Goal: Task Accomplishment & Management: Manage account settings

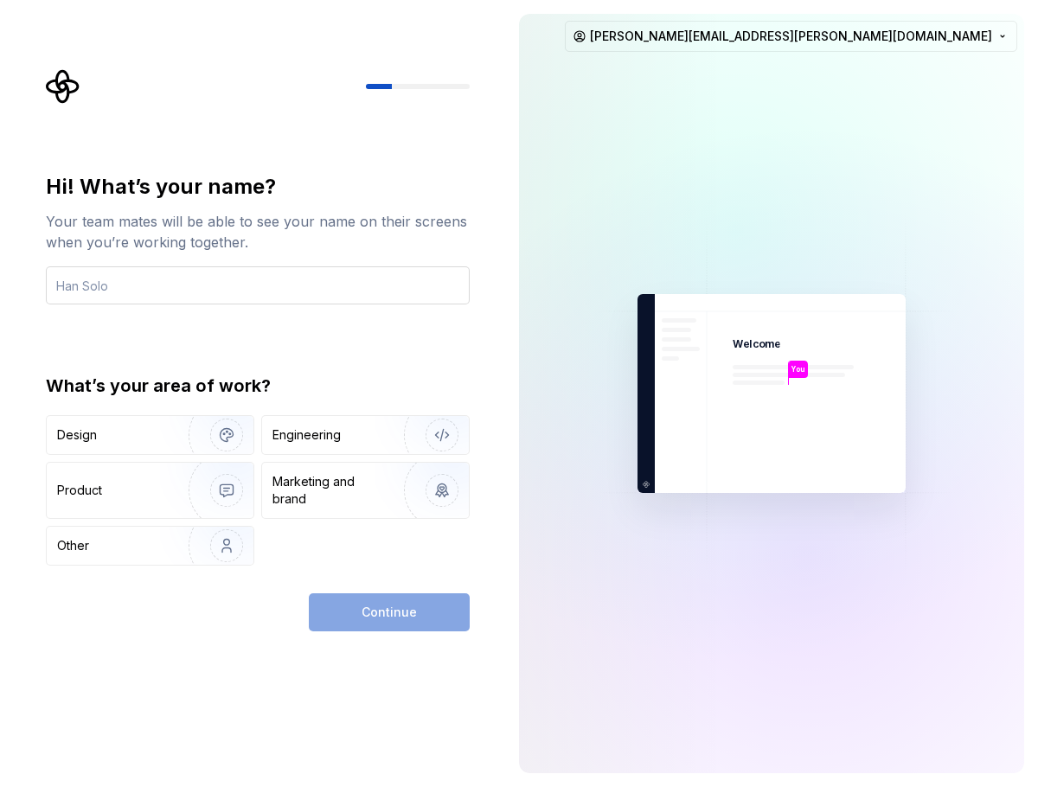
click at [252, 291] on input "text" at bounding box center [258, 286] width 424 height 38
type input "[PERSON_NAME]"
drag, startPoint x: 173, startPoint y: 430, endPoint x: 347, endPoint y: 548, distance: 210.0
click at [173, 430] on img "button" at bounding box center [215, 435] width 111 height 116
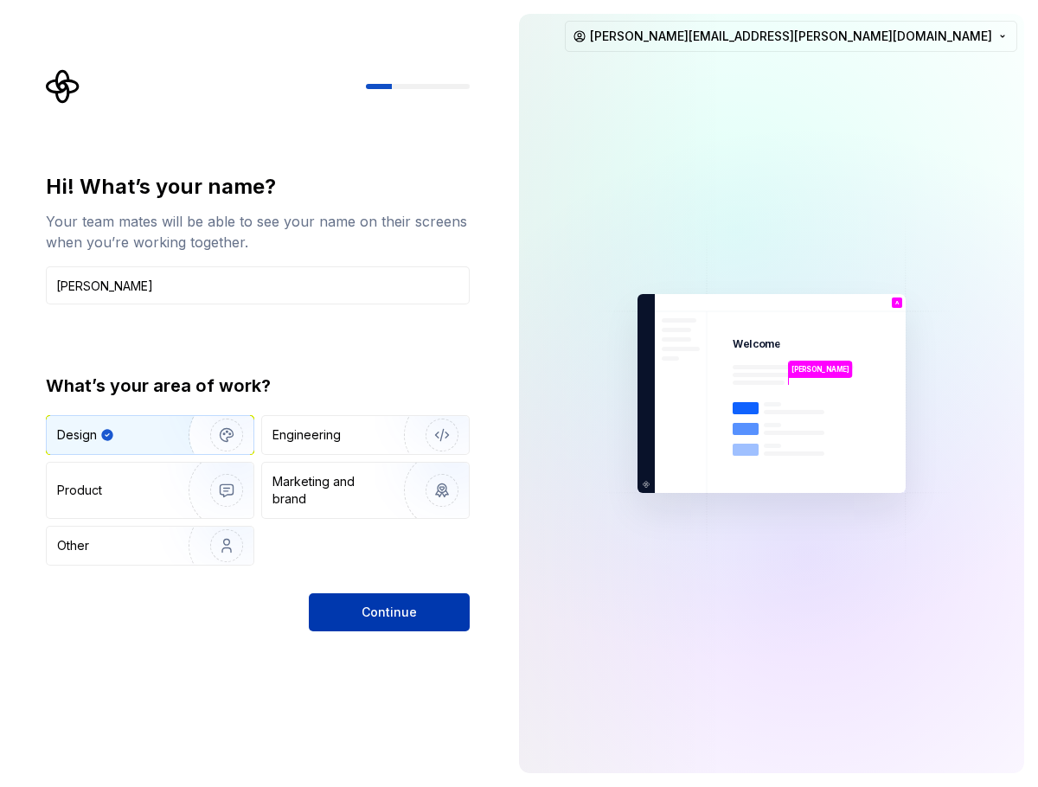
click at [376, 605] on span "Continue" at bounding box center [389, 612] width 55 height 17
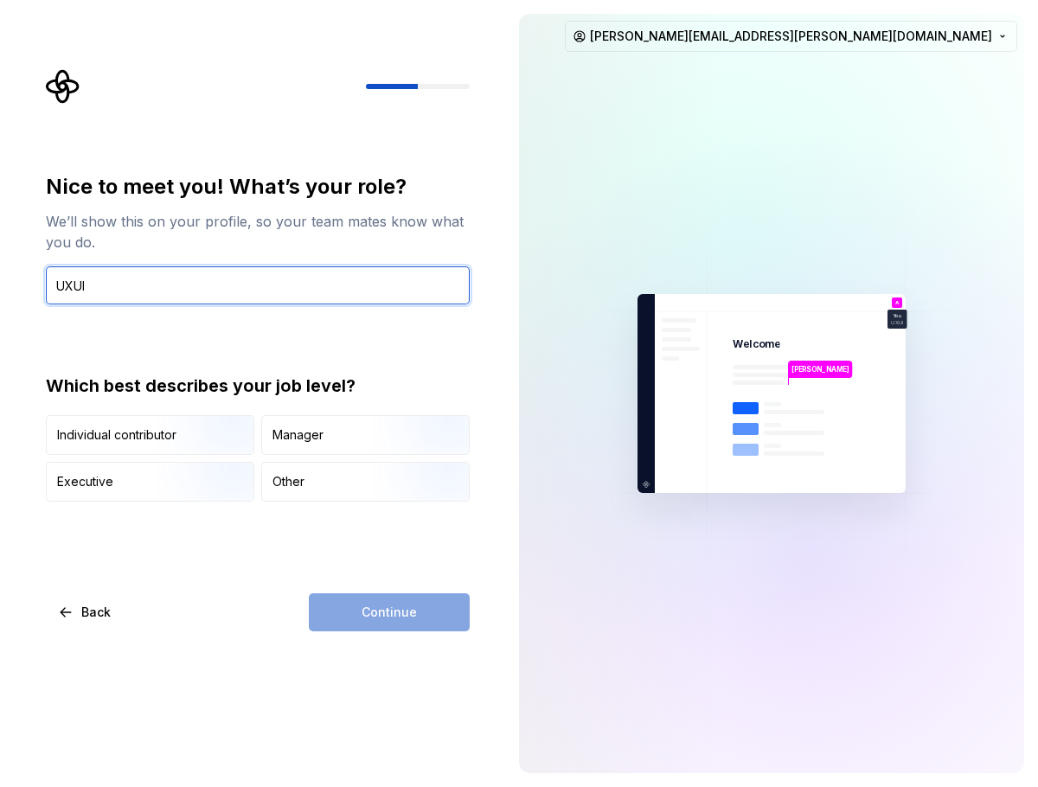
click at [135, 283] on input "UXUI" at bounding box center [258, 286] width 424 height 38
paste input "Assistant UI/UX Manager"
type input "Assistant UI/UX Manager"
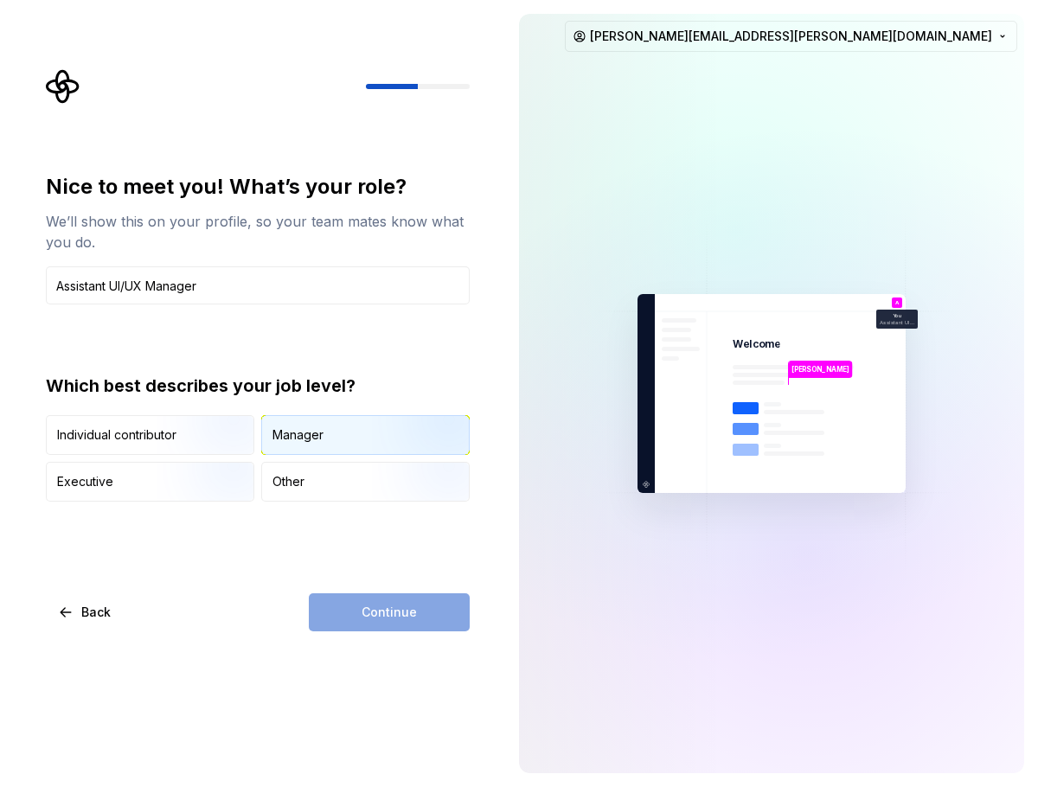
drag, startPoint x: 156, startPoint y: 554, endPoint x: 296, endPoint y: 440, distance: 180.3
click at [156, 554] on div "Nice to meet you! What’s your role? We’ll show this on your profile, so your te…" at bounding box center [258, 402] width 424 height 459
click at [313, 437] on div "Manager" at bounding box center [298, 435] width 51 height 17
click at [363, 617] on button "Continue" at bounding box center [389, 613] width 161 height 38
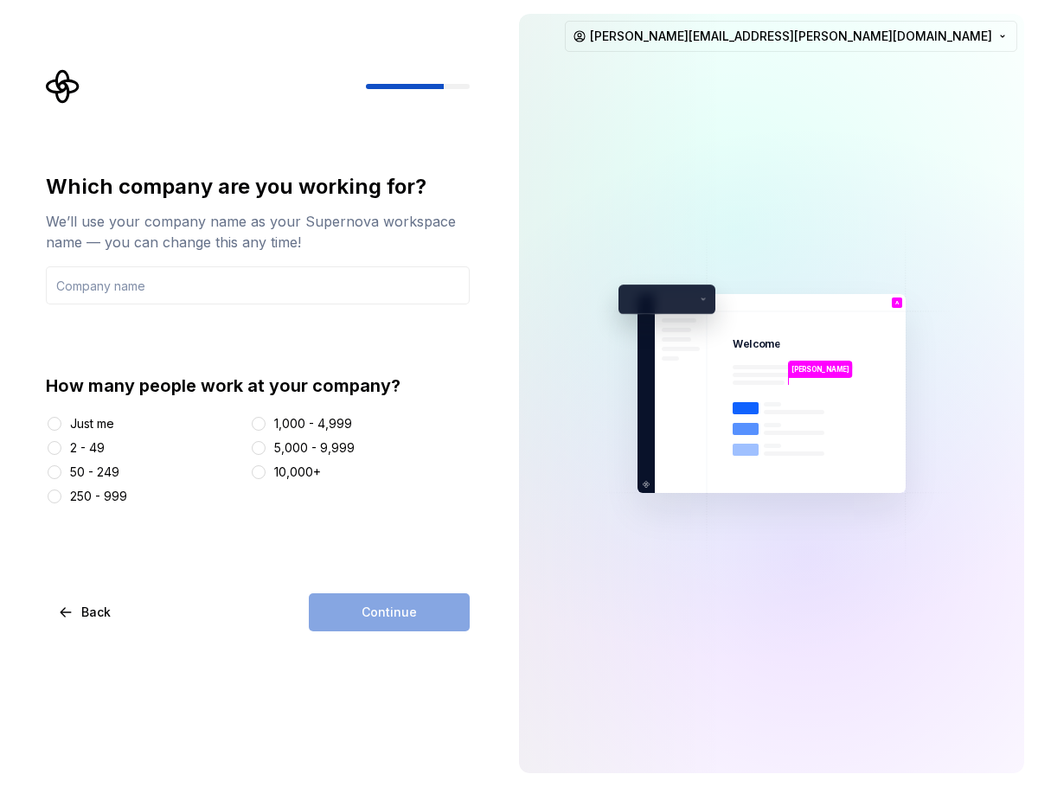
click at [277, 280] on input "text" at bounding box center [258, 286] width 424 height 38
type input "GreenTomato"
click at [106, 467] on div "50 - 249" at bounding box center [94, 472] width 49 height 17
click at [61, 467] on button "50 - 249" at bounding box center [55, 473] width 14 height 14
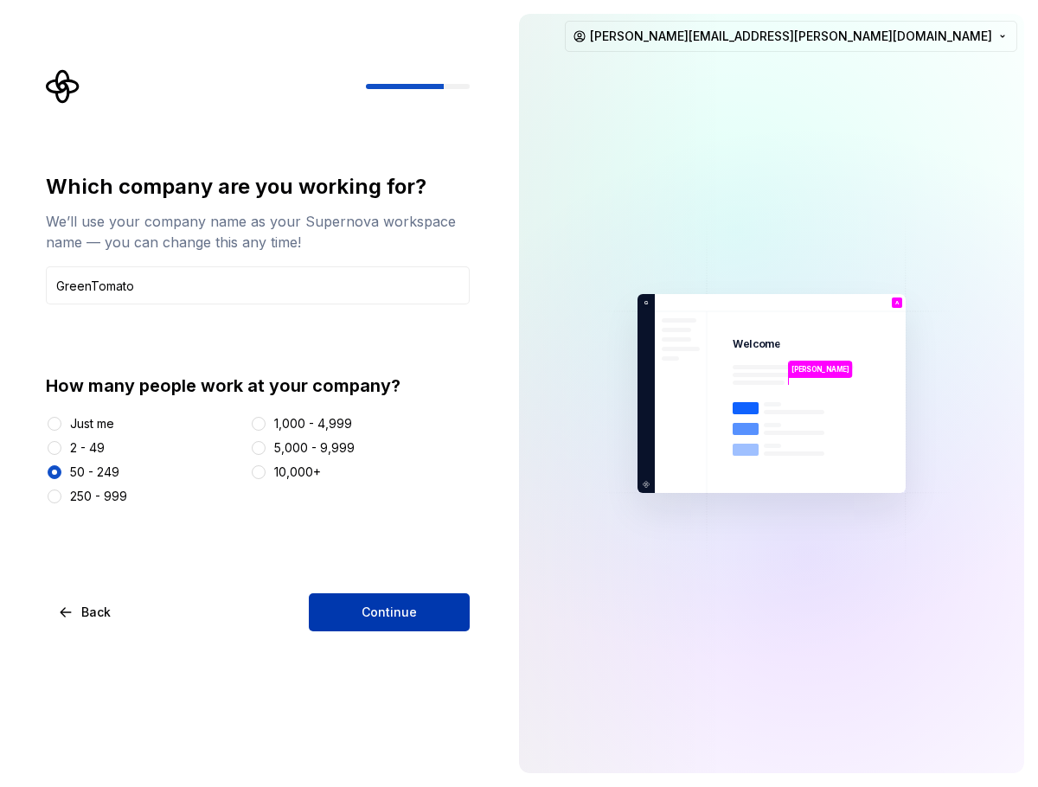
click at [389, 613] on span "Continue" at bounding box center [389, 612] width 55 height 17
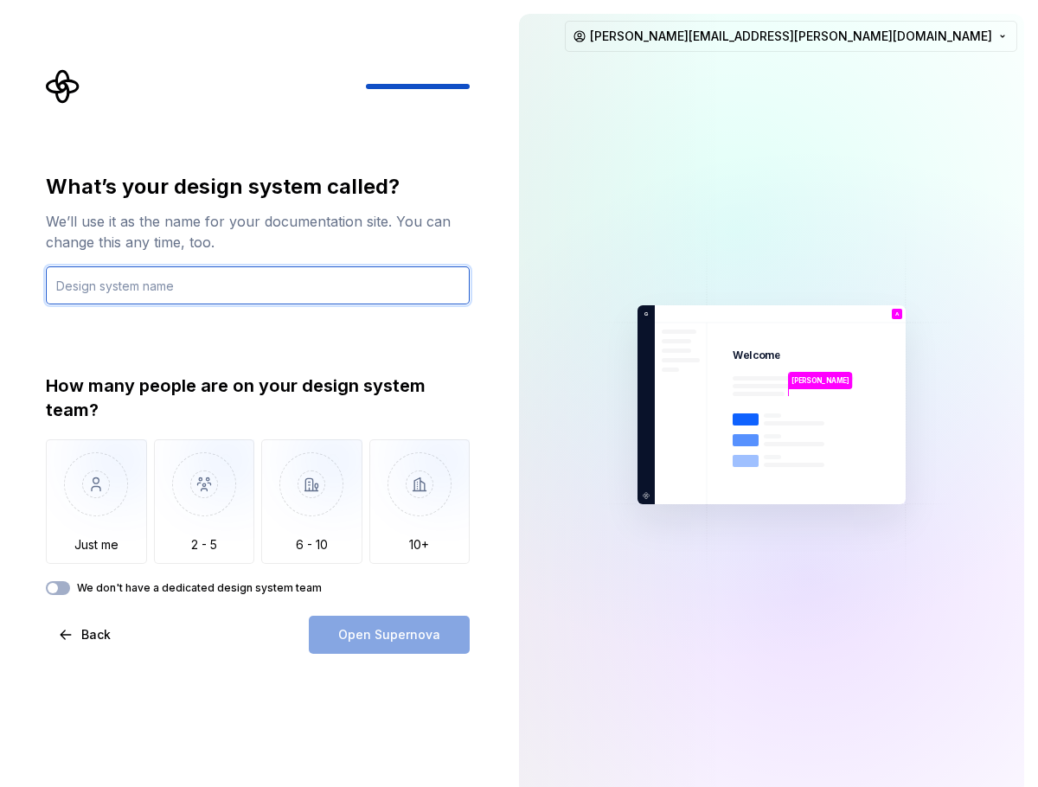
click at [160, 288] on input "text" at bounding box center [258, 286] width 424 height 38
type input "AA DLS"
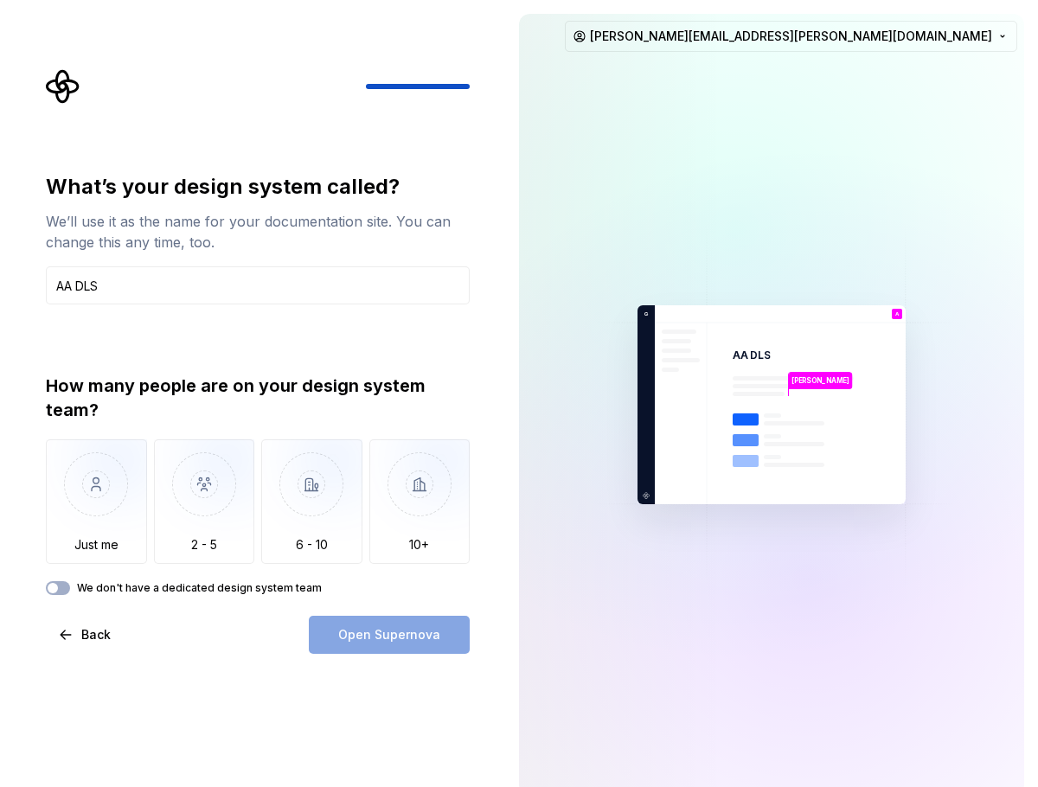
click at [240, 382] on div "How many people are on your design system team?" at bounding box center [258, 398] width 424 height 48
click at [421, 512] on img "button" at bounding box center [419, 498] width 101 height 116
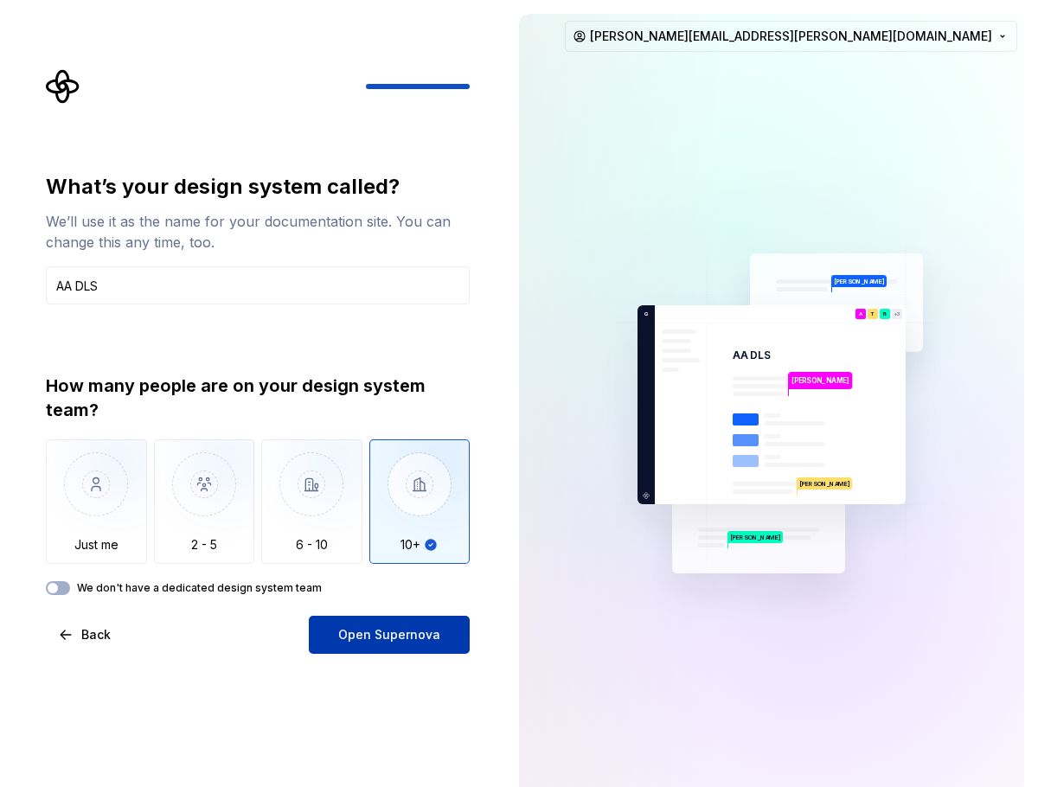
click at [355, 636] on span "Open Supernova" at bounding box center [389, 634] width 102 height 17
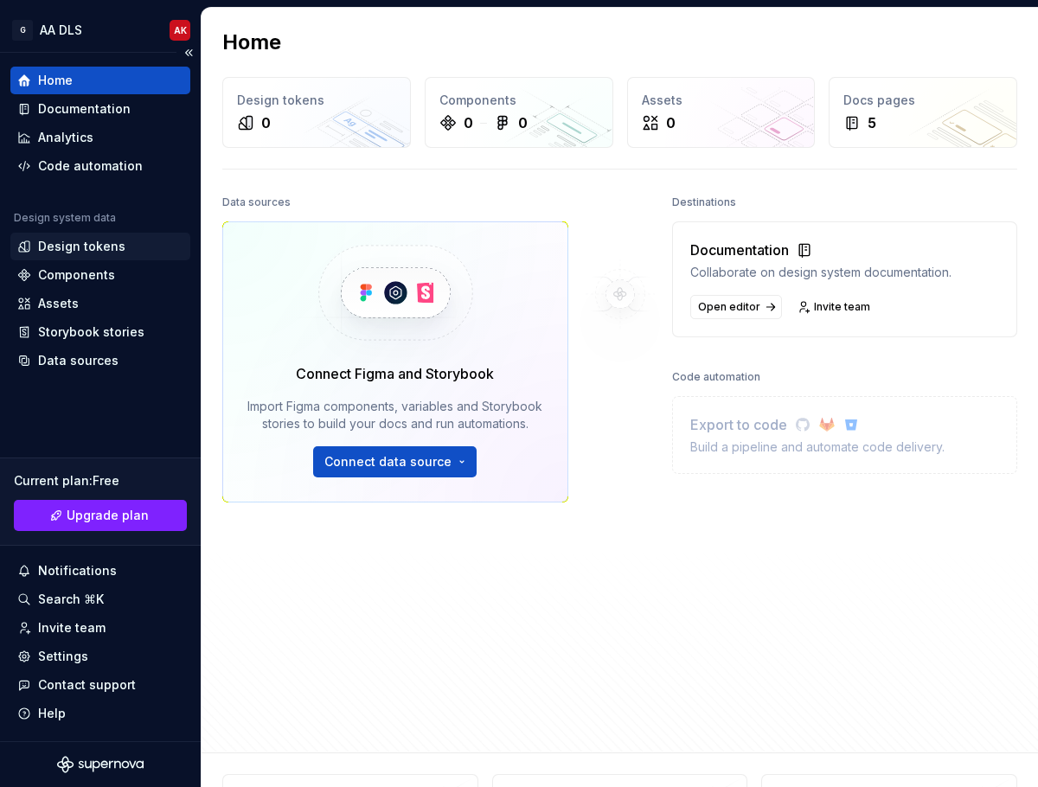
click at [107, 241] on div "Design tokens" at bounding box center [81, 246] width 87 height 17
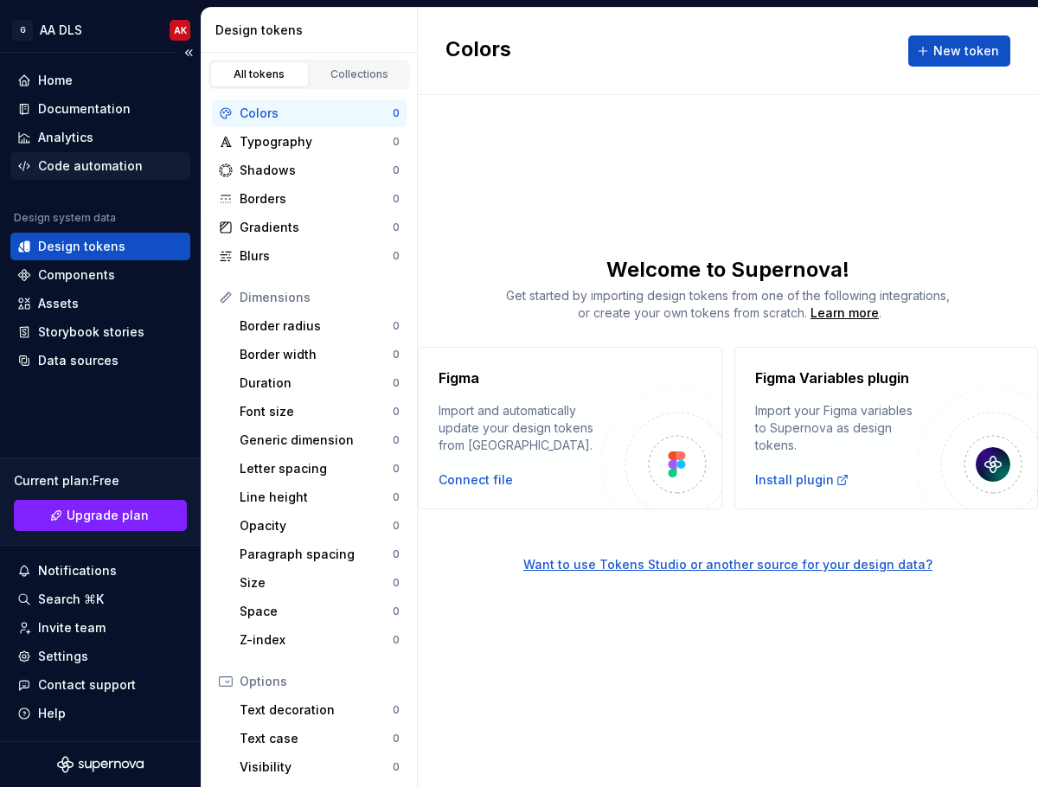
click at [106, 152] on div "Code automation" at bounding box center [100, 166] width 180 height 28
click at [75, 96] on div "Documentation" at bounding box center [100, 109] width 180 height 28
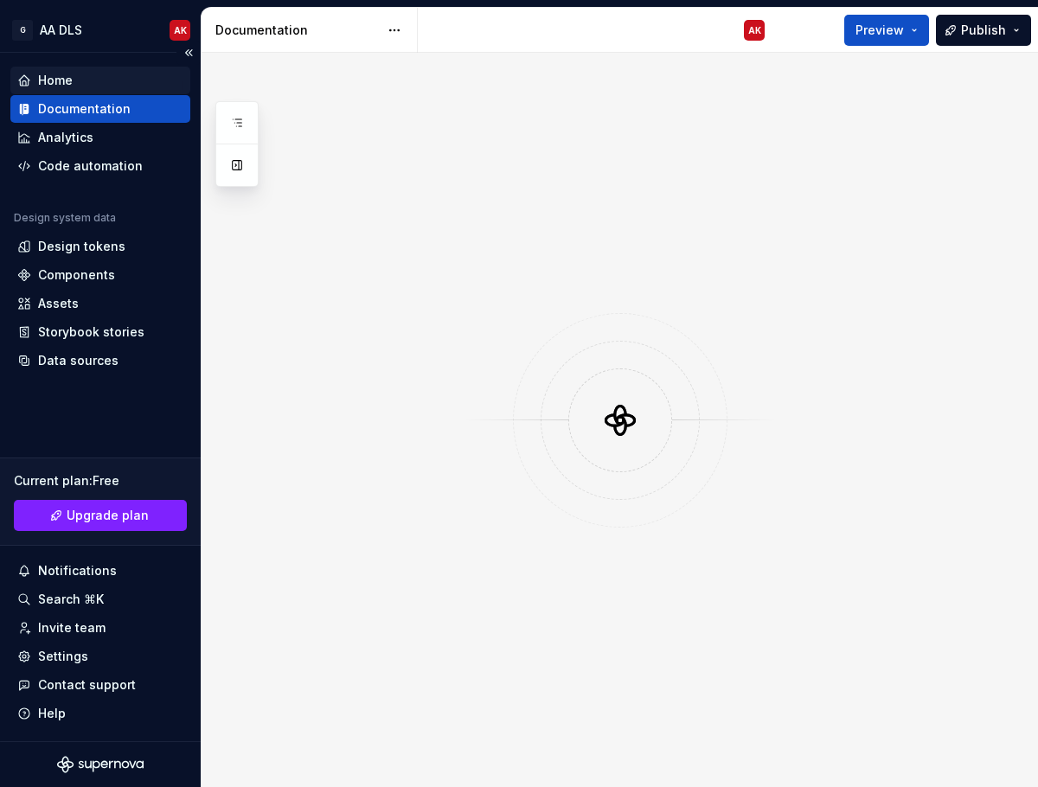
click at [80, 76] on div "Home" at bounding box center [100, 80] width 166 height 17
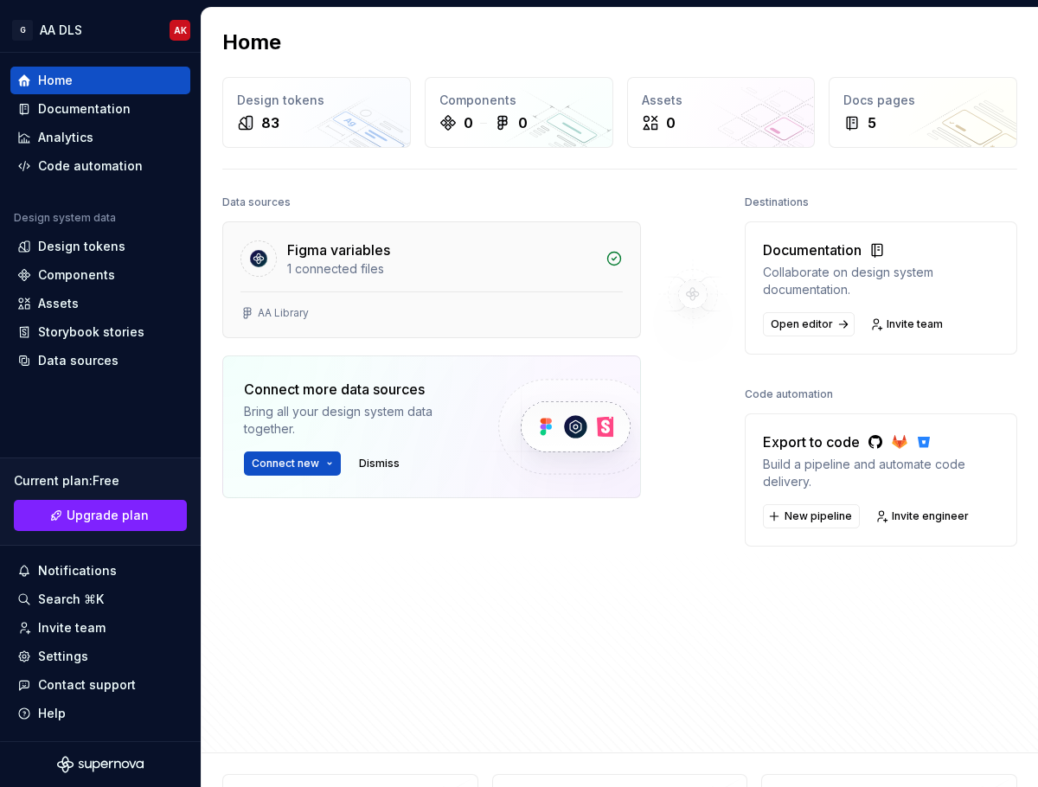
click at [448, 251] on div "Figma variables" at bounding box center [441, 250] width 308 height 21
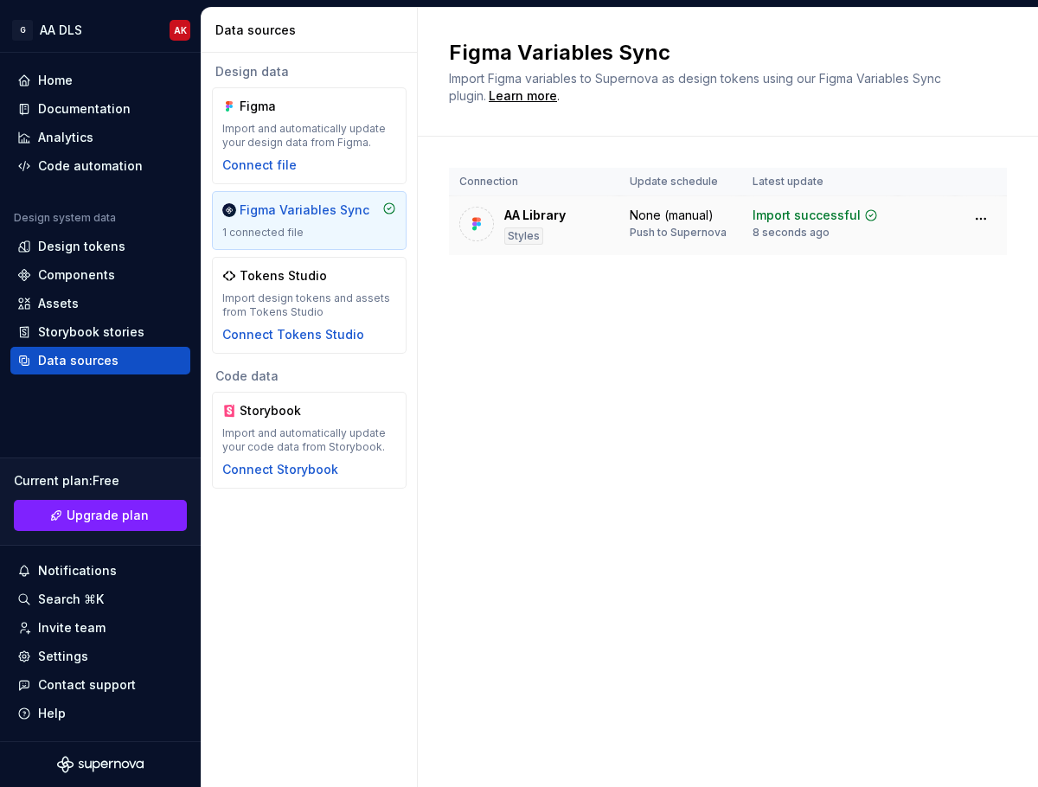
click at [487, 225] on div at bounding box center [476, 224] width 35 height 35
click at [91, 241] on div "Design tokens" at bounding box center [81, 246] width 87 height 17
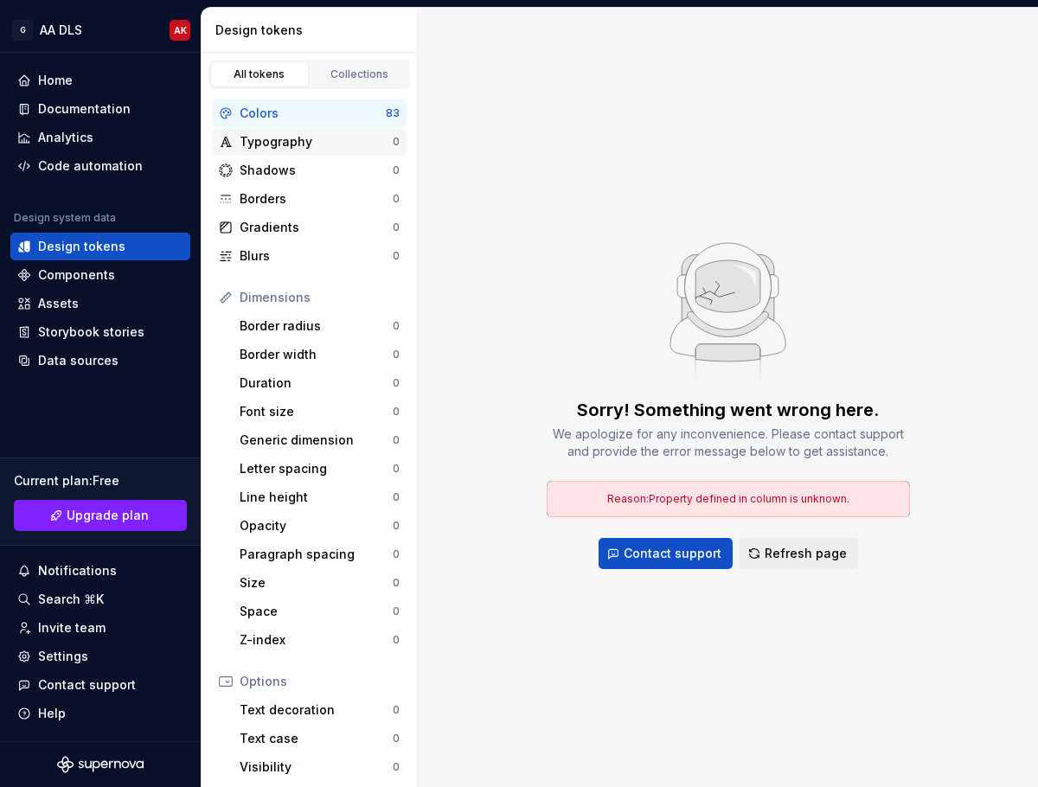
click at [329, 143] on div "Typography" at bounding box center [316, 141] width 153 height 17
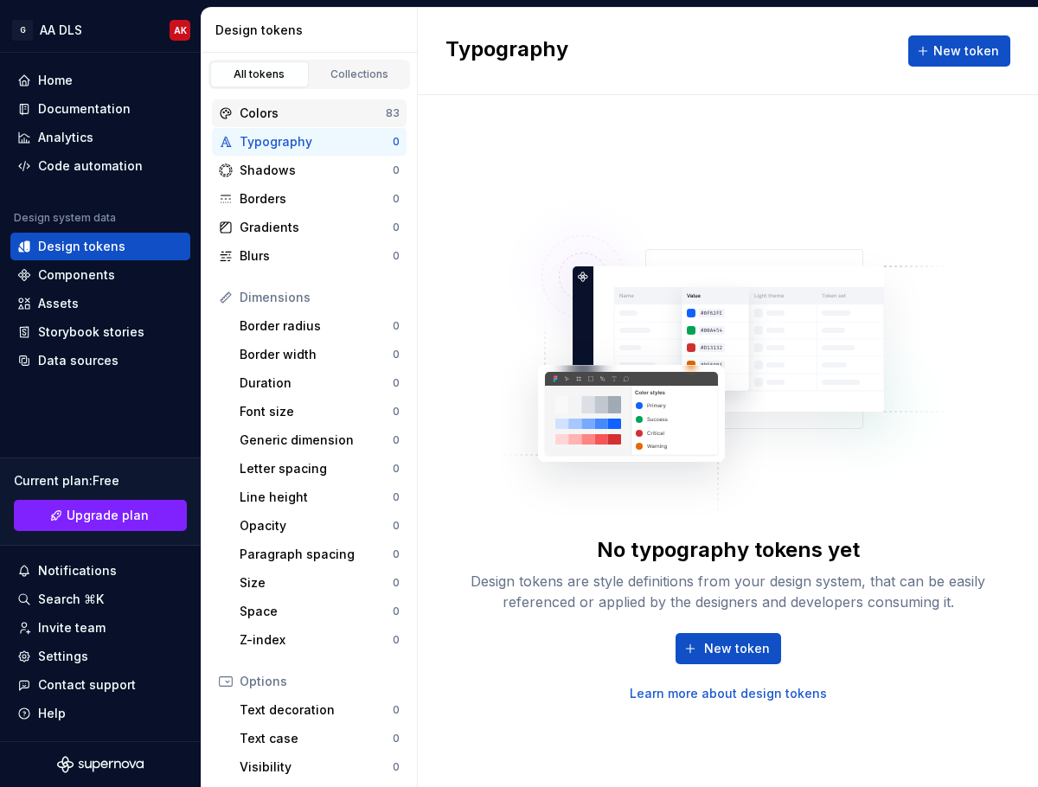
click at [329, 109] on div "Colors" at bounding box center [313, 113] width 146 height 17
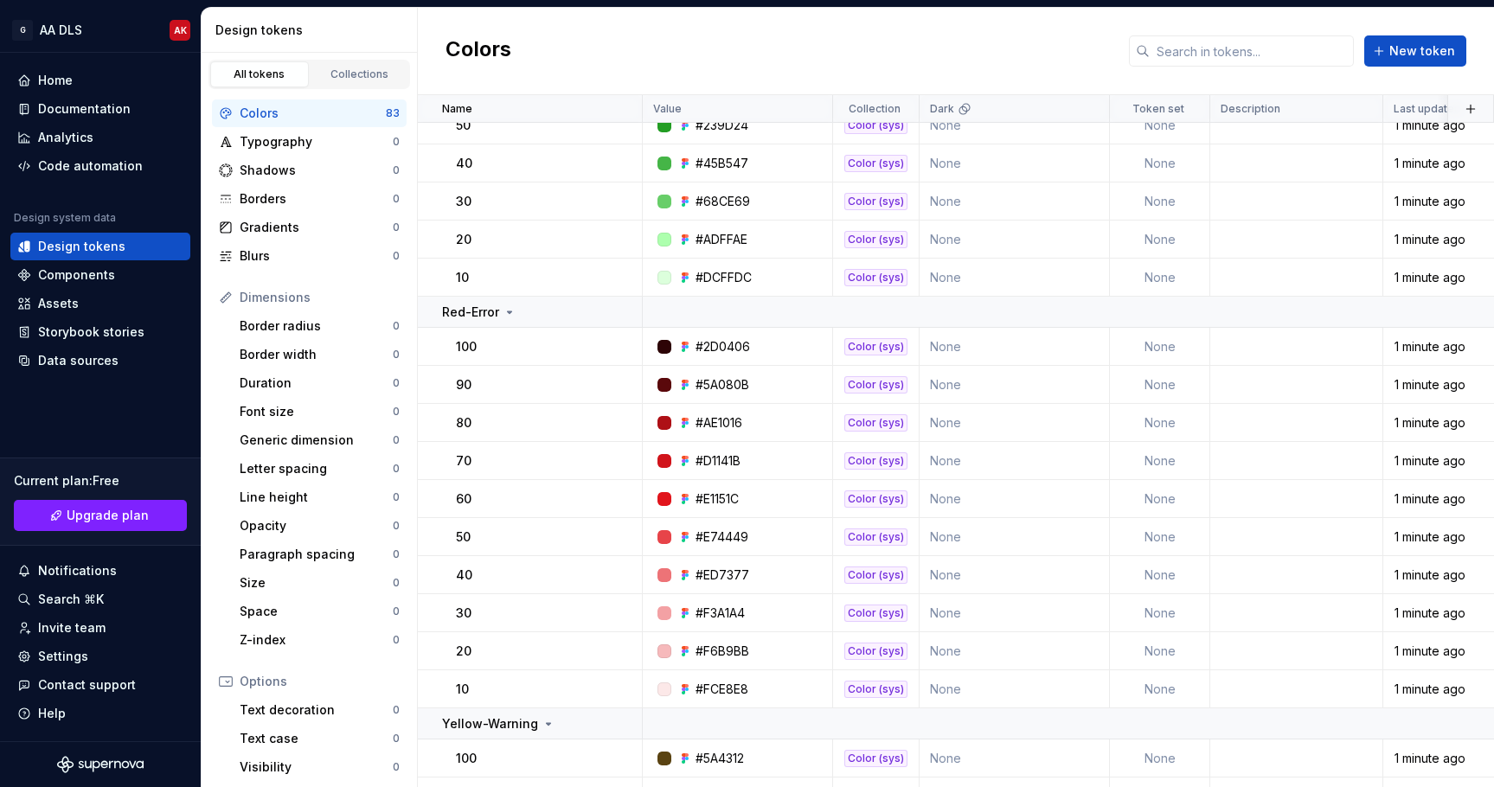
scroll to position [2776, 0]
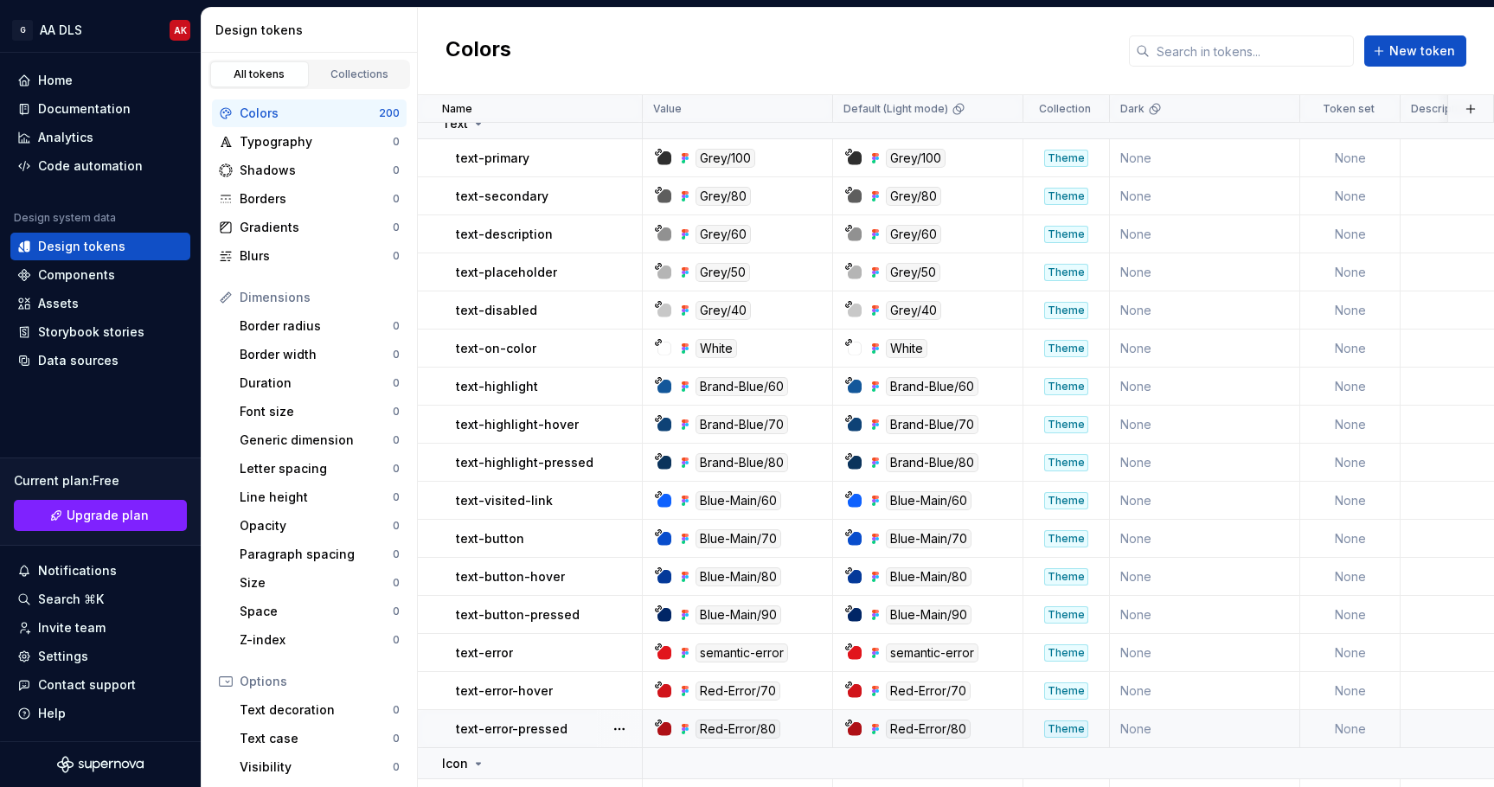
scroll to position [4351, 0]
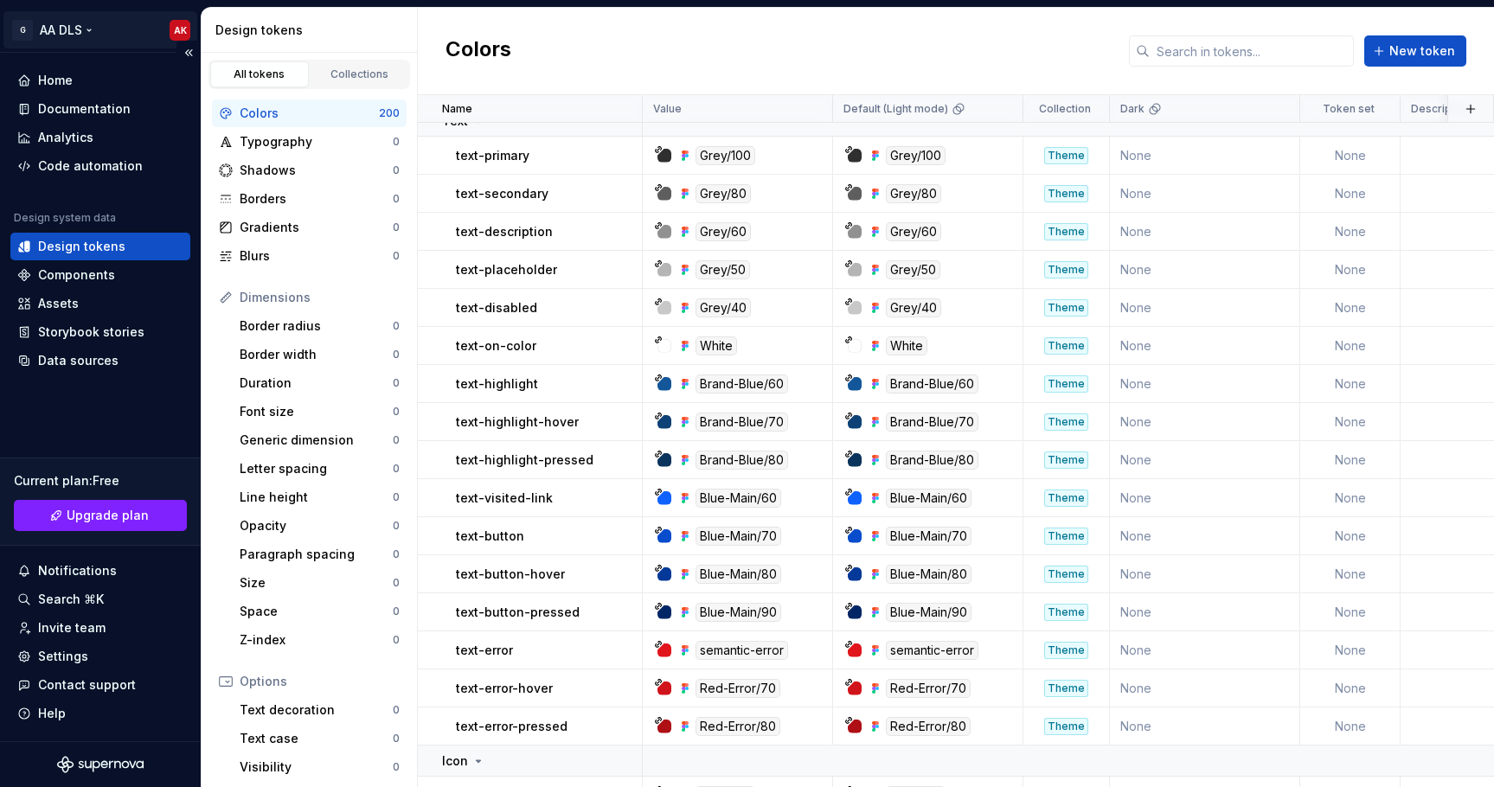
click at [91, 27] on html "G AA DLS AK Home Documentation Analytics Code automation Design system data Des…" at bounding box center [747, 393] width 1494 height 787
click at [88, 626] on div "Invite team" at bounding box center [71, 628] width 67 height 17
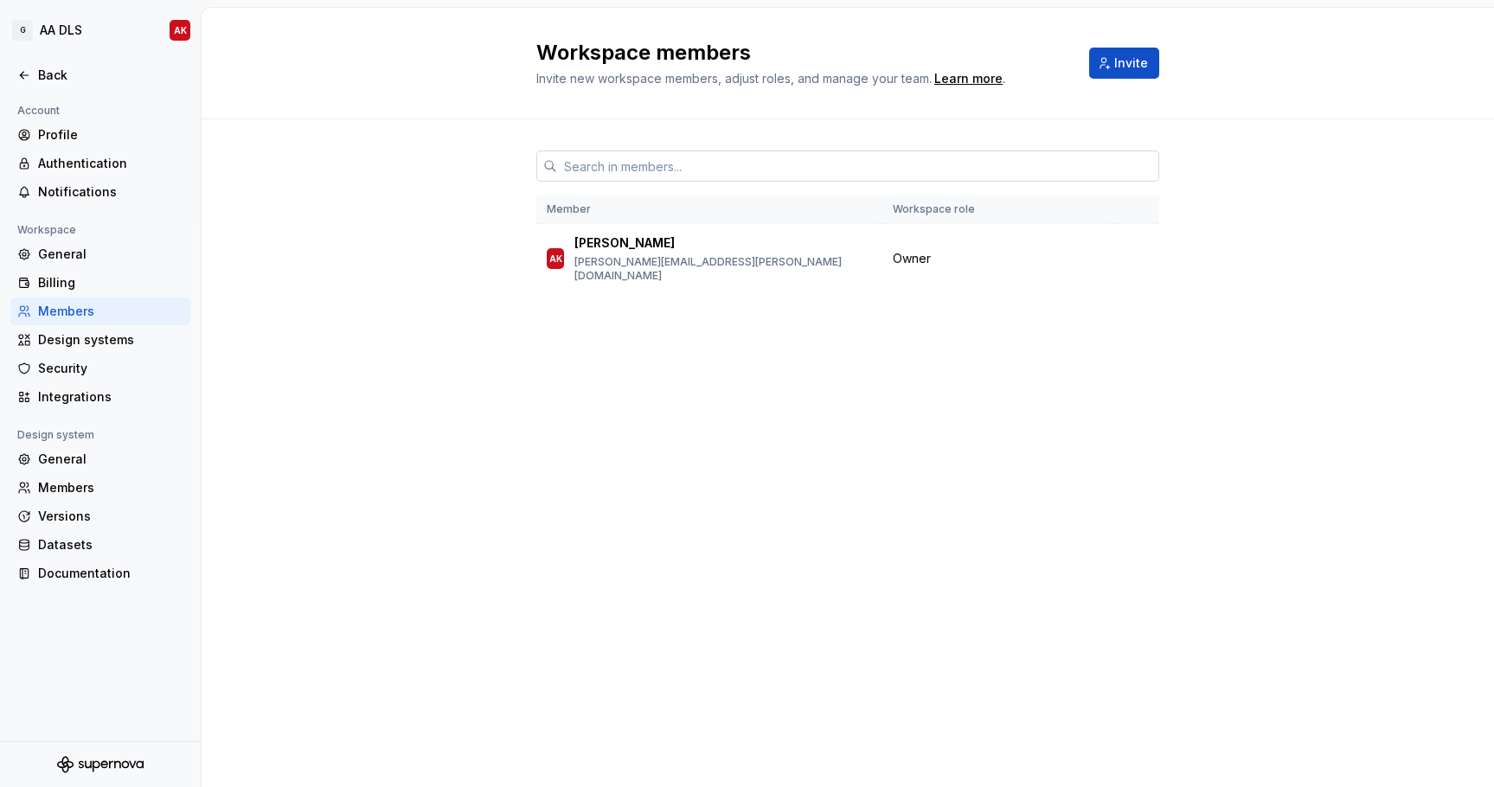
click at [641, 169] on input "text" at bounding box center [858, 166] width 602 height 31
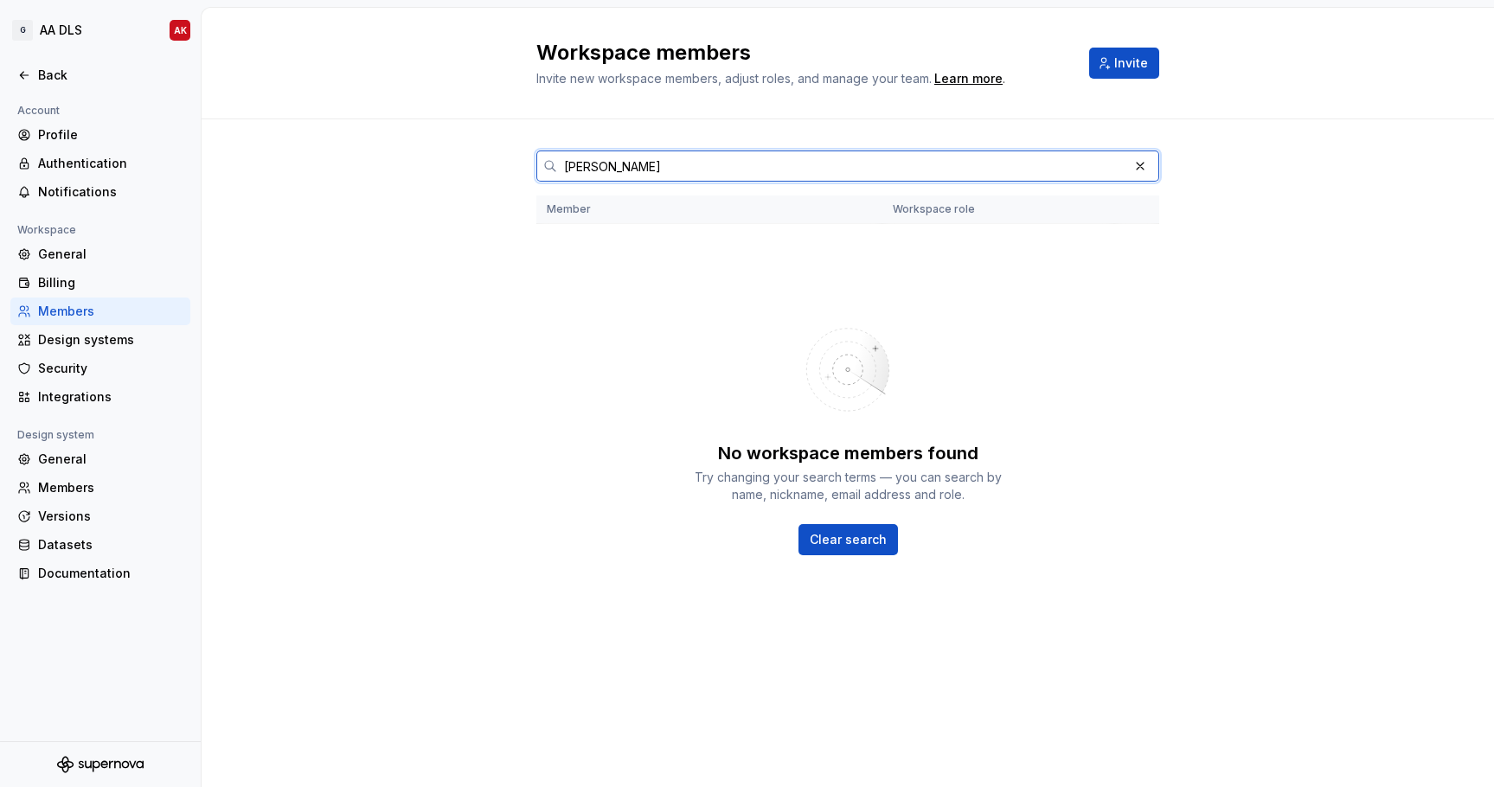
type input "Barry"
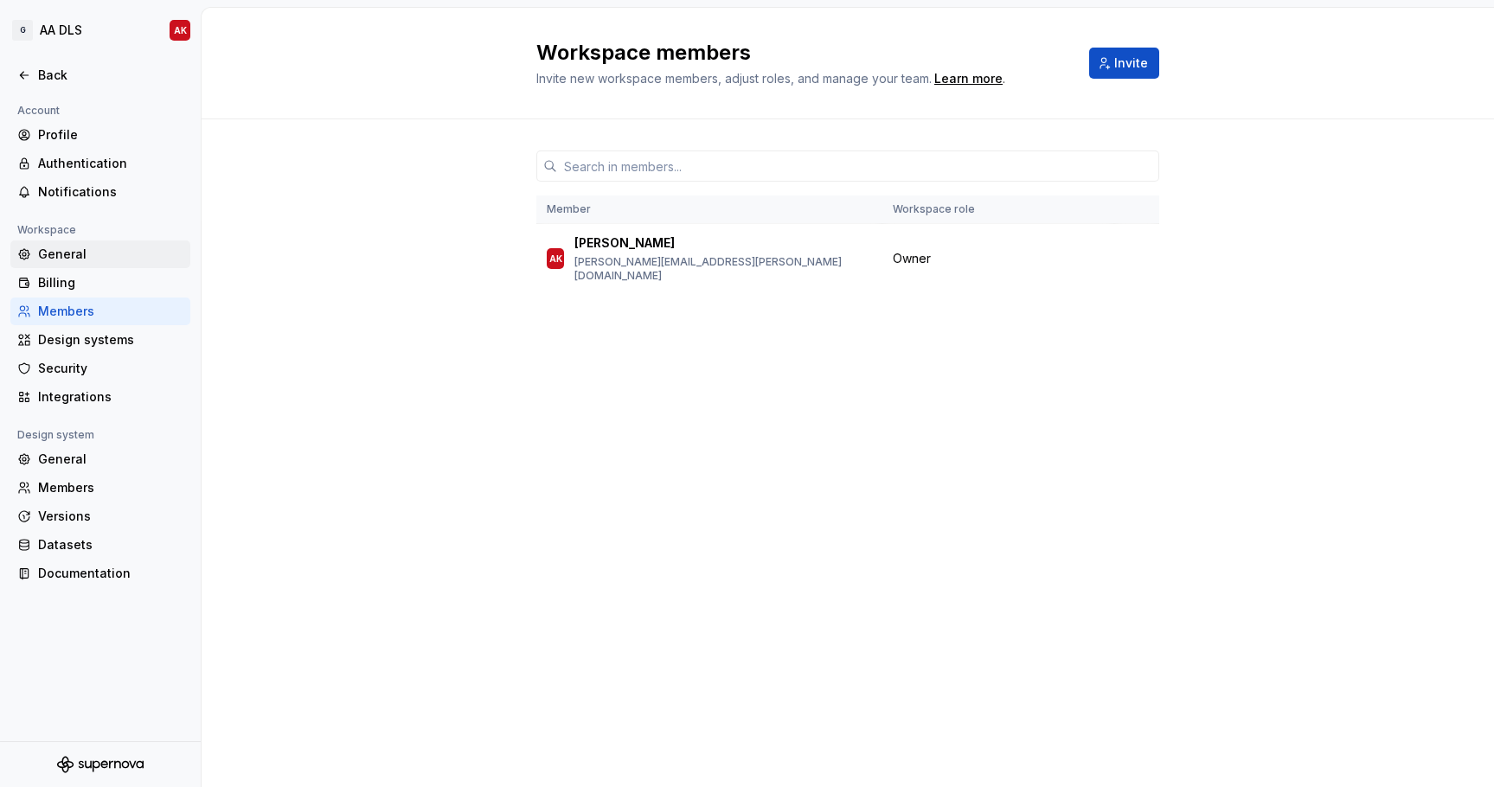
click at [79, 255] on div "General" at bounding box center [110, 254] width 145 height 17
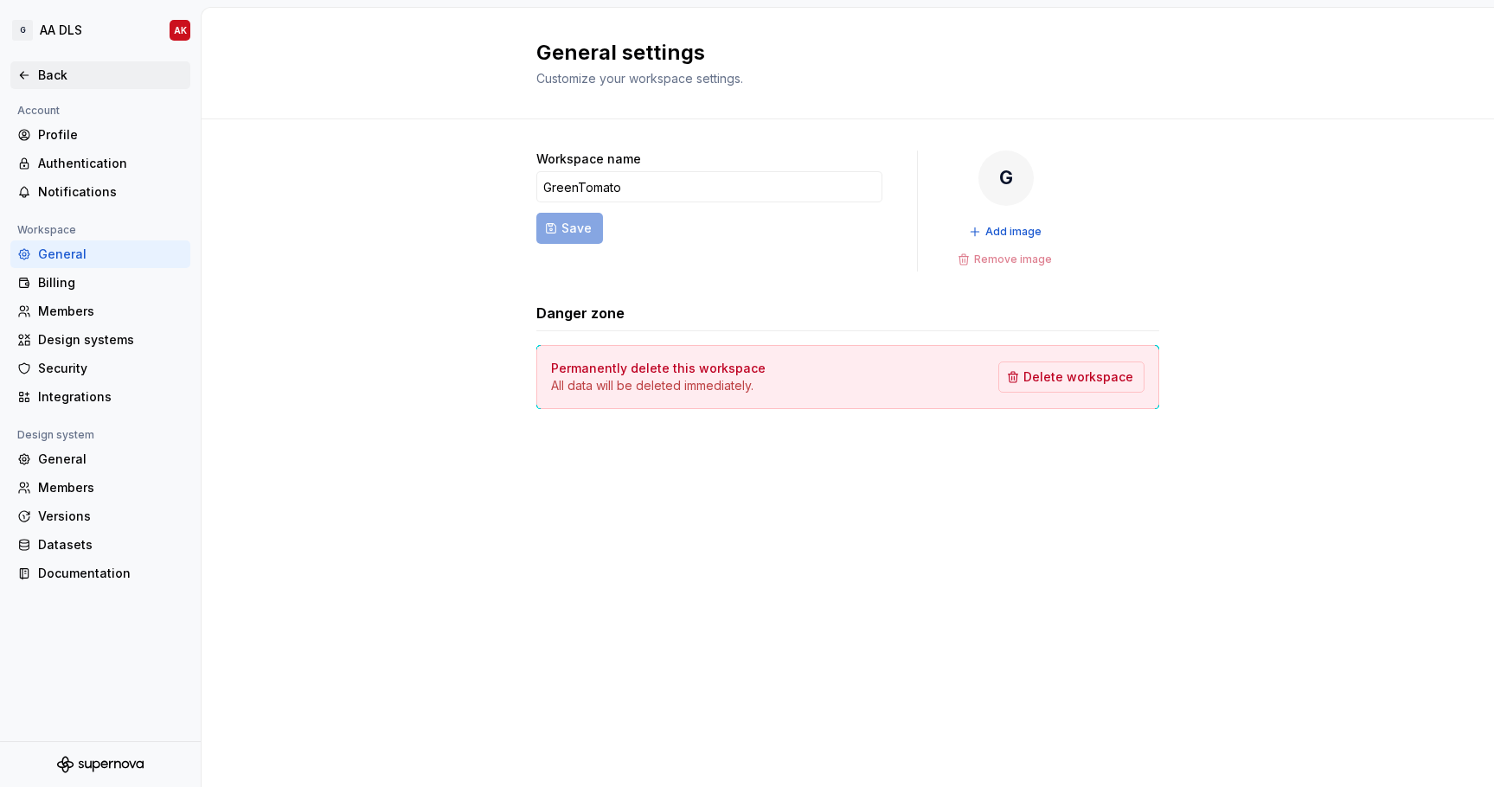
click at [22, 68] on icon at bounding box center [24, 75] width 14 height 14
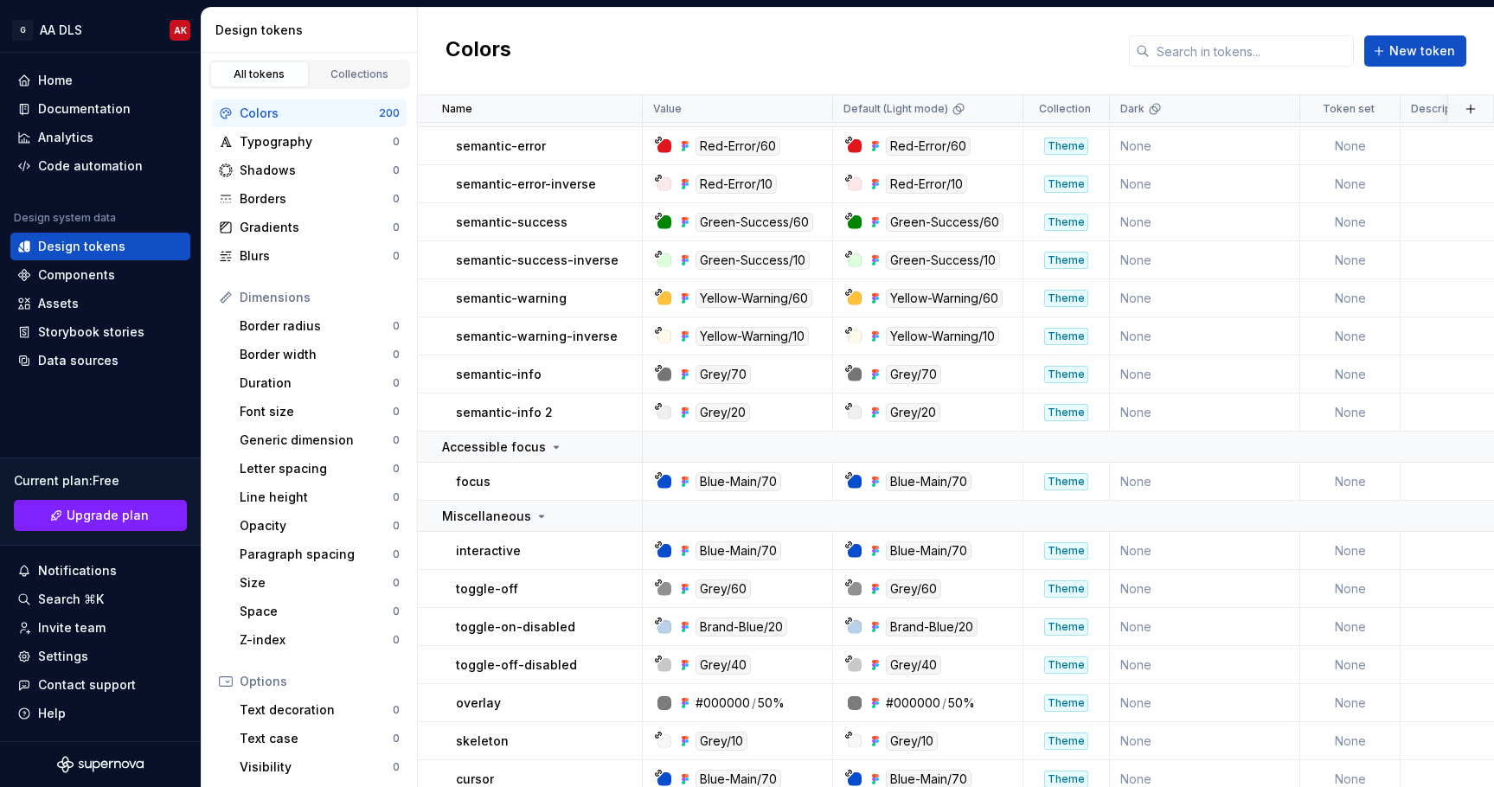
scroll to position [7007, 0]
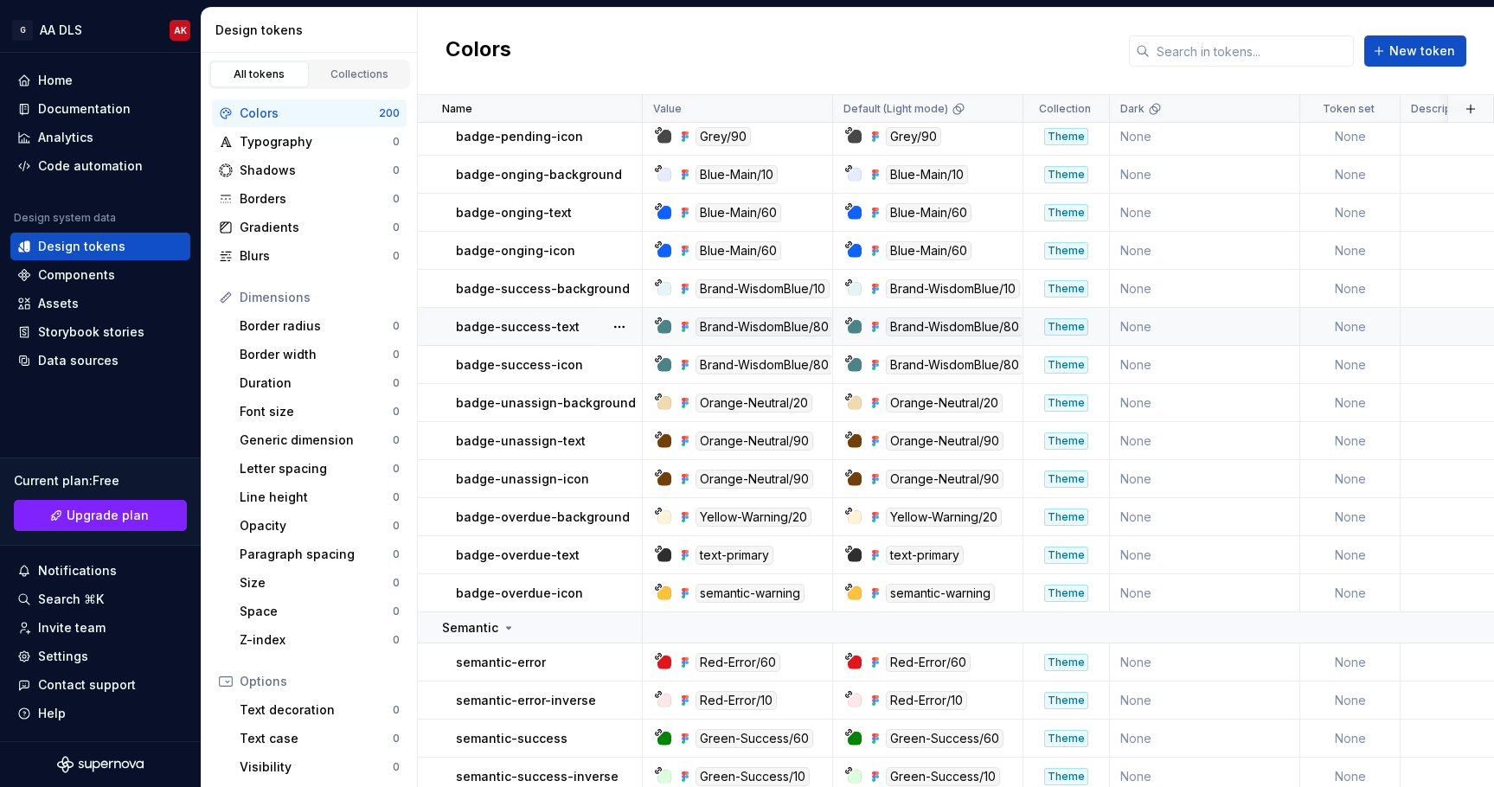
click at [851, 331] on div at bounding box center [855, 327] width 14 height 14
click at [918, 325] on div "Brand-WisdomBlue/80" at bounding box center [955, 327] width 138 height 19
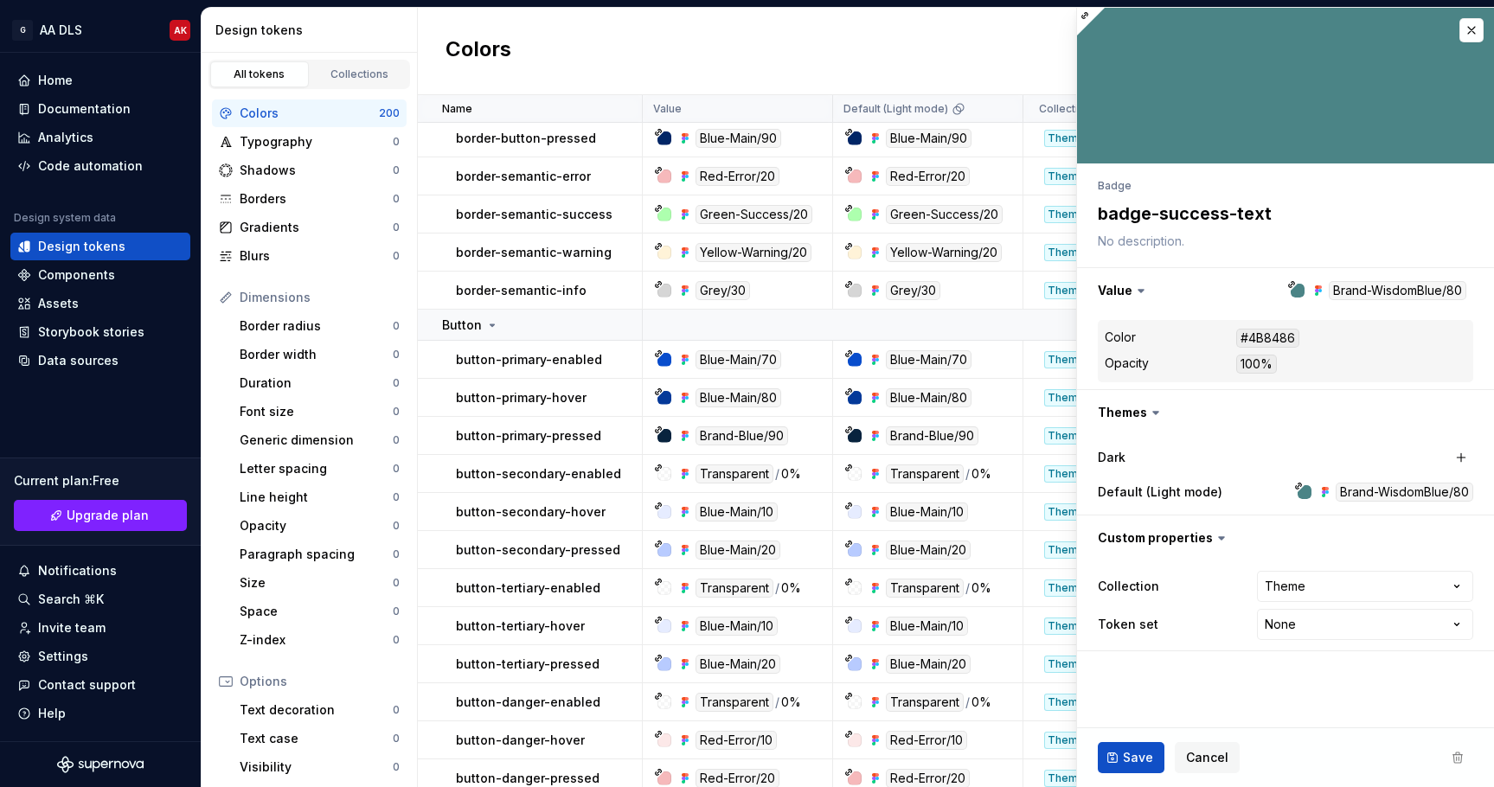
scroll to position [5918, 0]
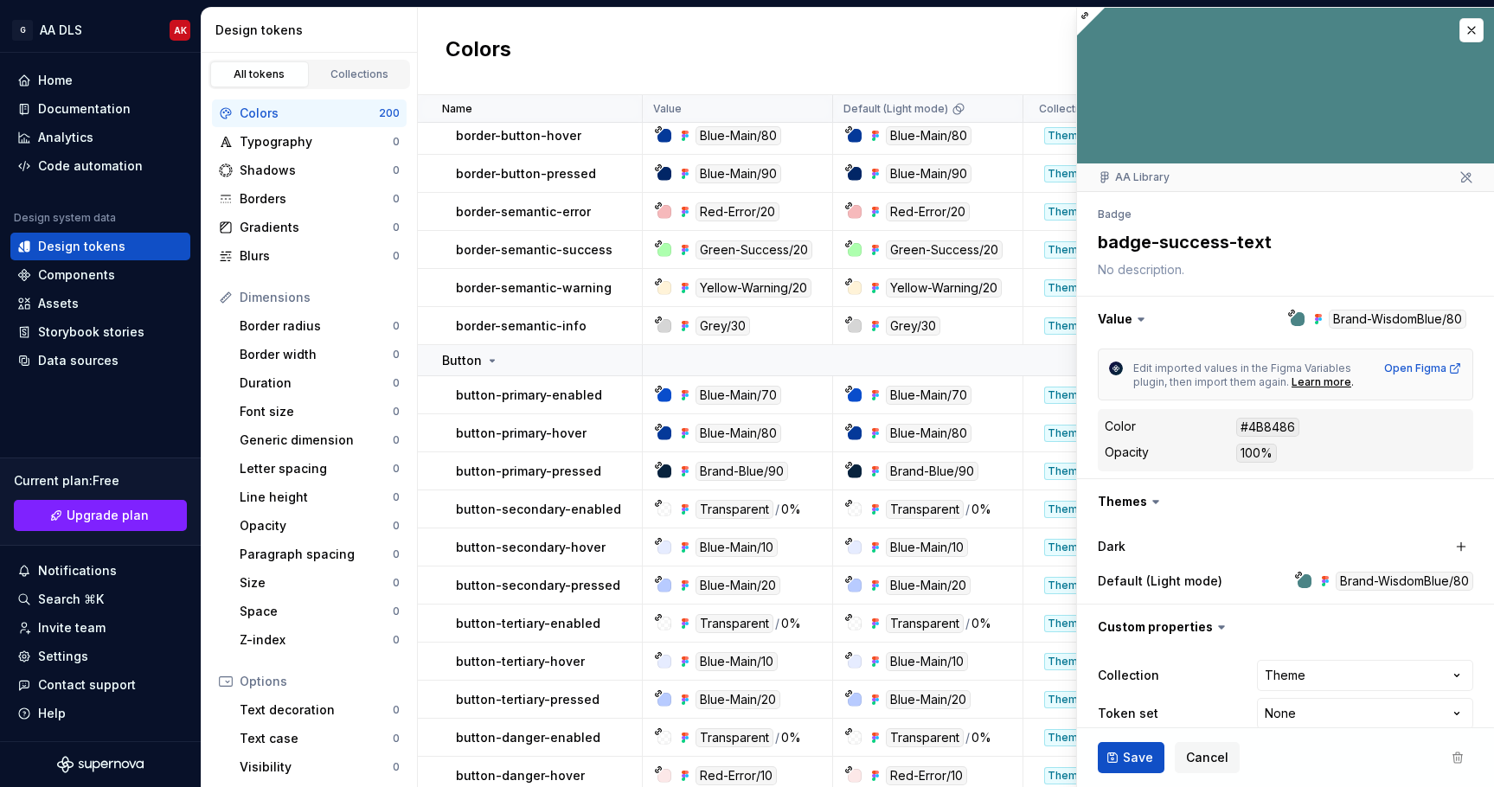
type textarea "*"
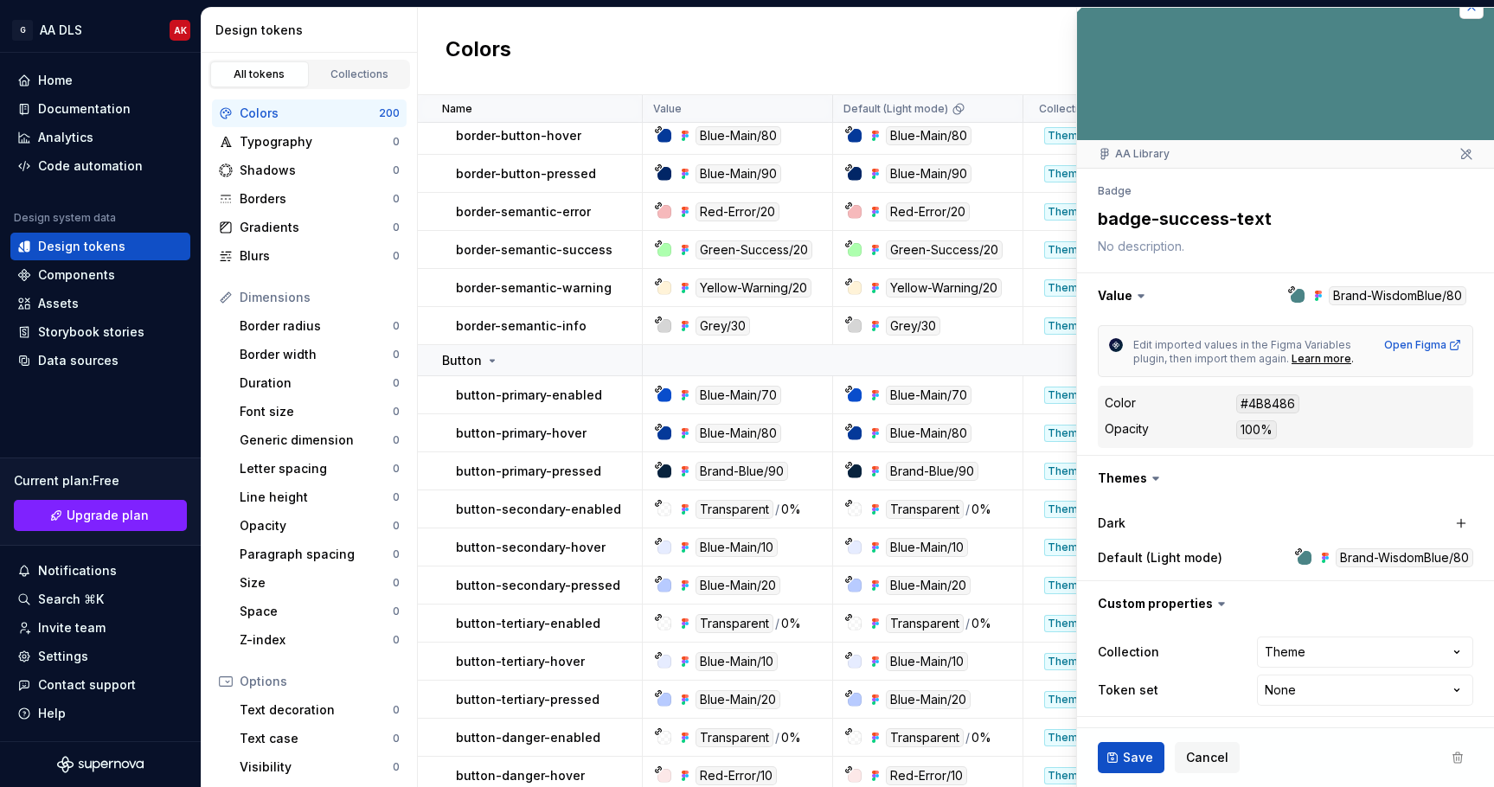
click at [1468, 15] on button "button" at bounding box center [1472, 7] width 24 height 24
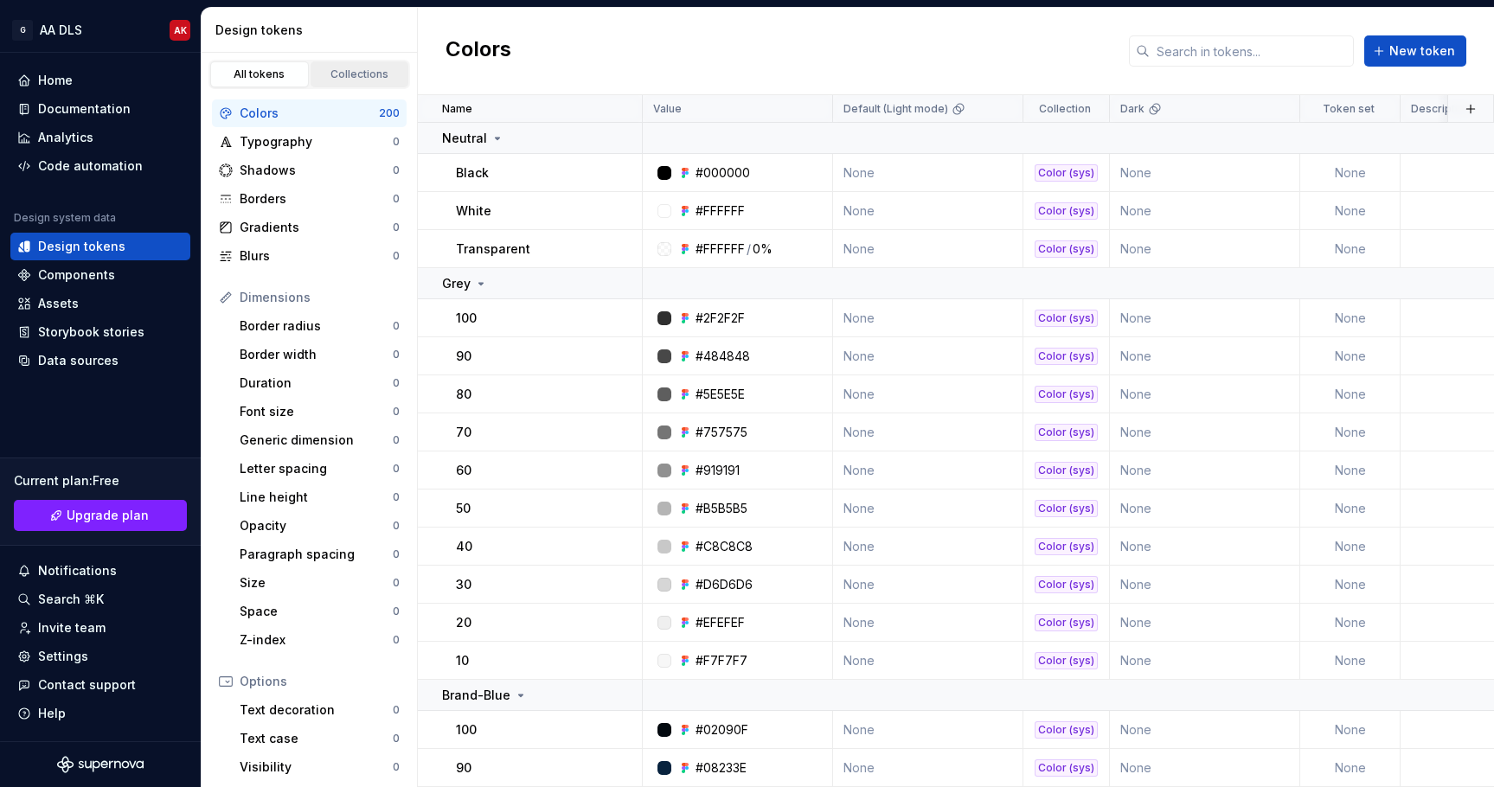
click at [383, 74] on div "Collections" at bounding box center [360, 74] width 87 height 14
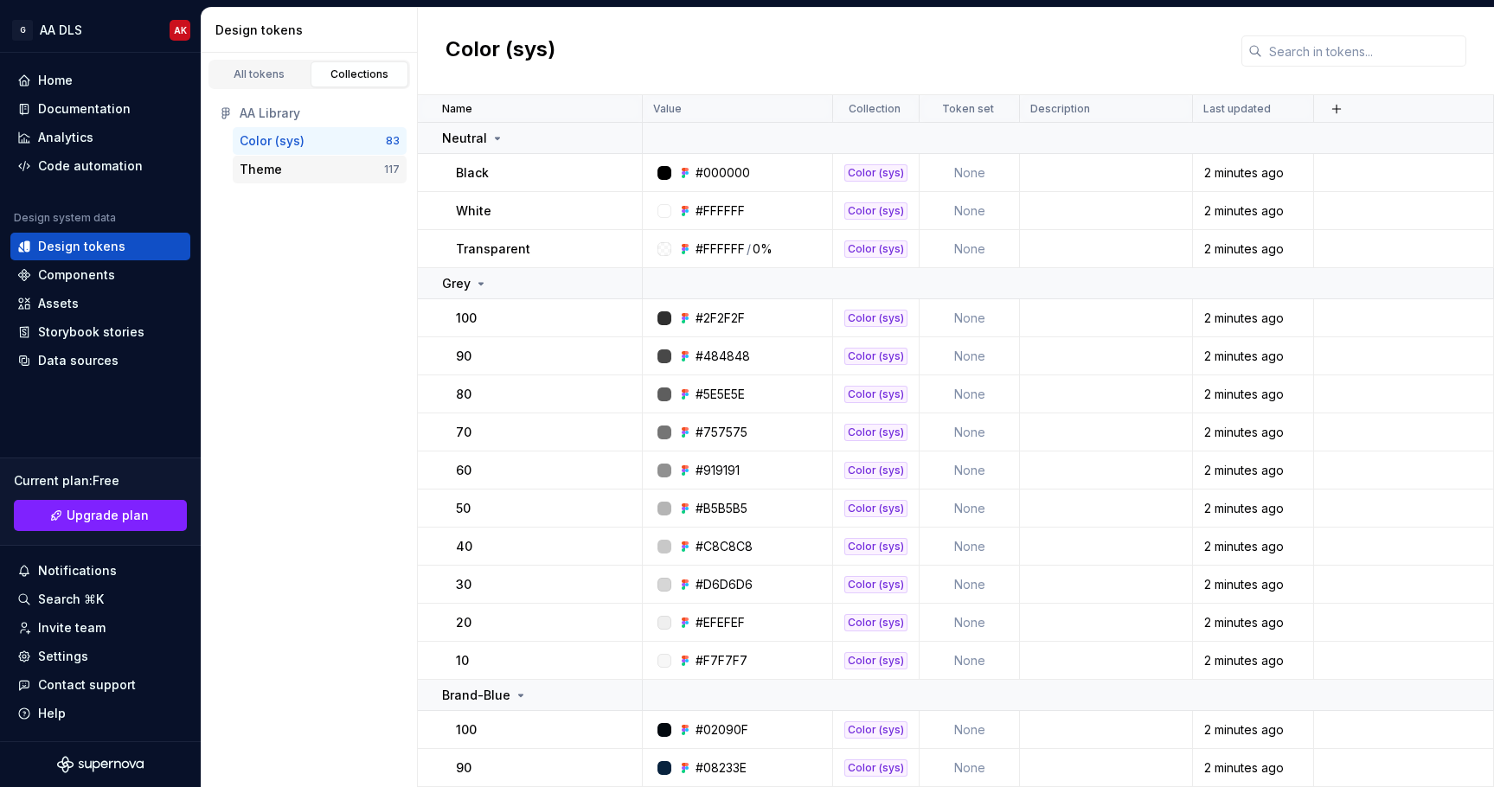
click at [292, 167] on div "Theme" at bounding box center [312, 169] width 145 height 17
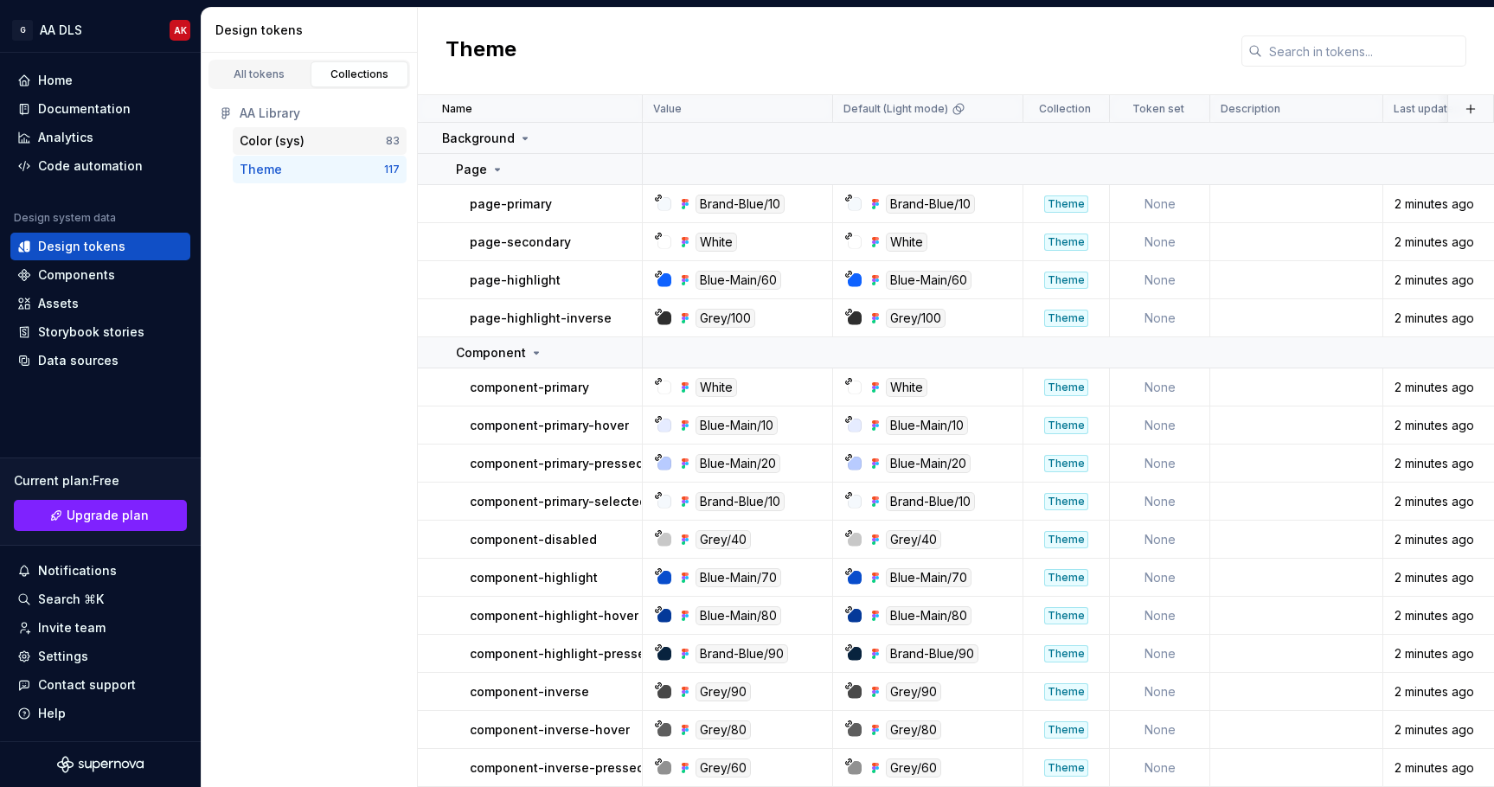
click at [302, 142] on div "Color (sys)" at bounding box center [272, 140] width 65 height 17
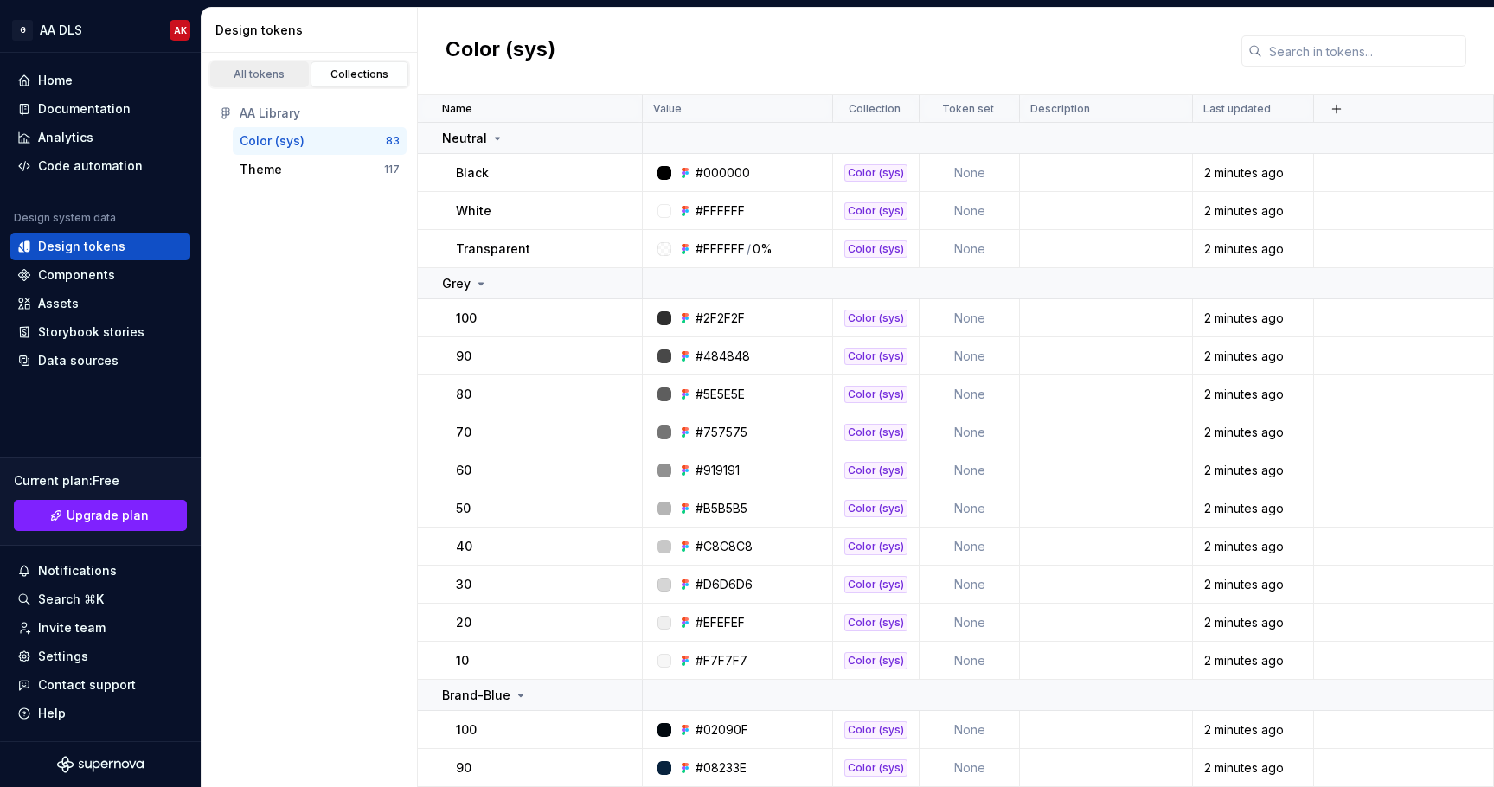
click at [265, 70] on div "All tokens" at bounding box center [259, 74] width 87 height 14
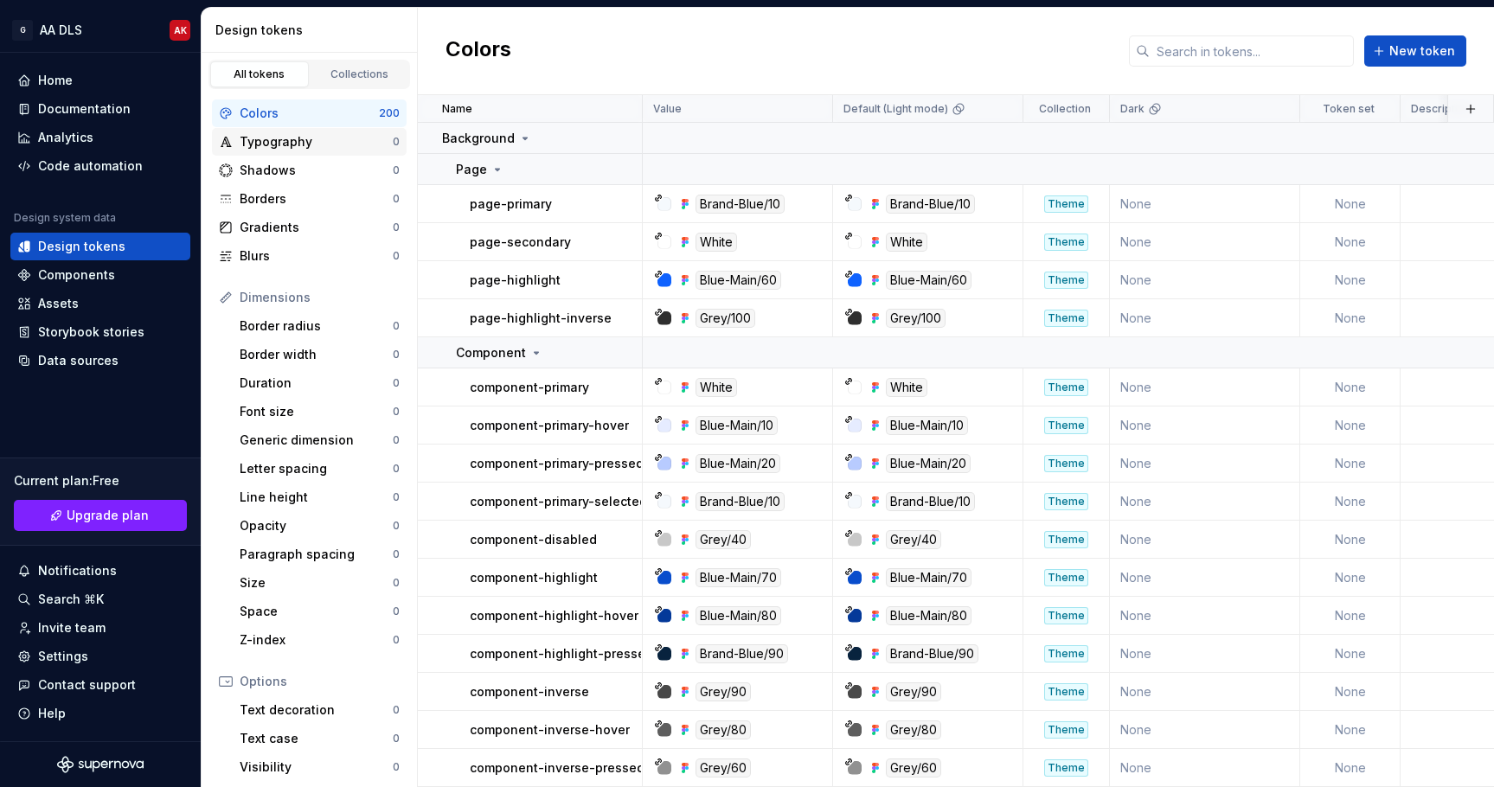
click at [287, 144] on div "Typography" at bounding box center [316, 141] width 153 height 17
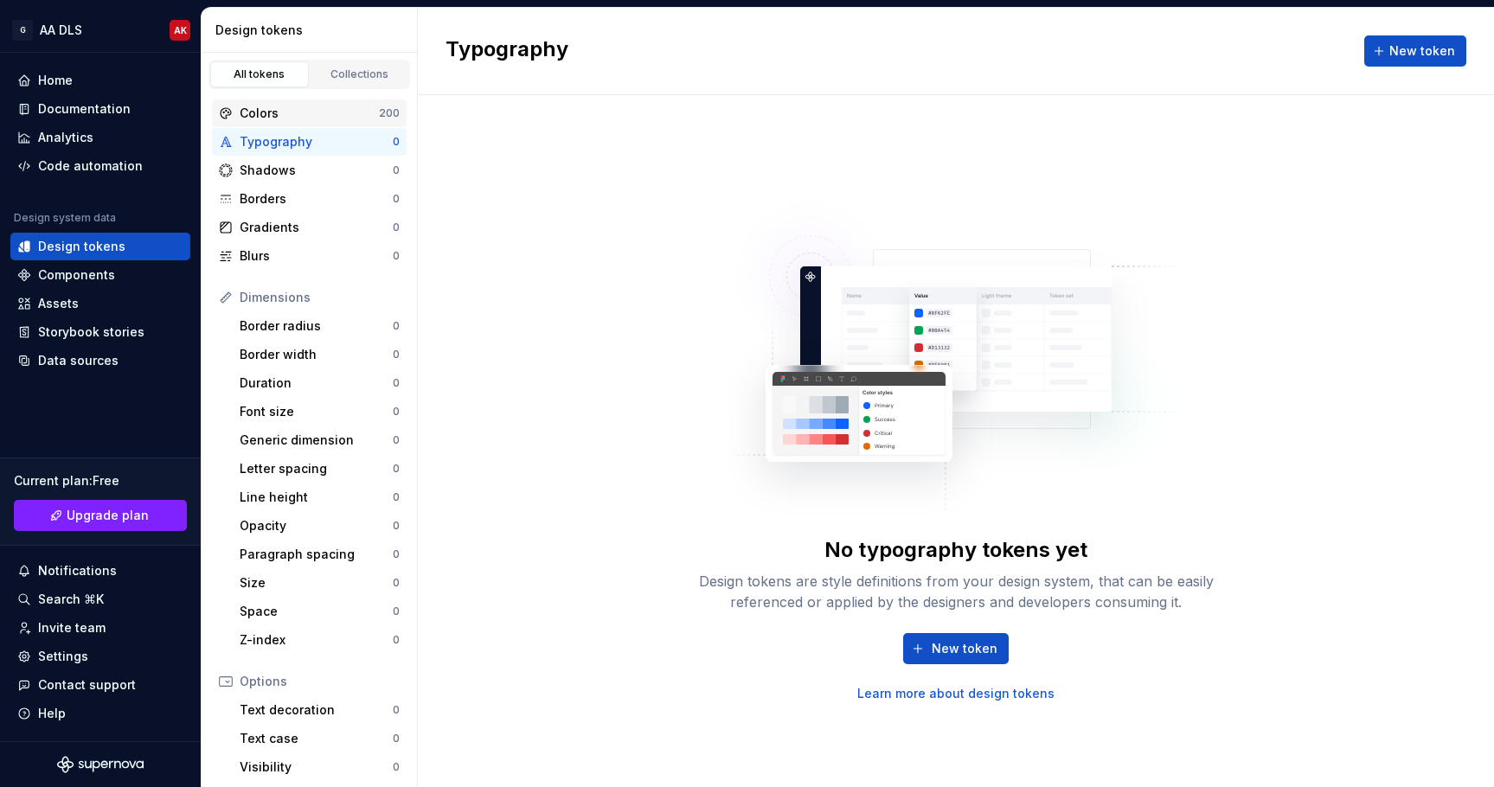
click at [286, 110] on div "Colors" at bounding box center [309, 113] width 139 height 17
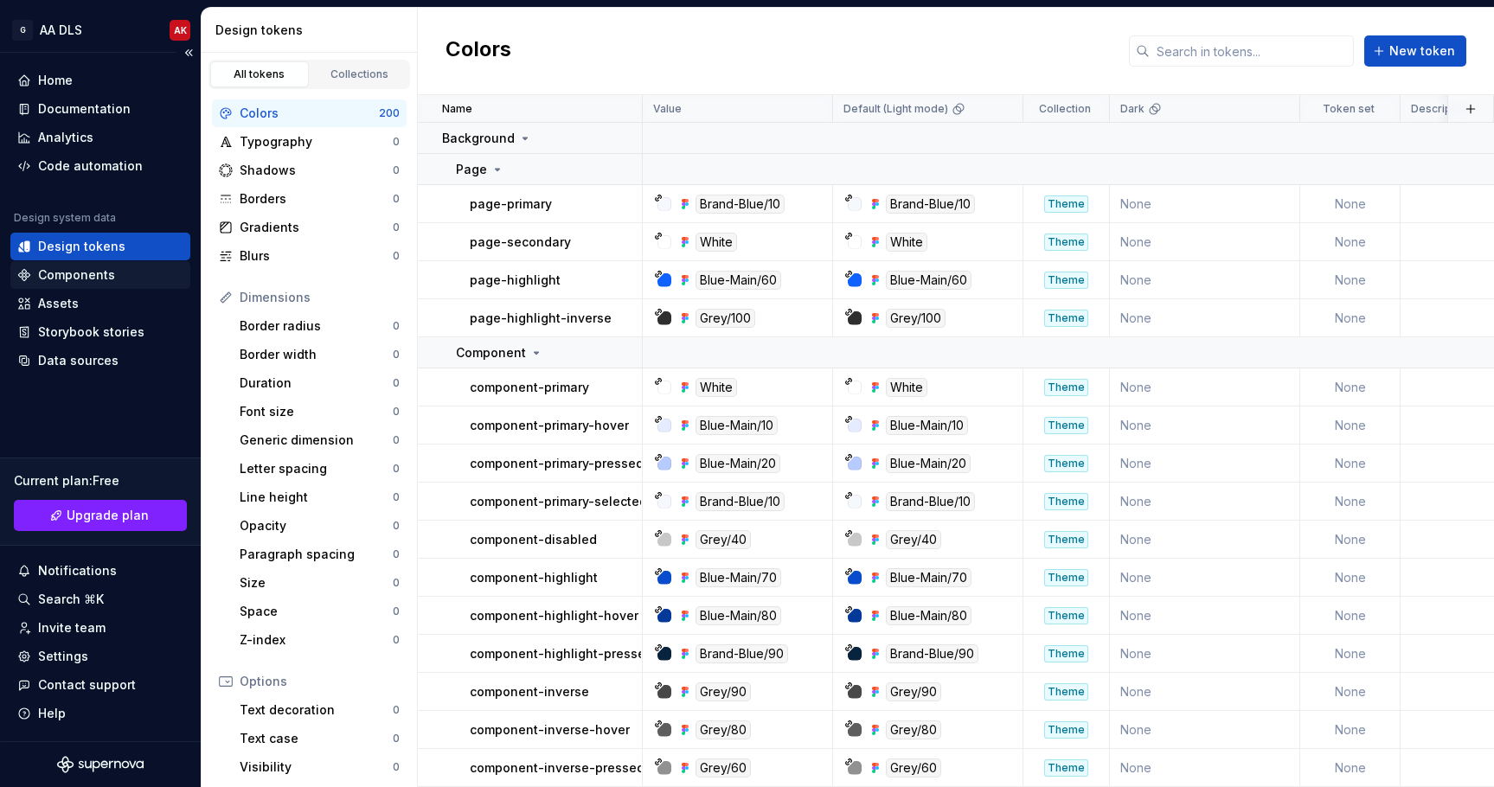
click at [100, 277] on div "Components" at bounding box center [76, 275] width 77 height 17
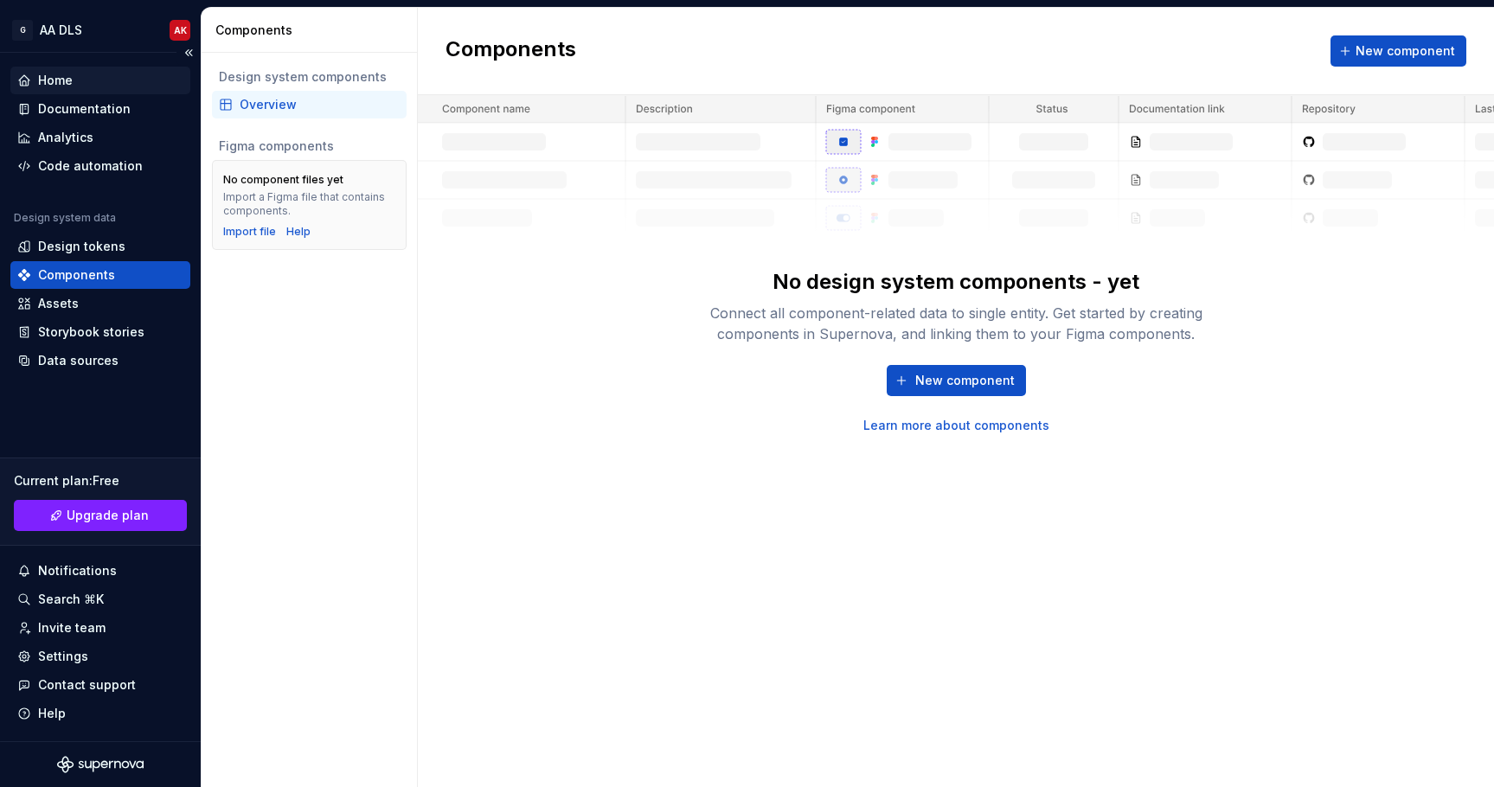
click at [93, 72] on div "Home" at bounding box center [100, 80] width 166 height 17
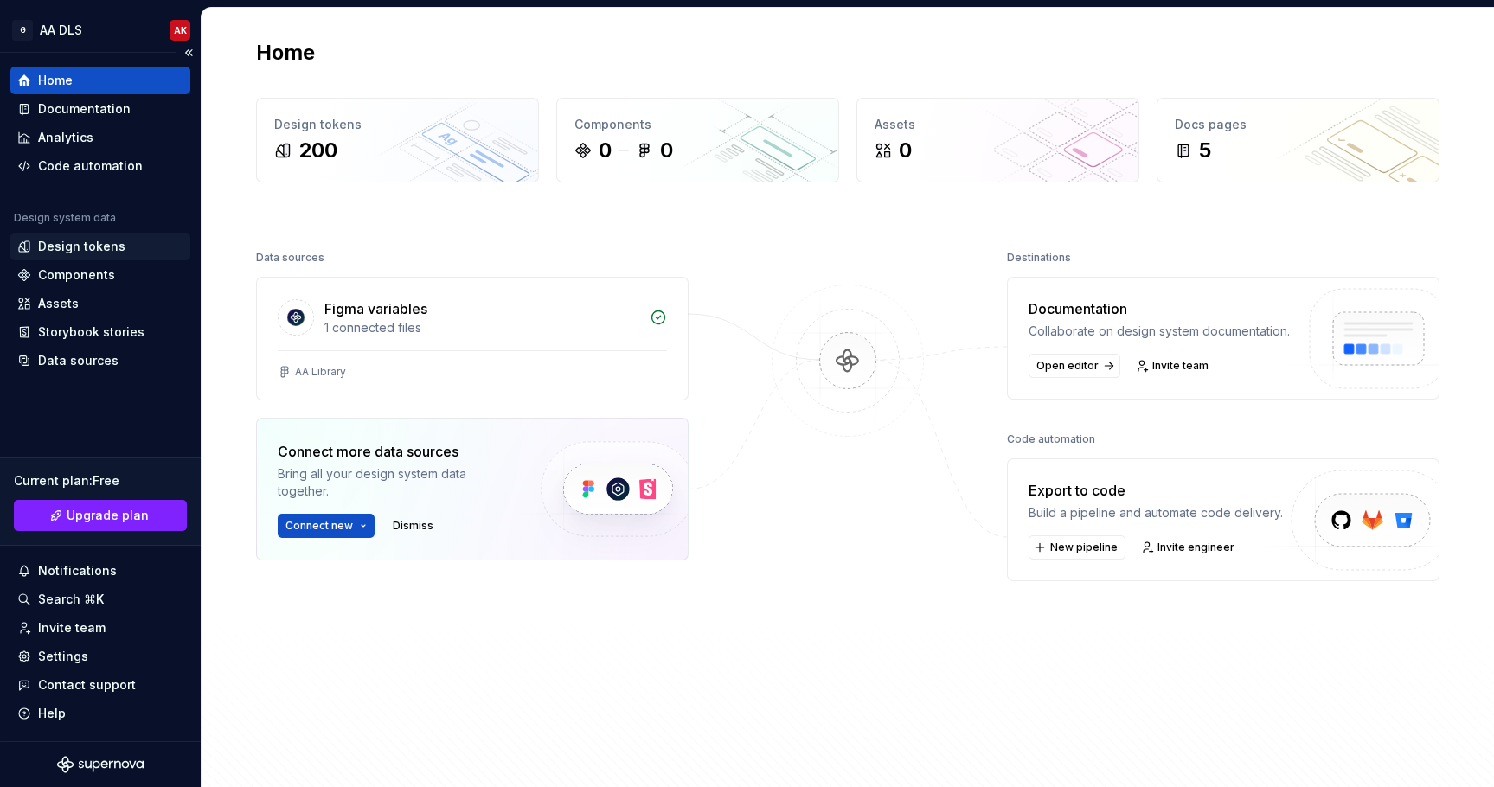
click at [94, 256] on div "Design tokens" at bounding box center [100, 247] width 180 height 28
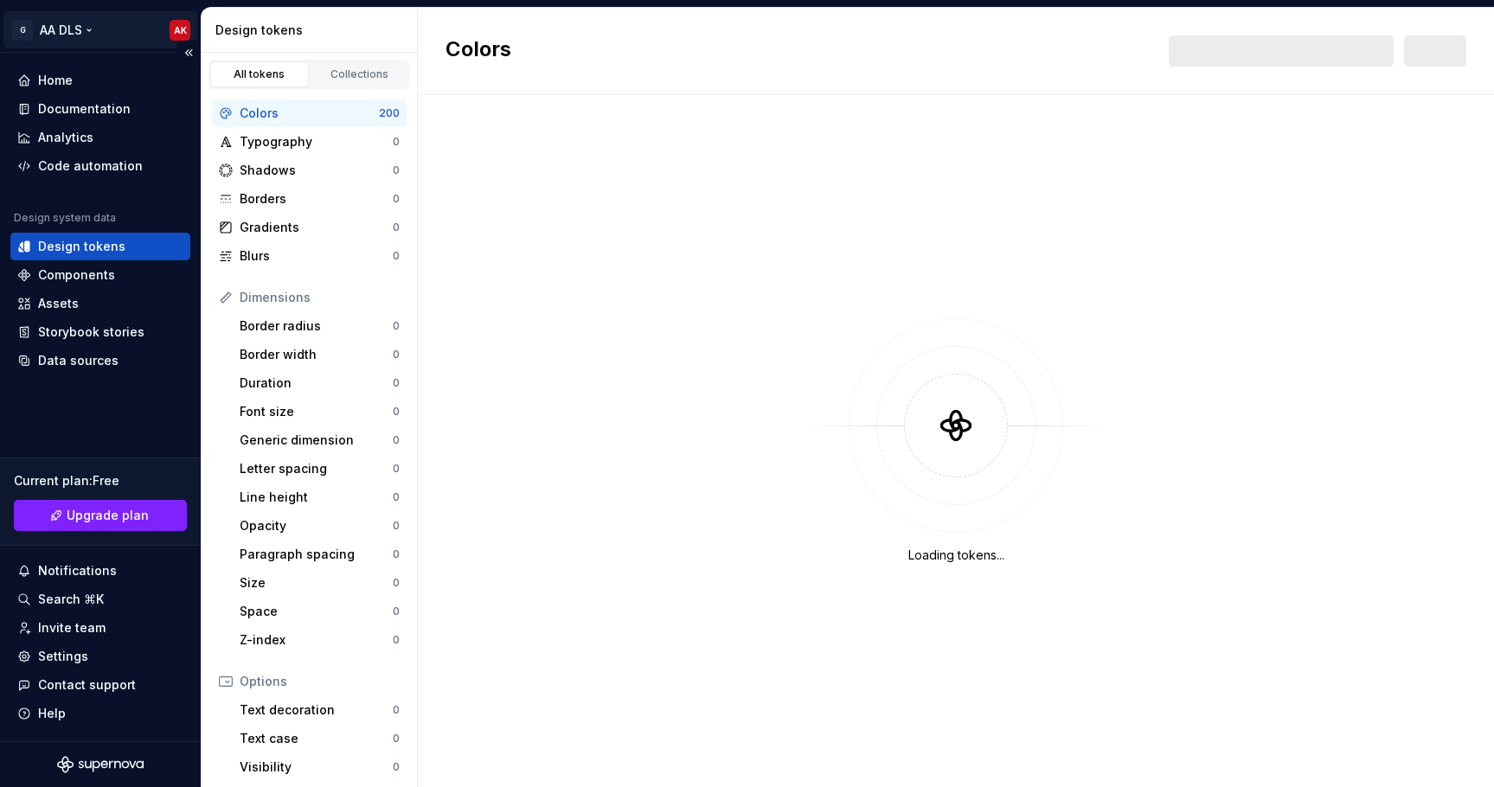
click at [93, 30] on html "G AA DLS AK Home Documentation Analytics Code automation Design system data Des…" at bounding box center [747, 393] width 1494 height 787
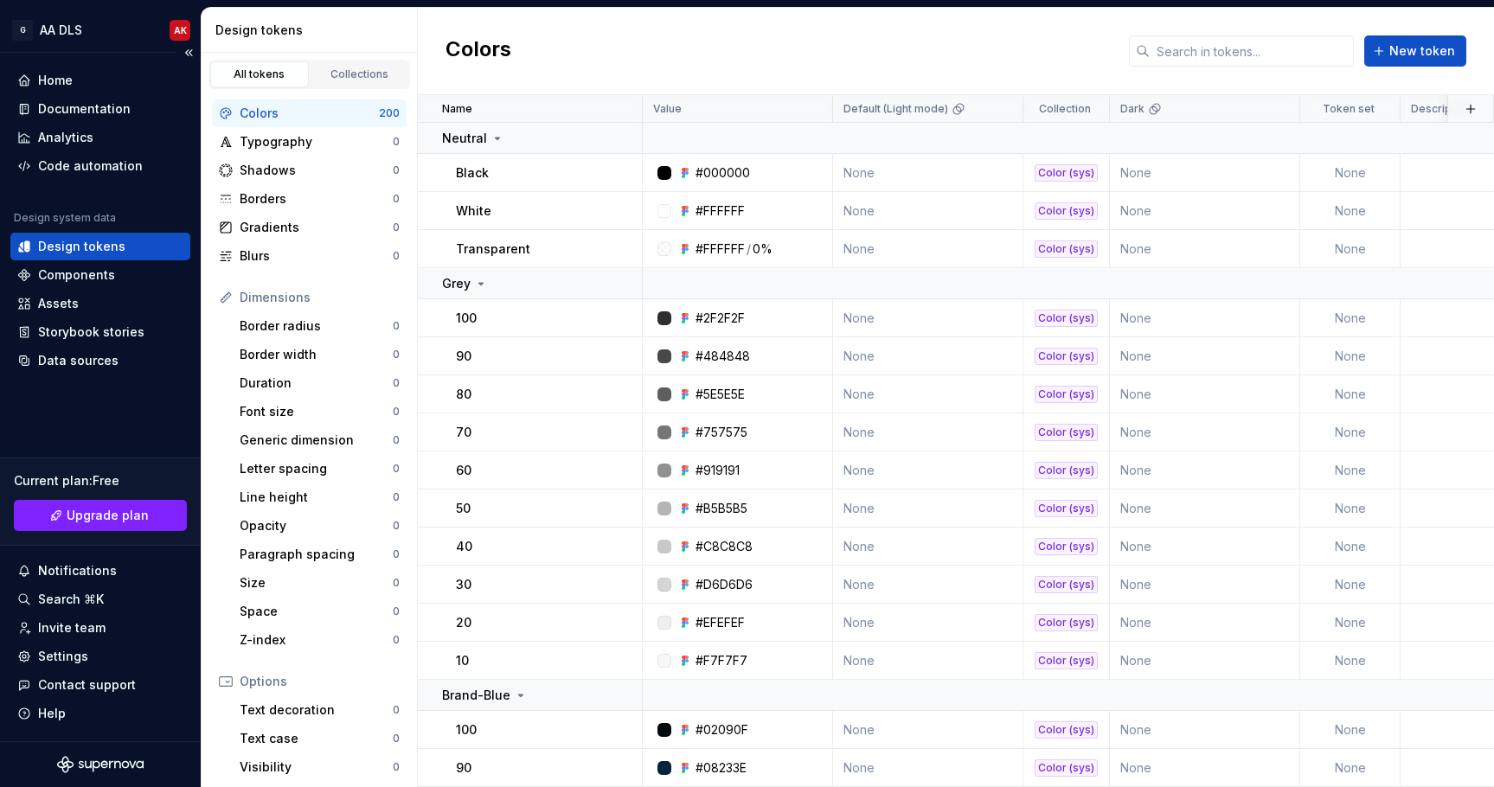
click at [98, 395] on html "G AA DLS AK Home Documentation Analytics Code automation Design system data Des…" at bounding box center [747, 393] width 1494 height 787
click at [68, 661] on div "Settings" at bounding box center [63, 656] width 50 height 17
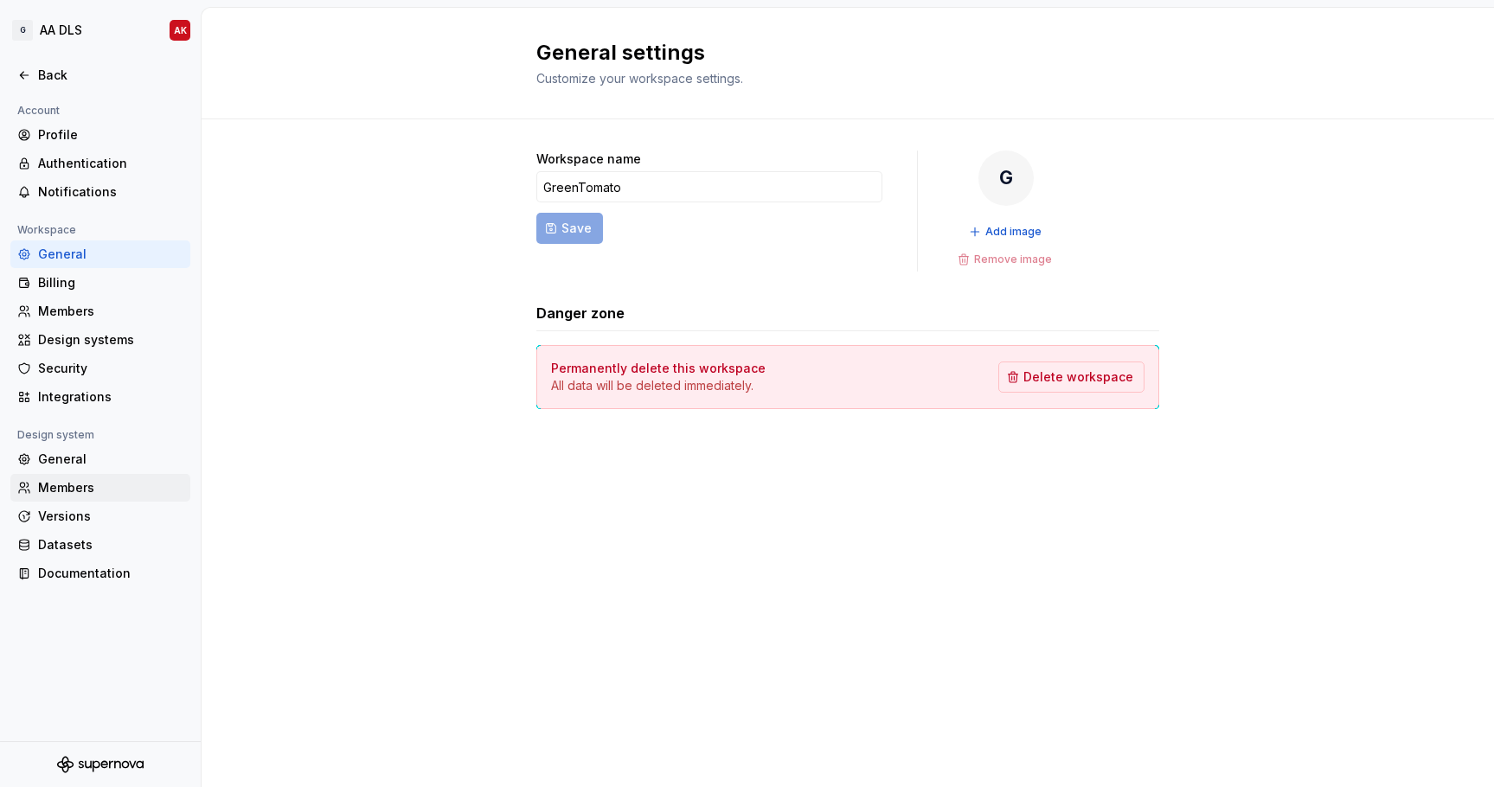
click at [81, 491] on div "Members" at bounding box center [110, 487] width 145 height 17
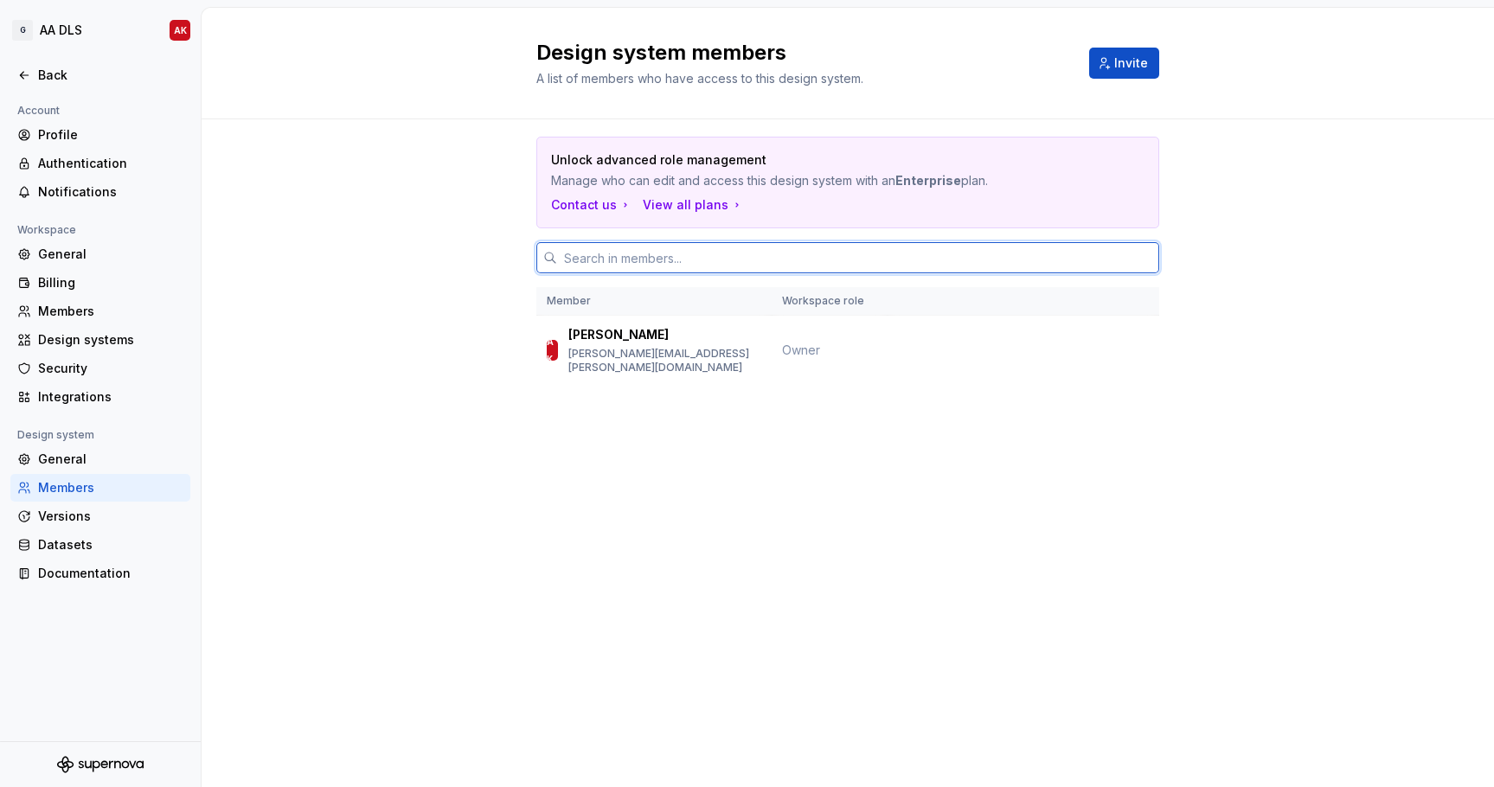
click at [633, 253] on input "text" at bounding box center [858, 257] width 602 height 31
paste input "barry.lai@gtomato.com"
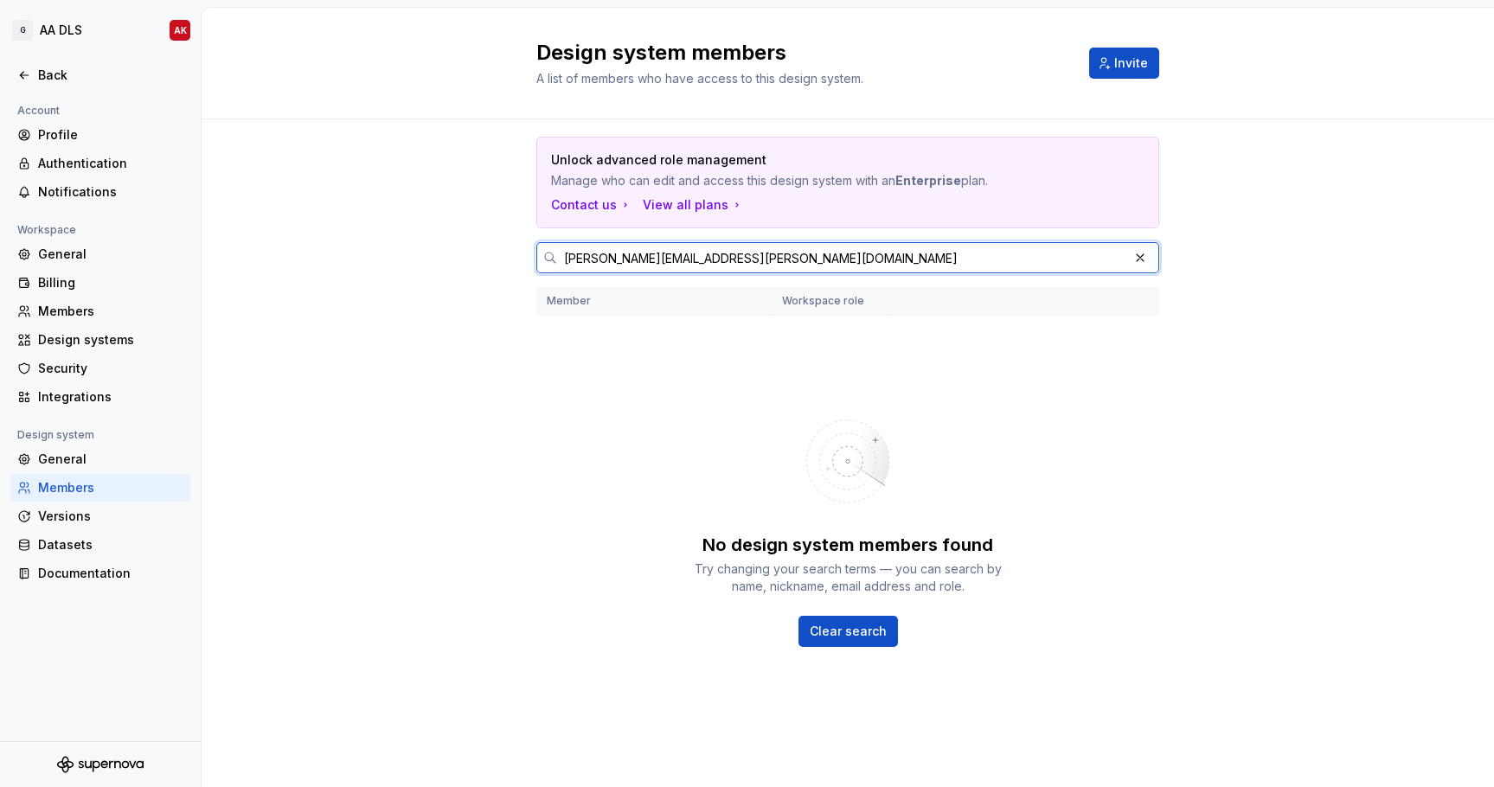
type input "barry.lai@gtomato.com"
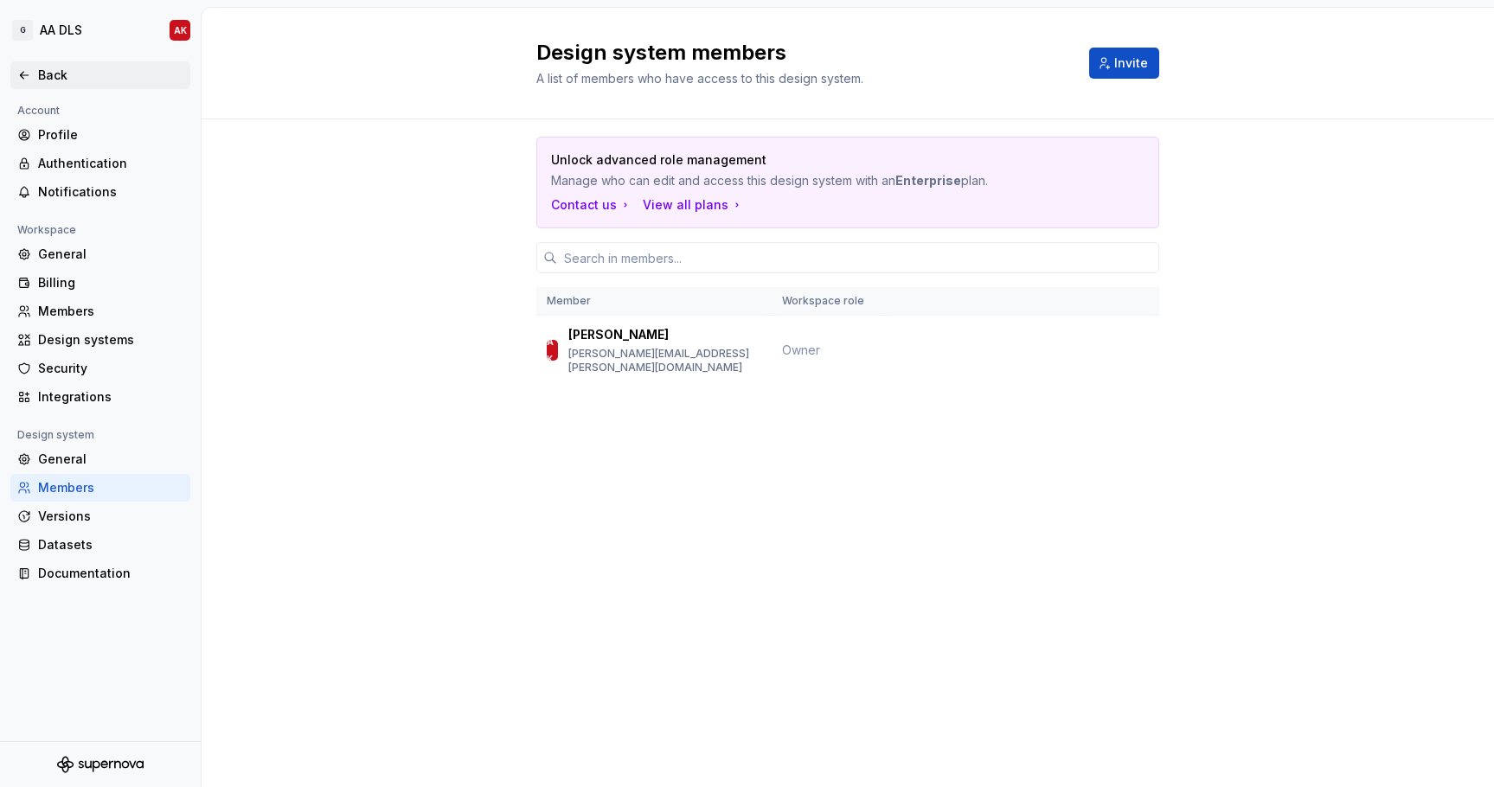
click at [55, 75] on div "Back" at bounding box center [110, 75] width 145 height 17
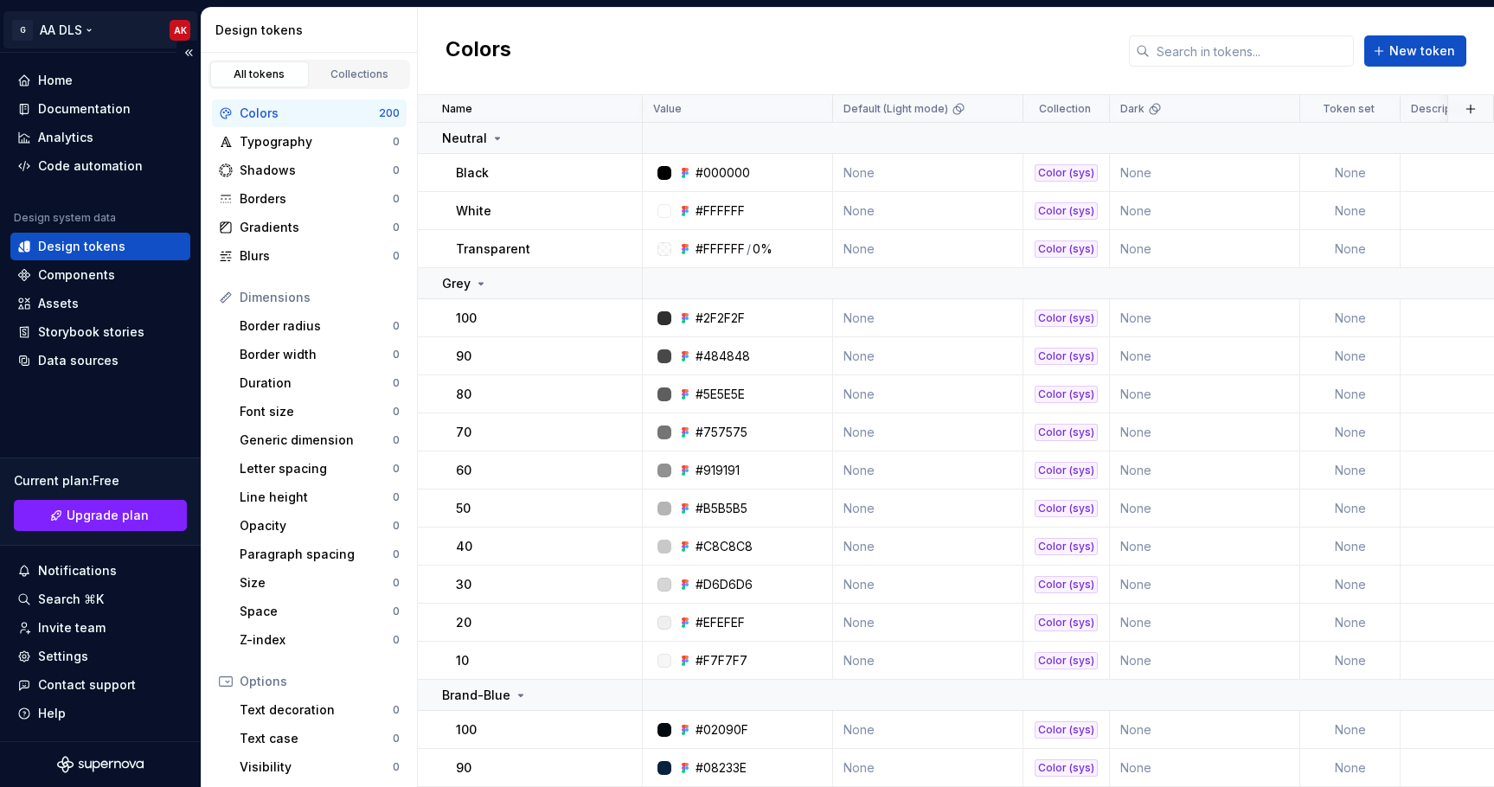
click at [182, 26] on html "G AA DLS AK Home Documentation Analytics Code automation Design system data Des…" at bounding box center [747, 393] width 1494 height 787
click at [100, 631] on div "Invite team" at bounding box center [71, 628] width 67 height 17
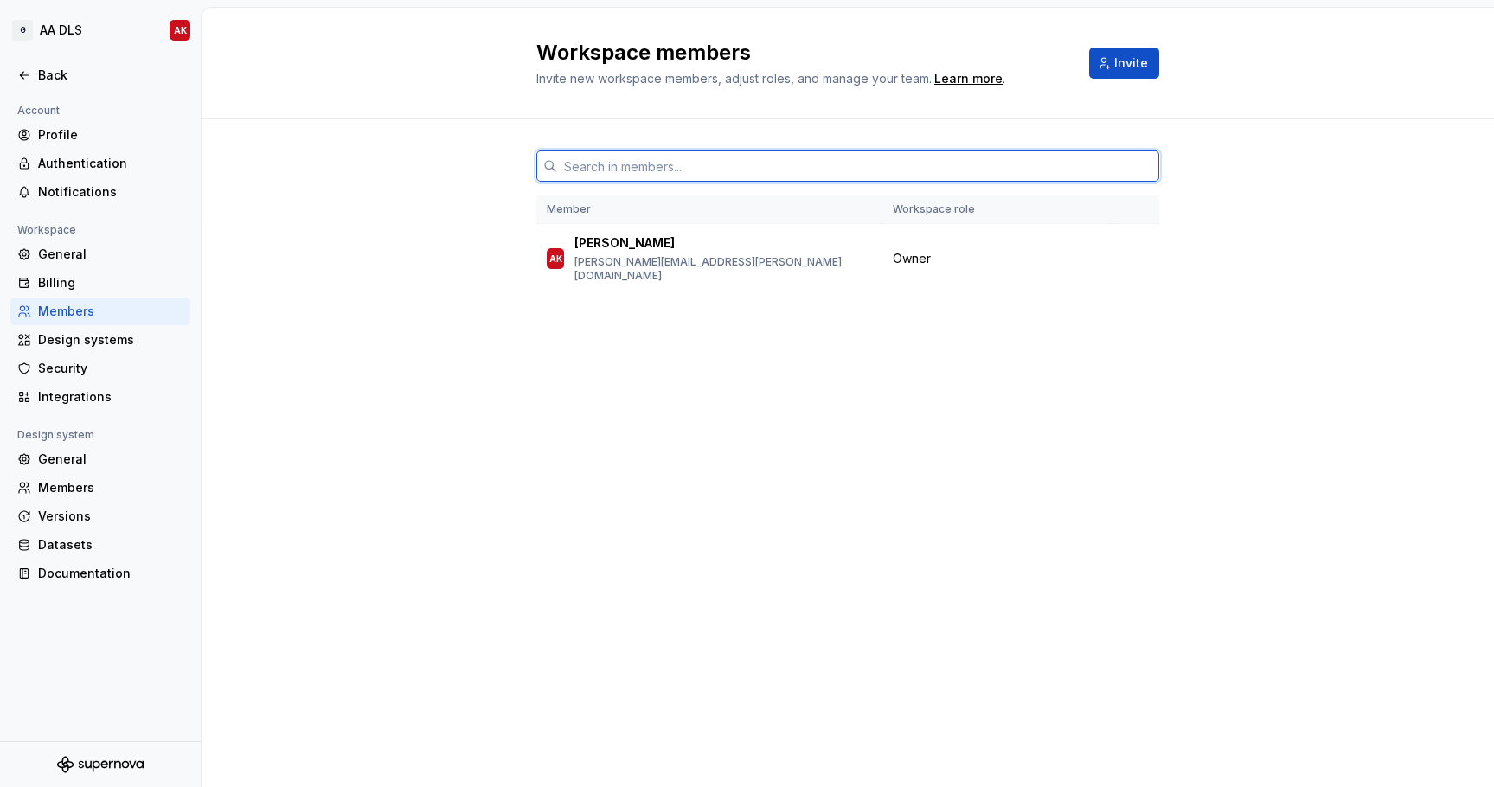
click at [614, 174] on input "text" at bounding box center [858, 166] width 602 height 31
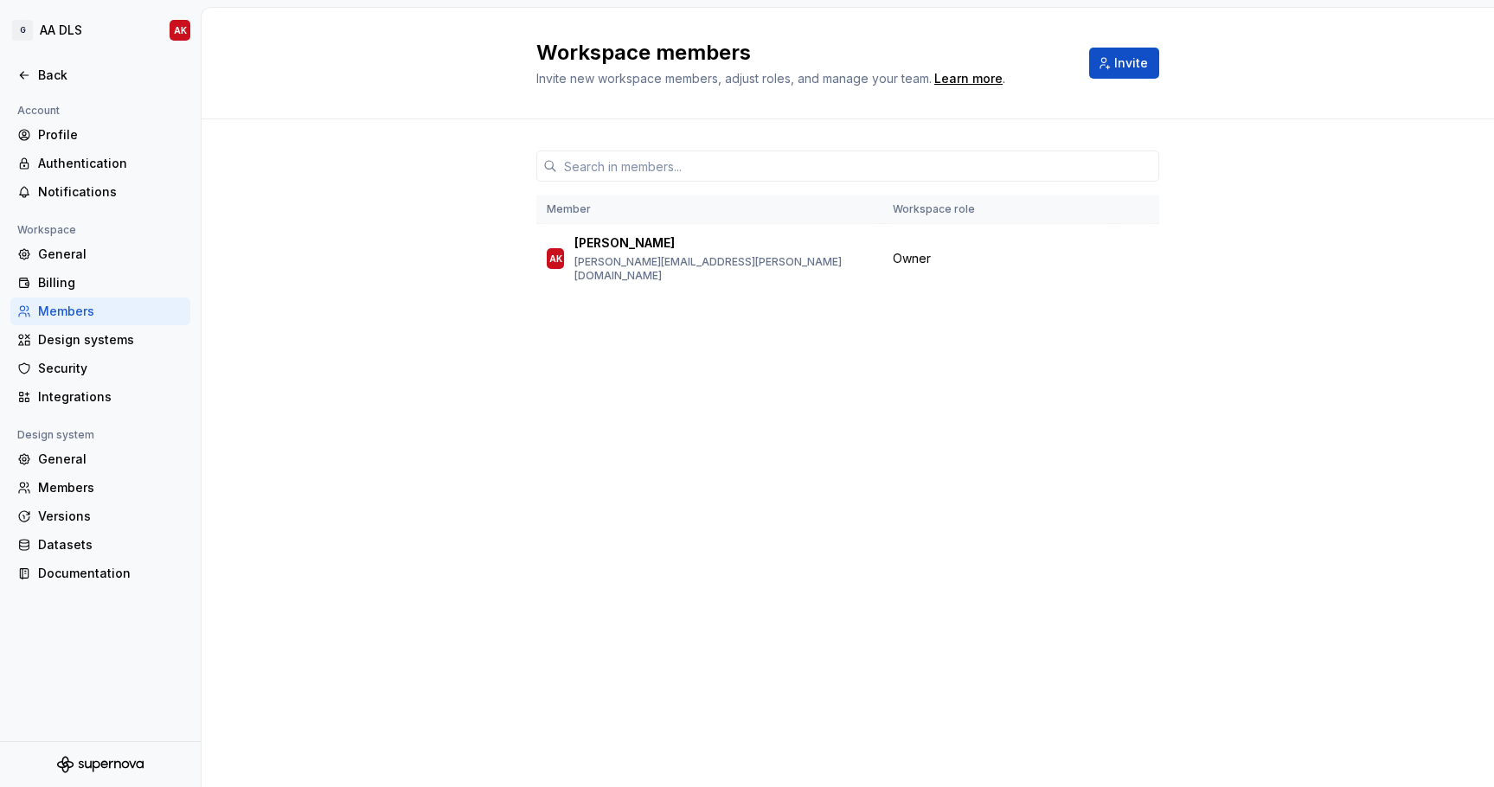
click at [470, 279] on div "Member Workspace role AK Anna Kwan anna.kwan@gtomato.com Owner" at bounding box center [848, 239] width 1293 height 240
click at [1103, 61] on button "Invite" at bounding box center [1124, 63] width 70 height 31
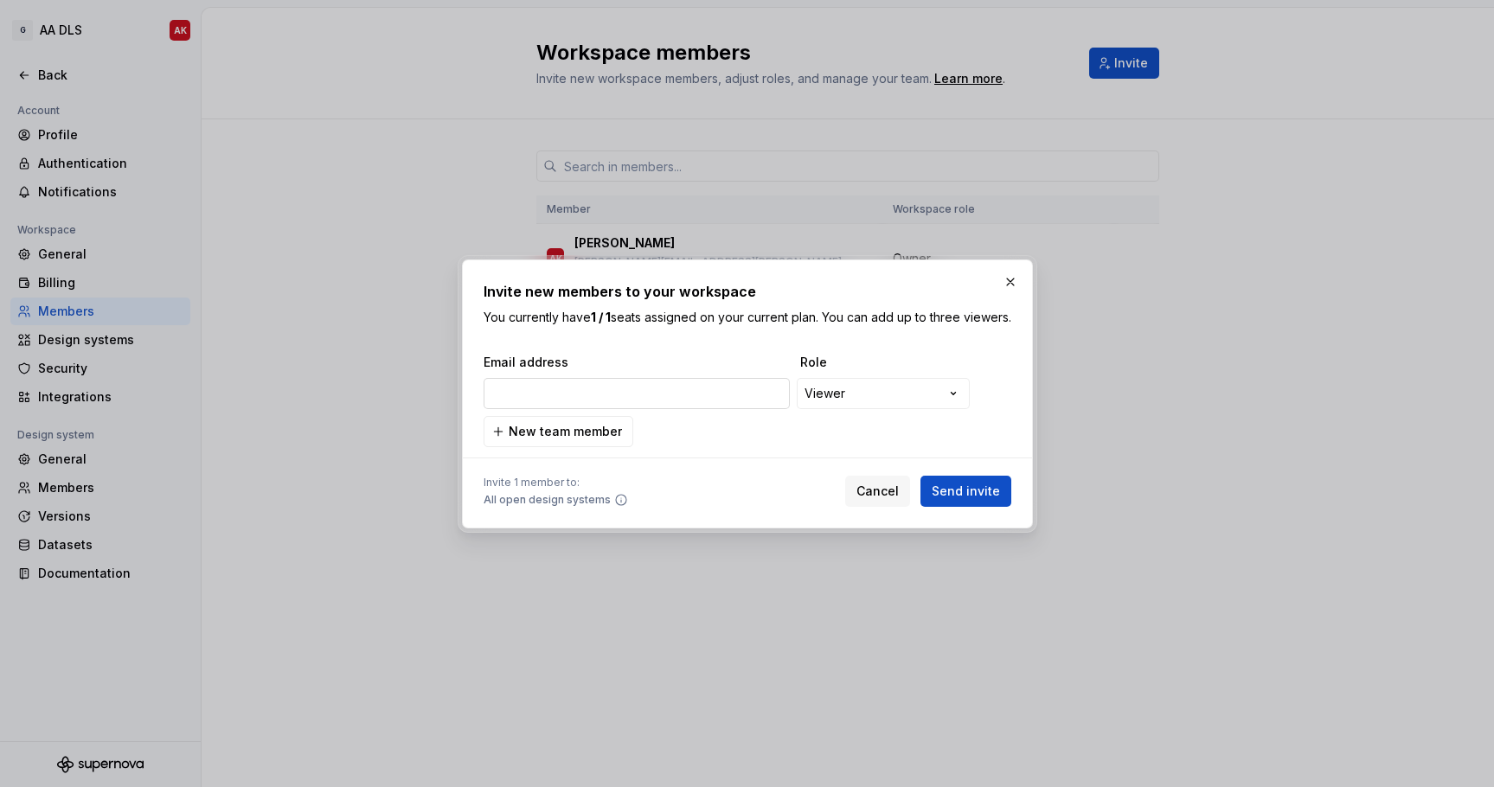
type input "barry.lai@gtomato.com"
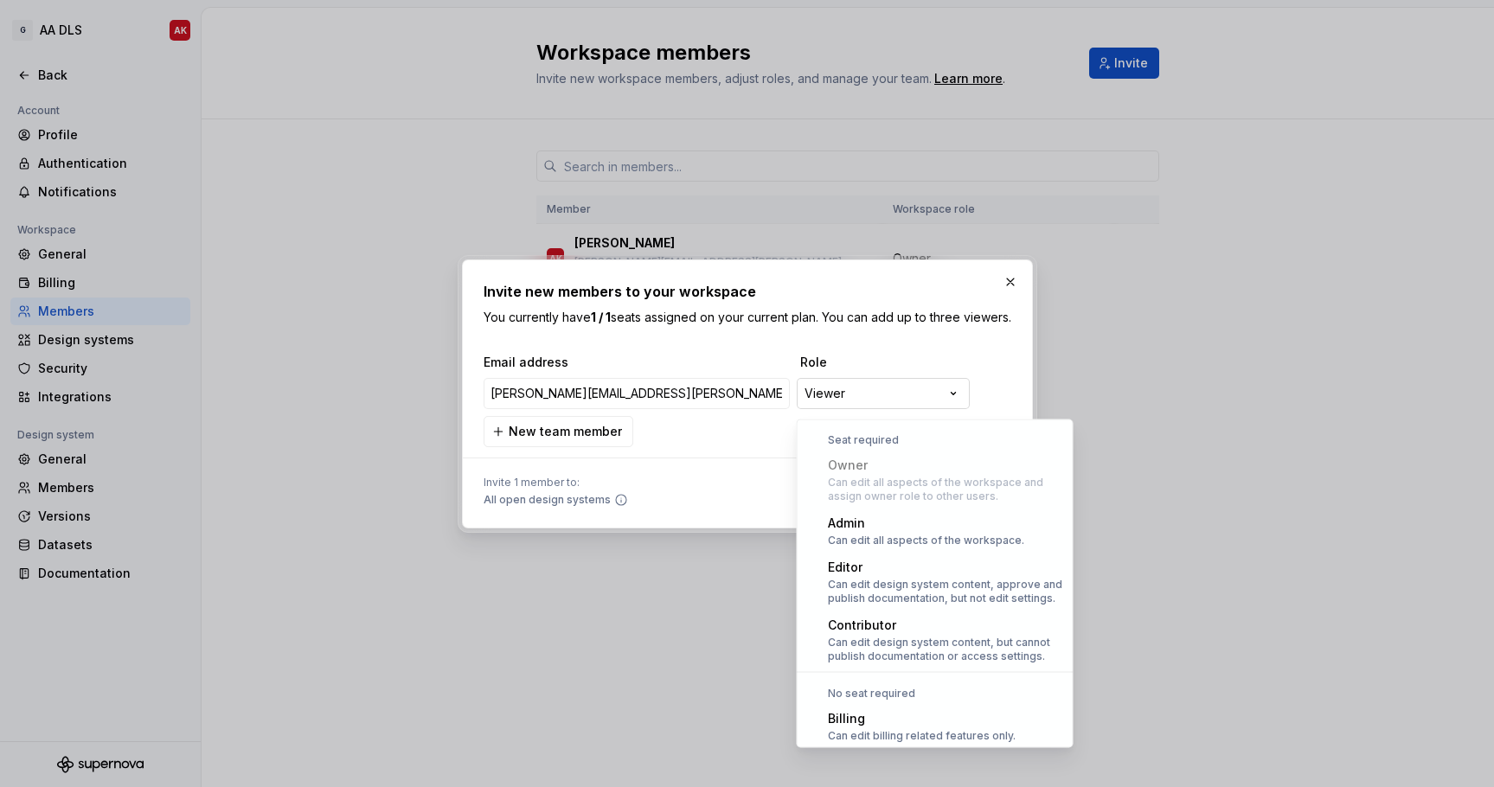
click at [883, 391] on div "**********" at bounding box center [747, 393] width 1494 height 787
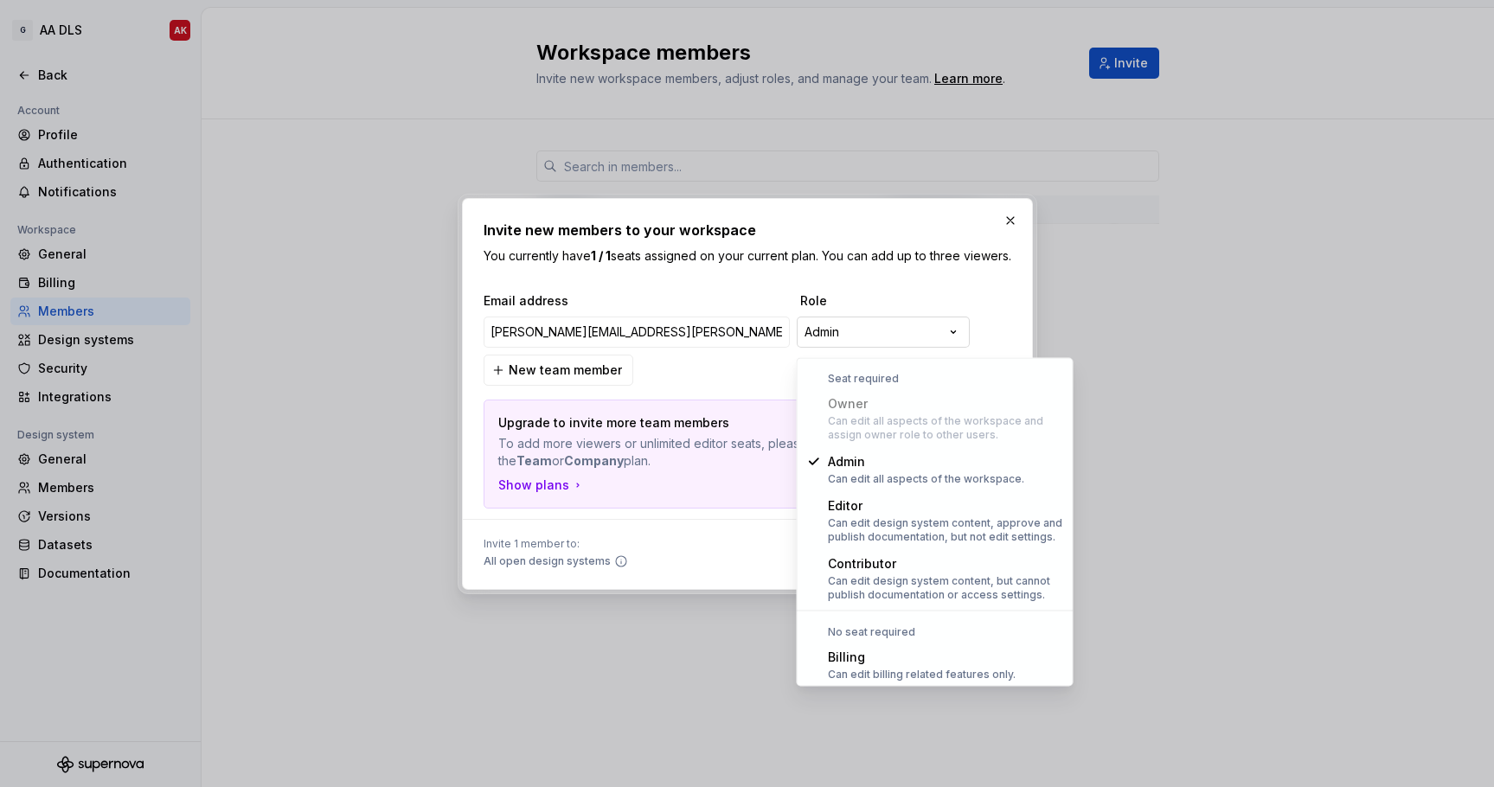
click at [876, 339] on div "**********" at bounding box center [747, 393] width 1494 height 787
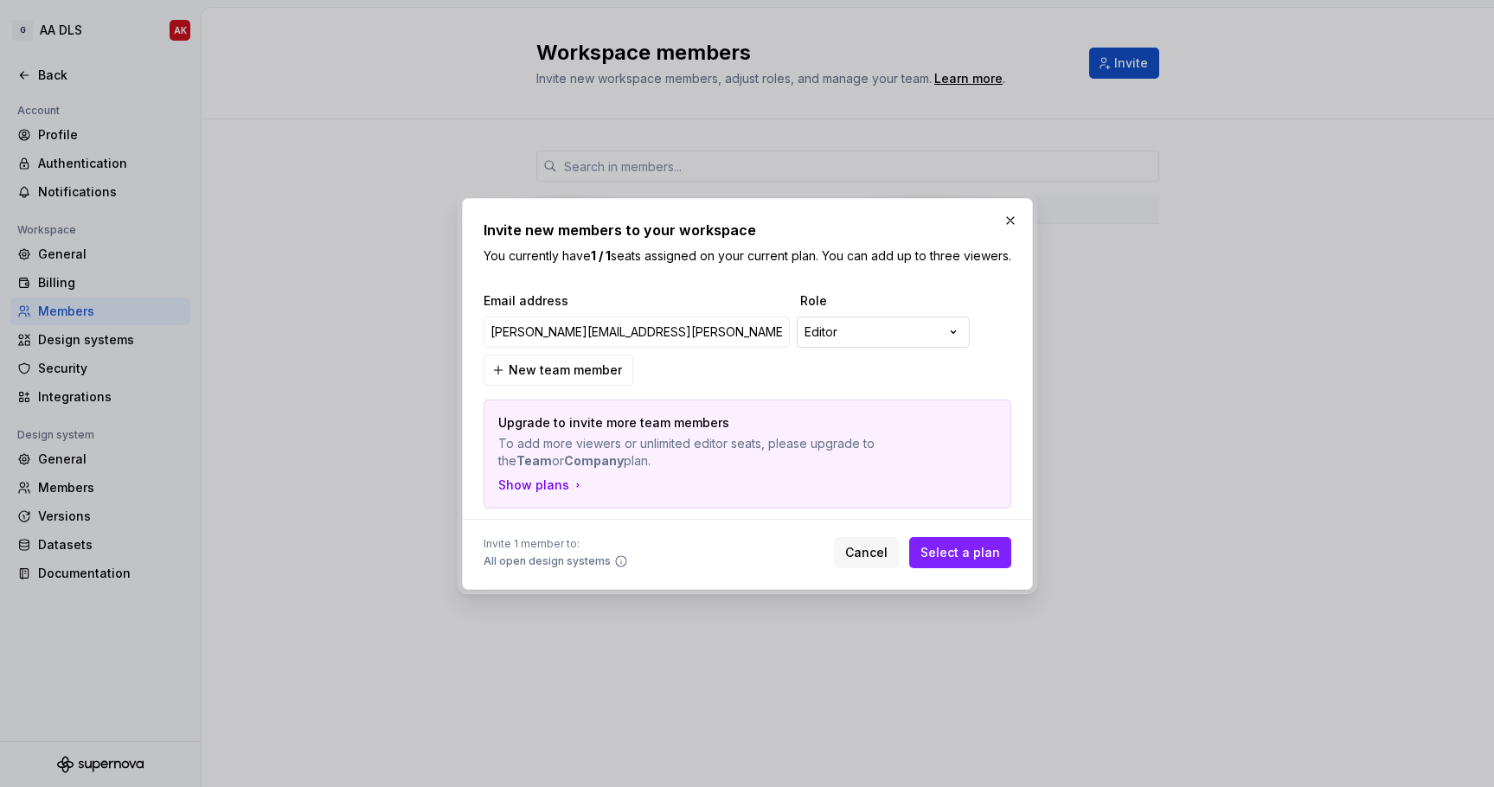
click at [864, 331] on div "**********" at bounding box center [747, 393] width 1494 height 787
click at [860, 340] on div "**********" at bounding box center [747, 393] width 1494 height 787
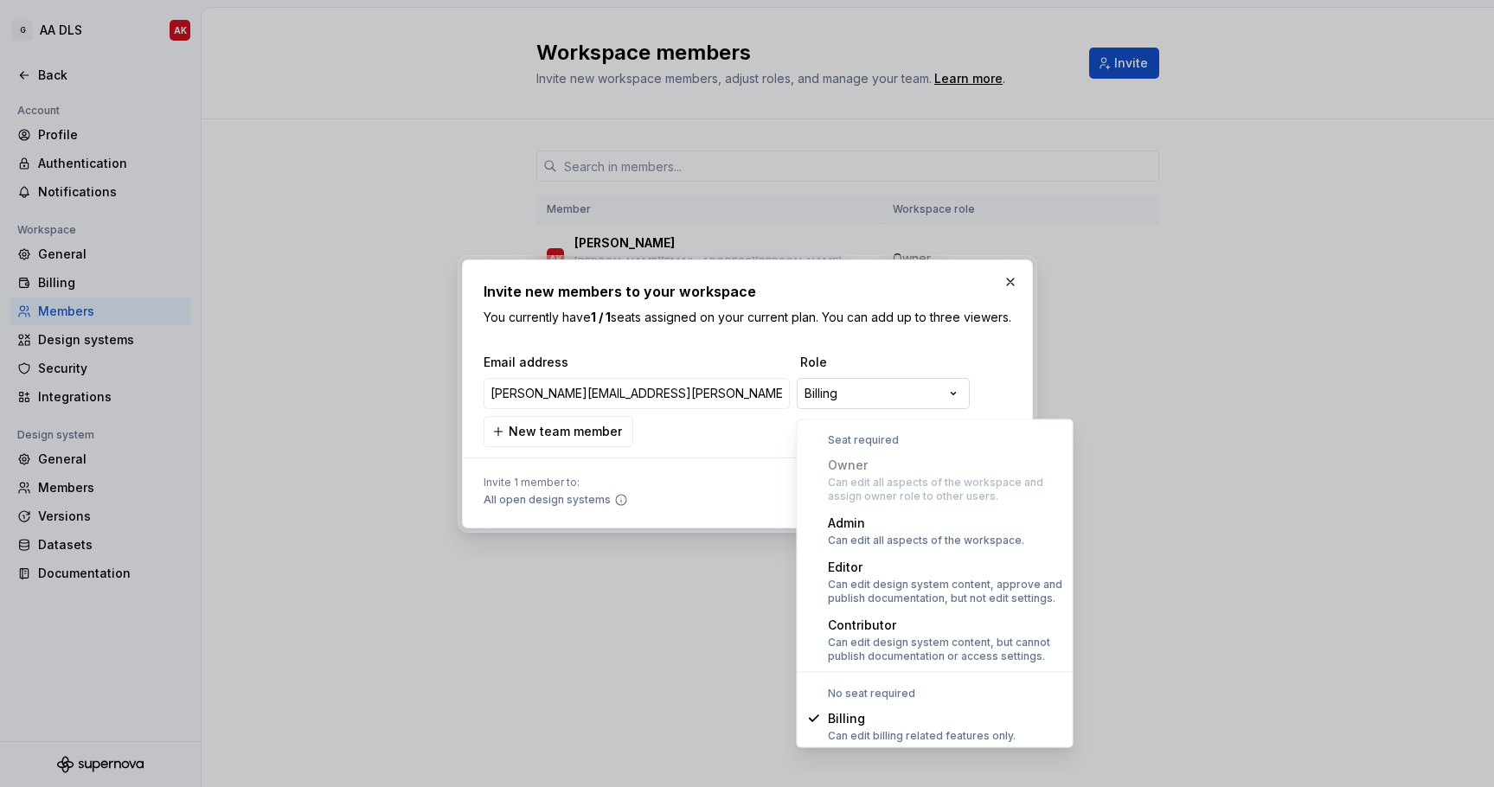
click at [874, 404] on div "**********" at bounding box center [747, 393] width 1494 height 787
click at [874, 452] on div "Owner Can edit all aspects of the workspace and assign owner role to other user…" at bounding box center [935, 480] width 270 height 57
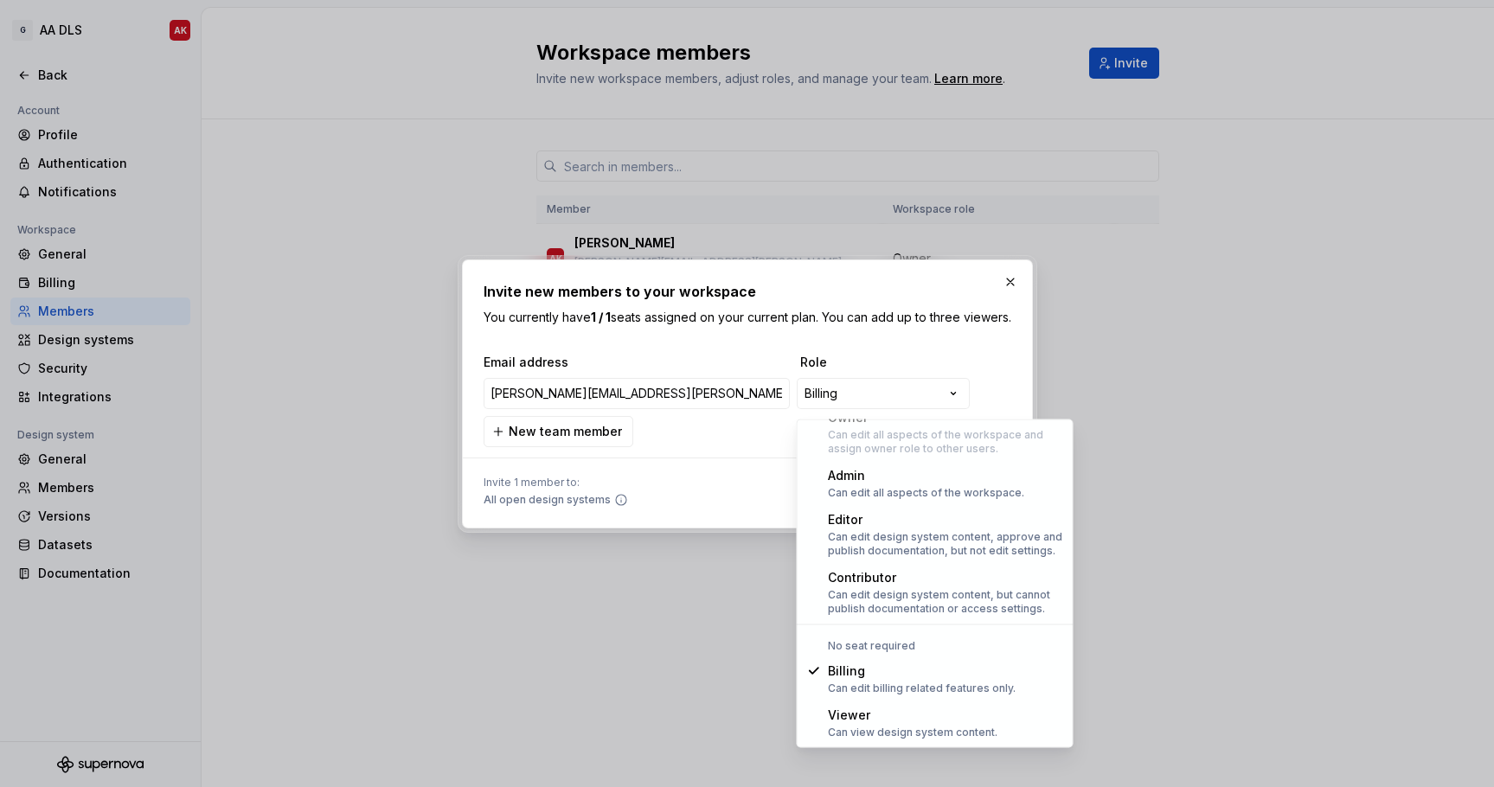
select select "******"
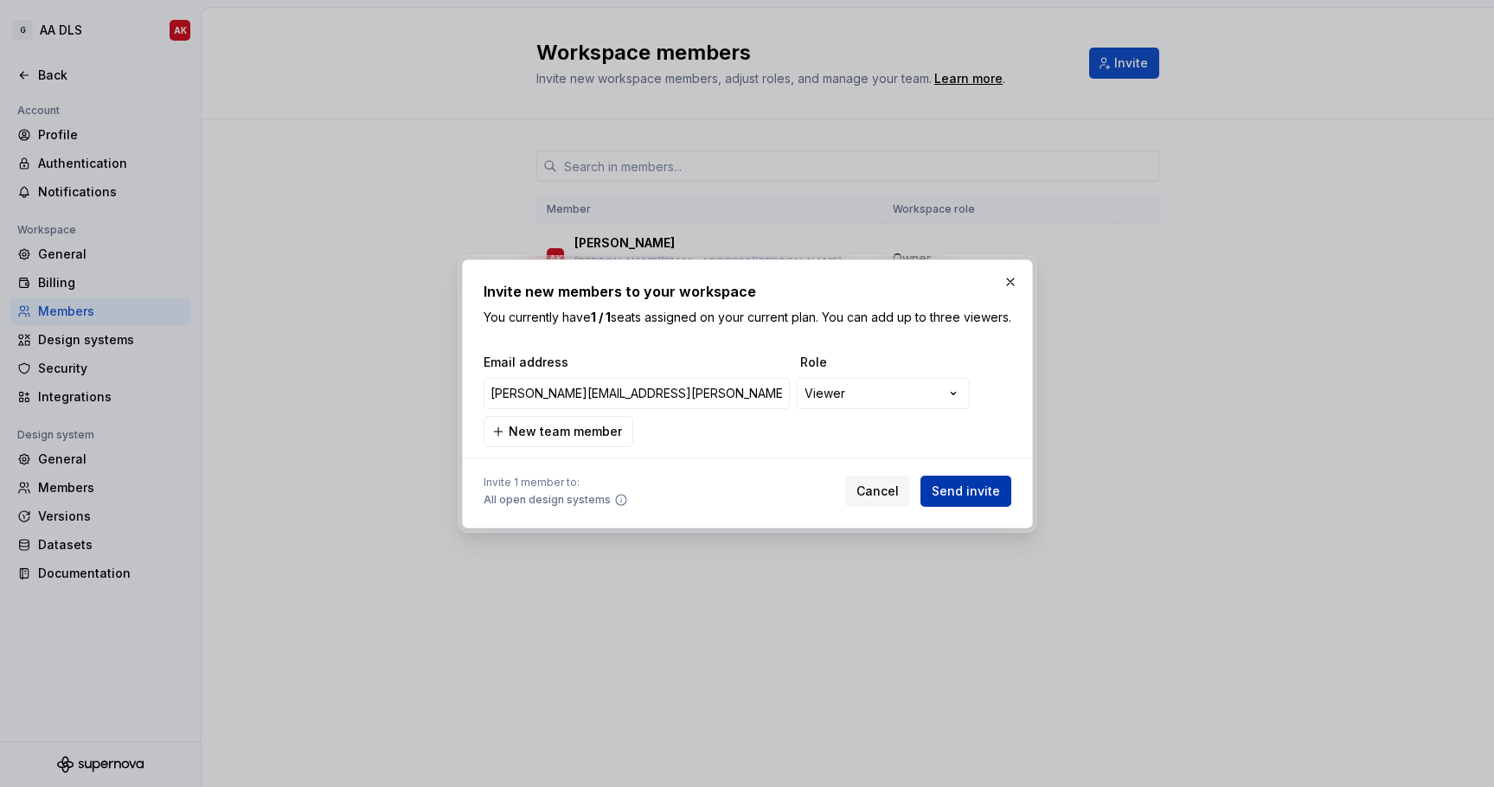
click at [973, 500] on span "Send invite" at bounding box center [966, 491] width 68 height 17
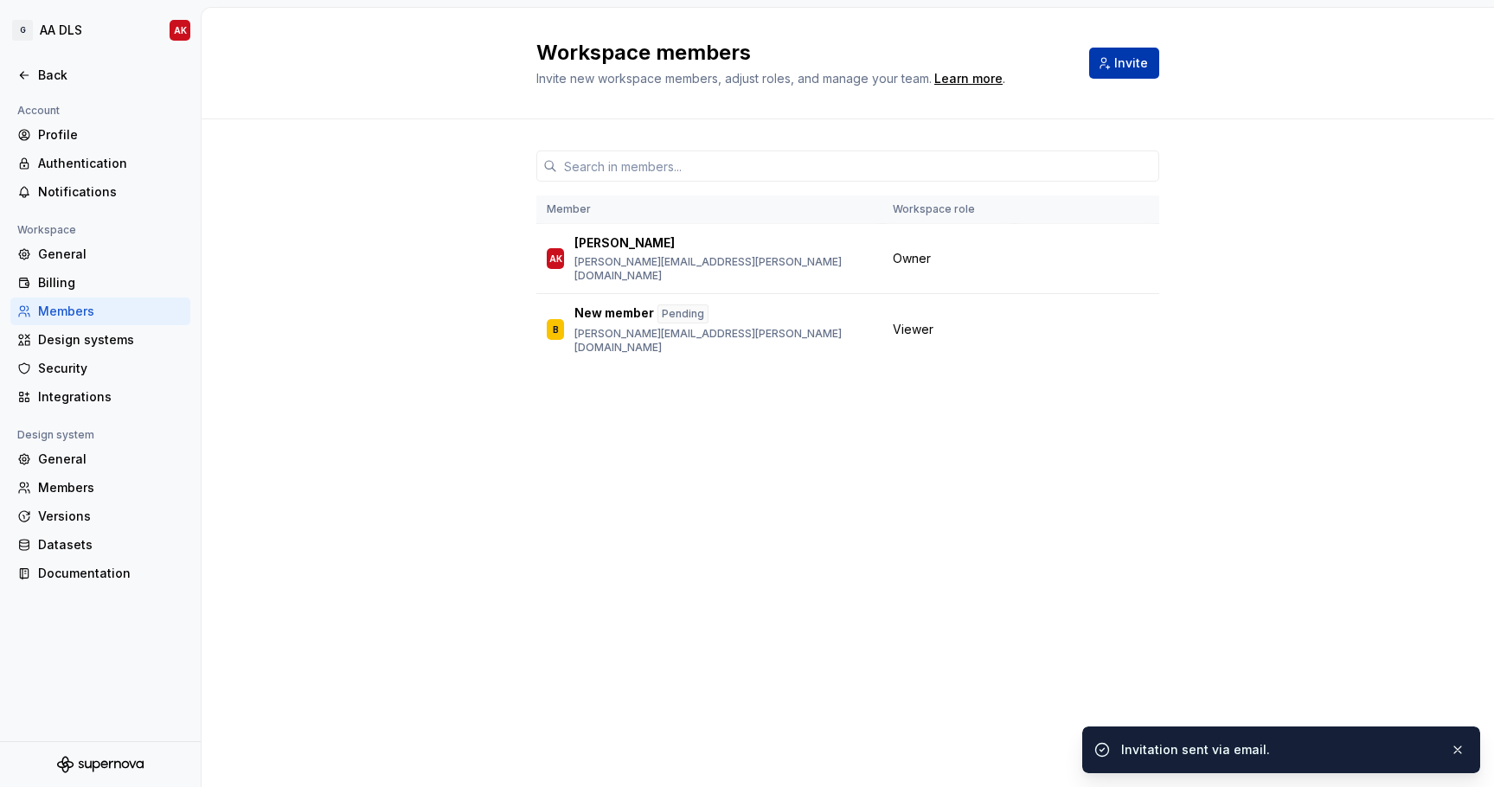
click at [1122, 61] on span "Invite" at bounding box center [1132, 63] width 34 height 17
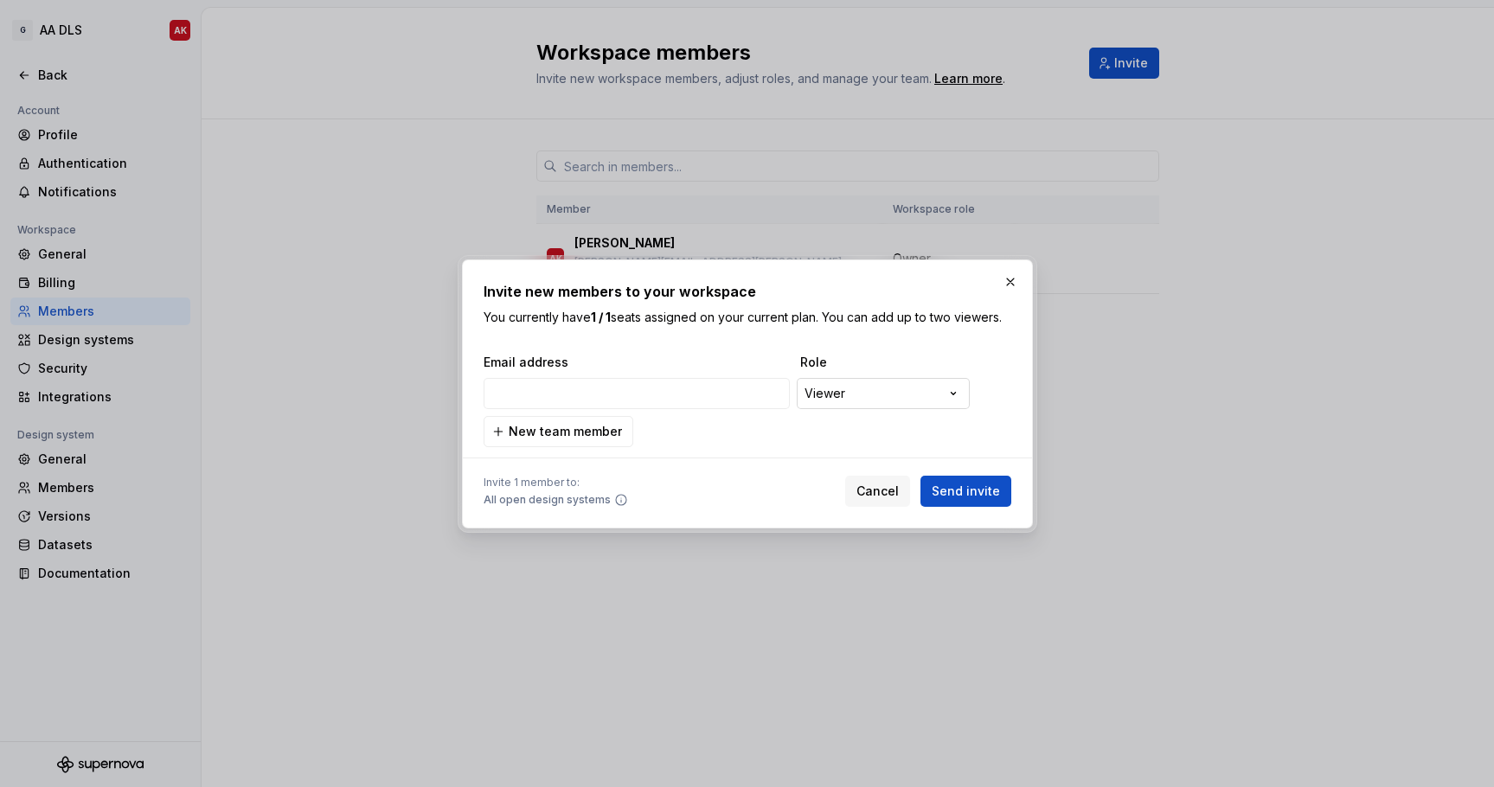
click at [857, 390] on div "**********" at bounding box center [747, 393] width 1494 height 787
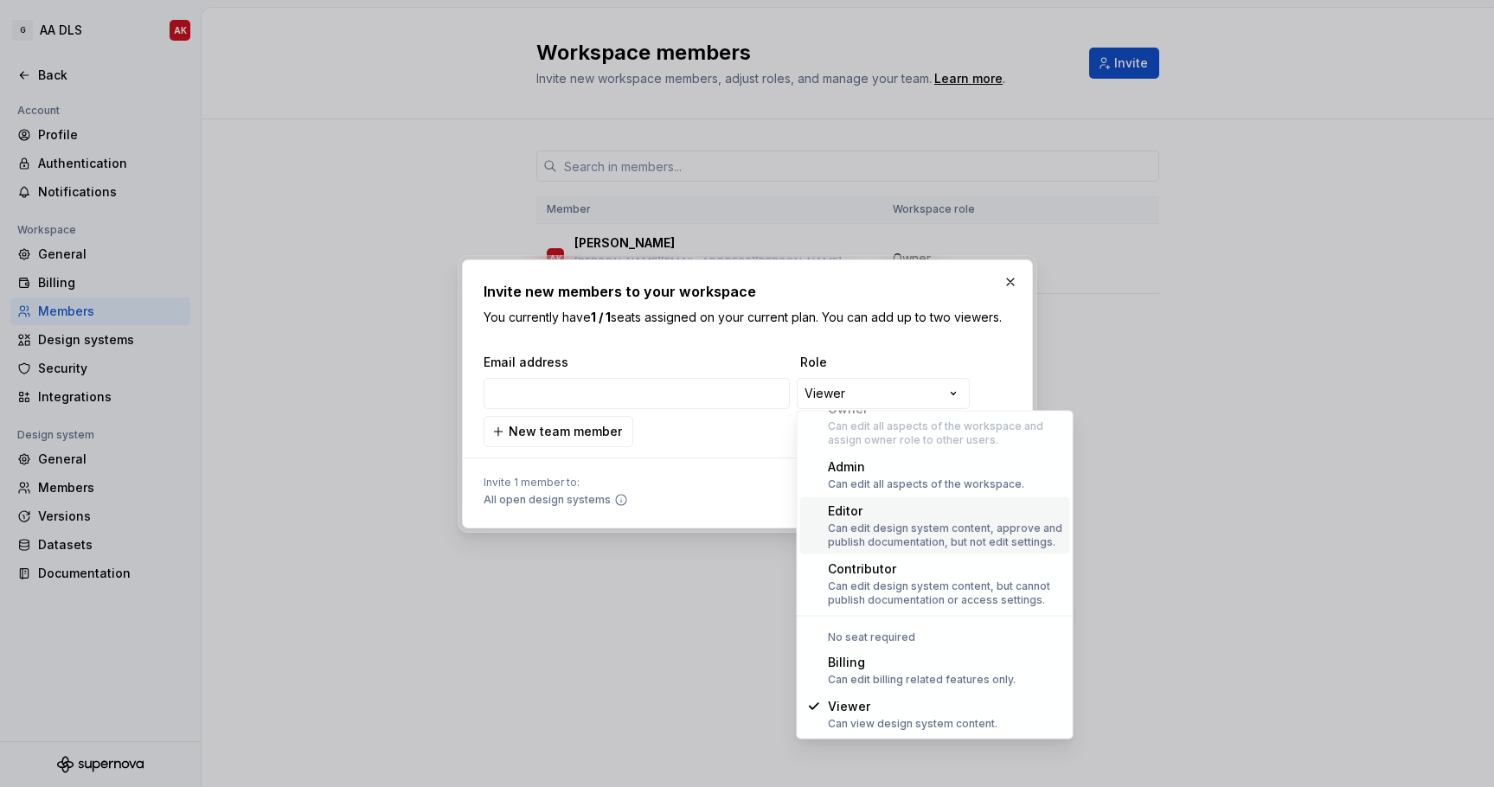
scroll to position [0, 0]
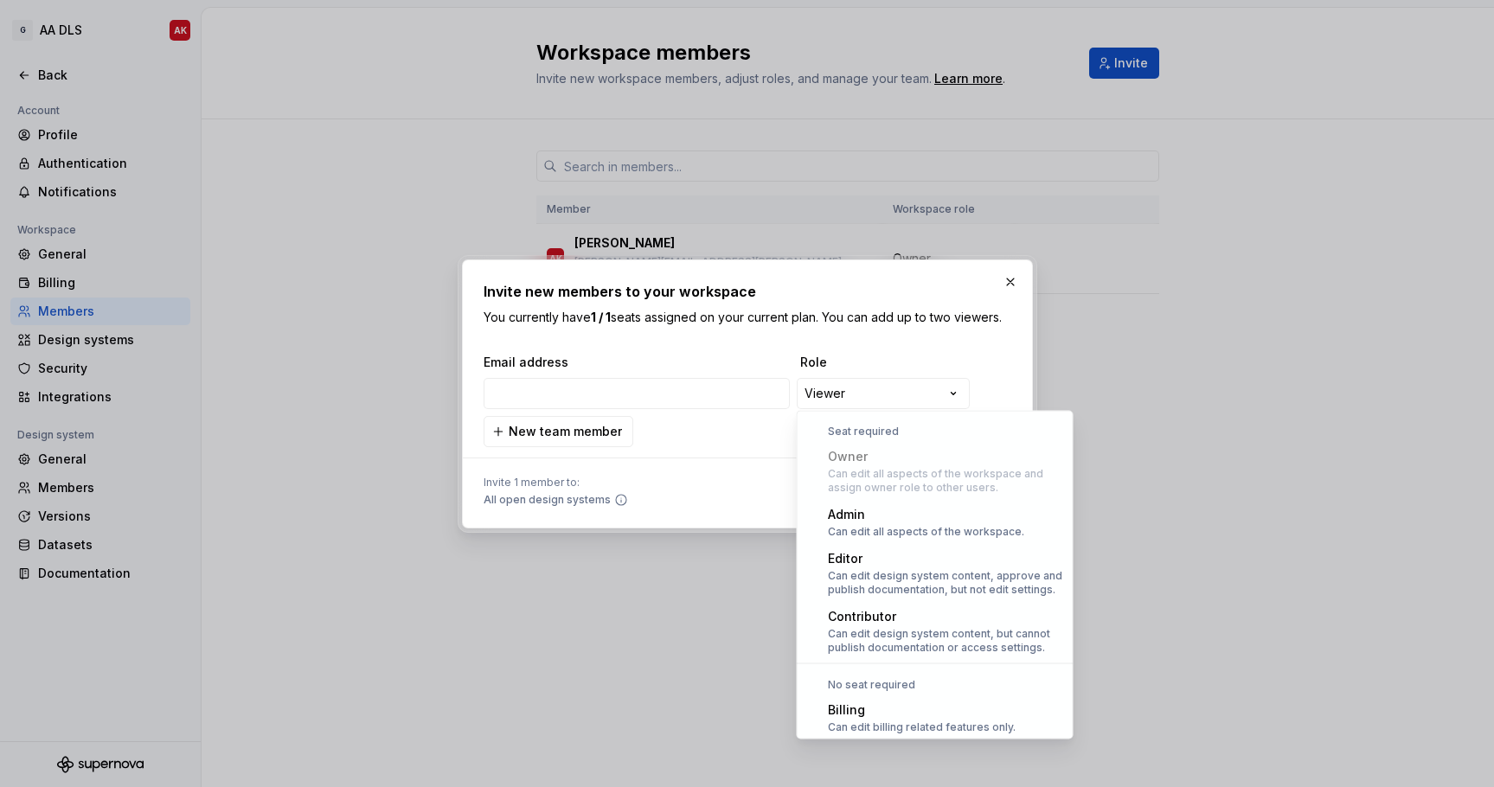
select select "*****"
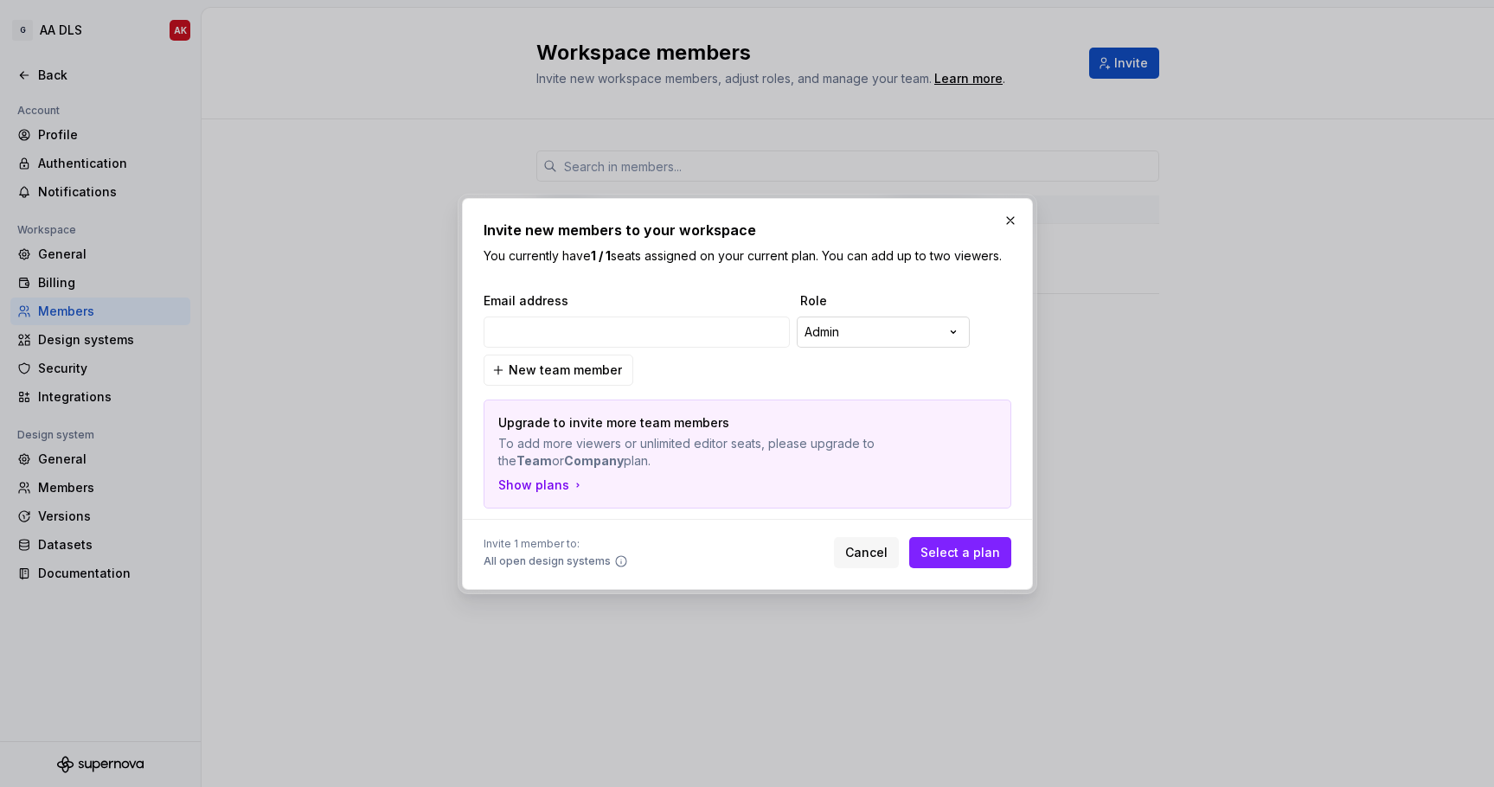
click at [920, 330] on div "**********" at bounding box center [747, 393] width 1494 height 787
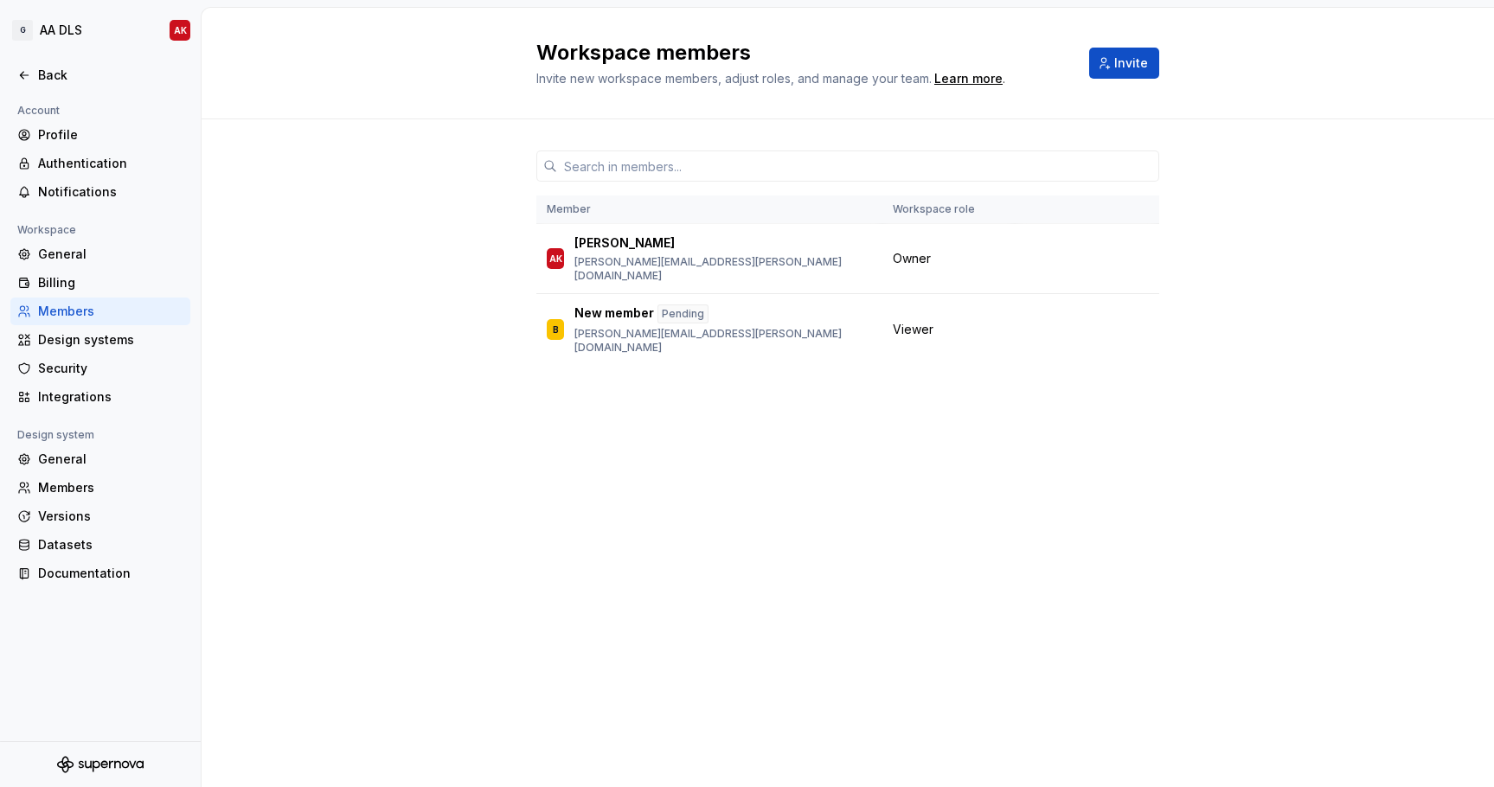
click at [604, 397] on div "Member Workspace role AK Anna Kwan anna.kwan@gtomato.com Owner B New member Pen…" at bounding box center [847, 275] width 623 height 312
click at [25, 82] on div "Back" at bounding box center [100, 75] width 166 height 17
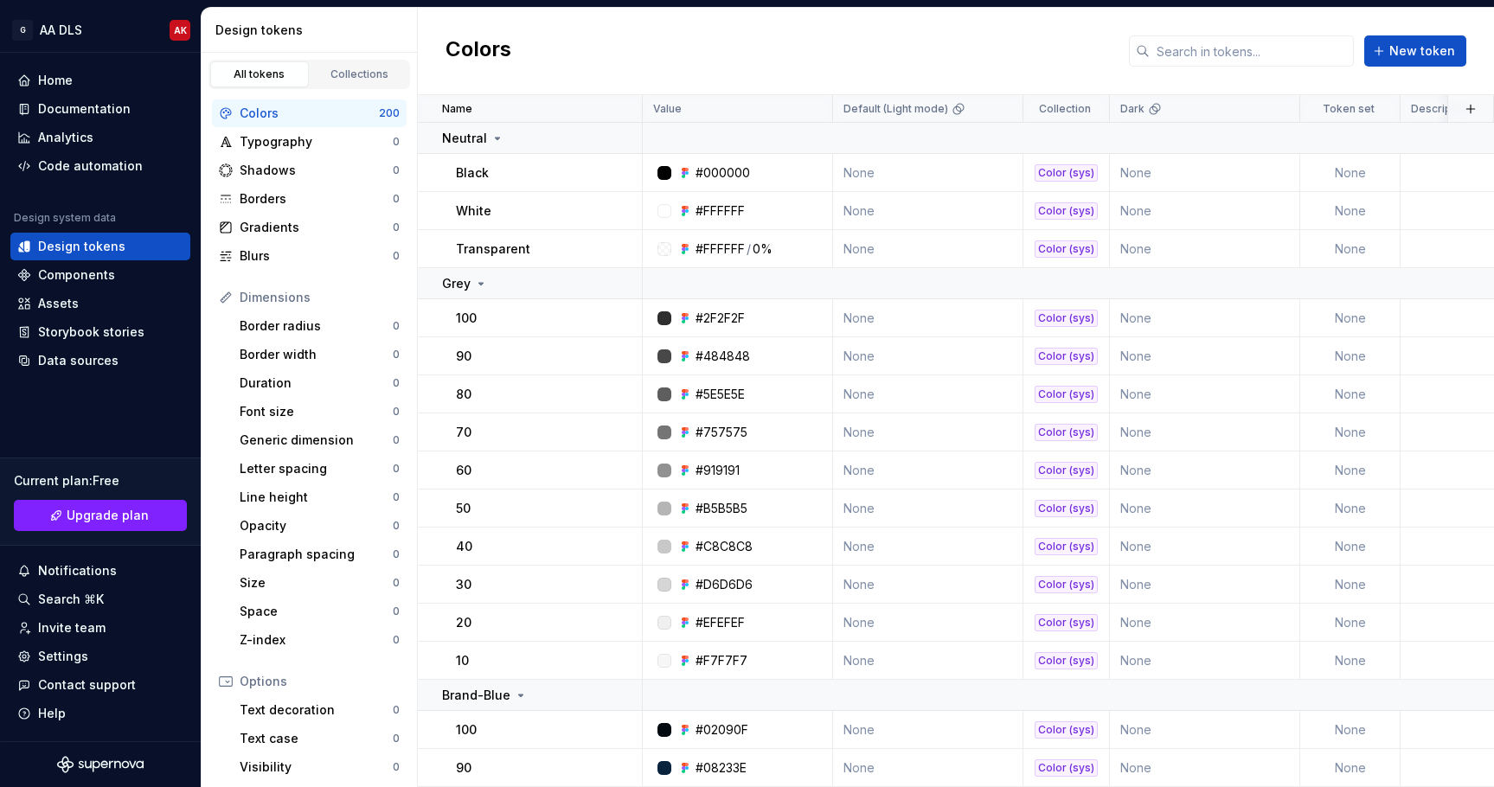
click at [336, 111] on div "Colors" at bounding box center [309, 113] width 139 height 17
click at [113, 165] on div "Code automation" at bounding box center [90, 165] width 105 height 17
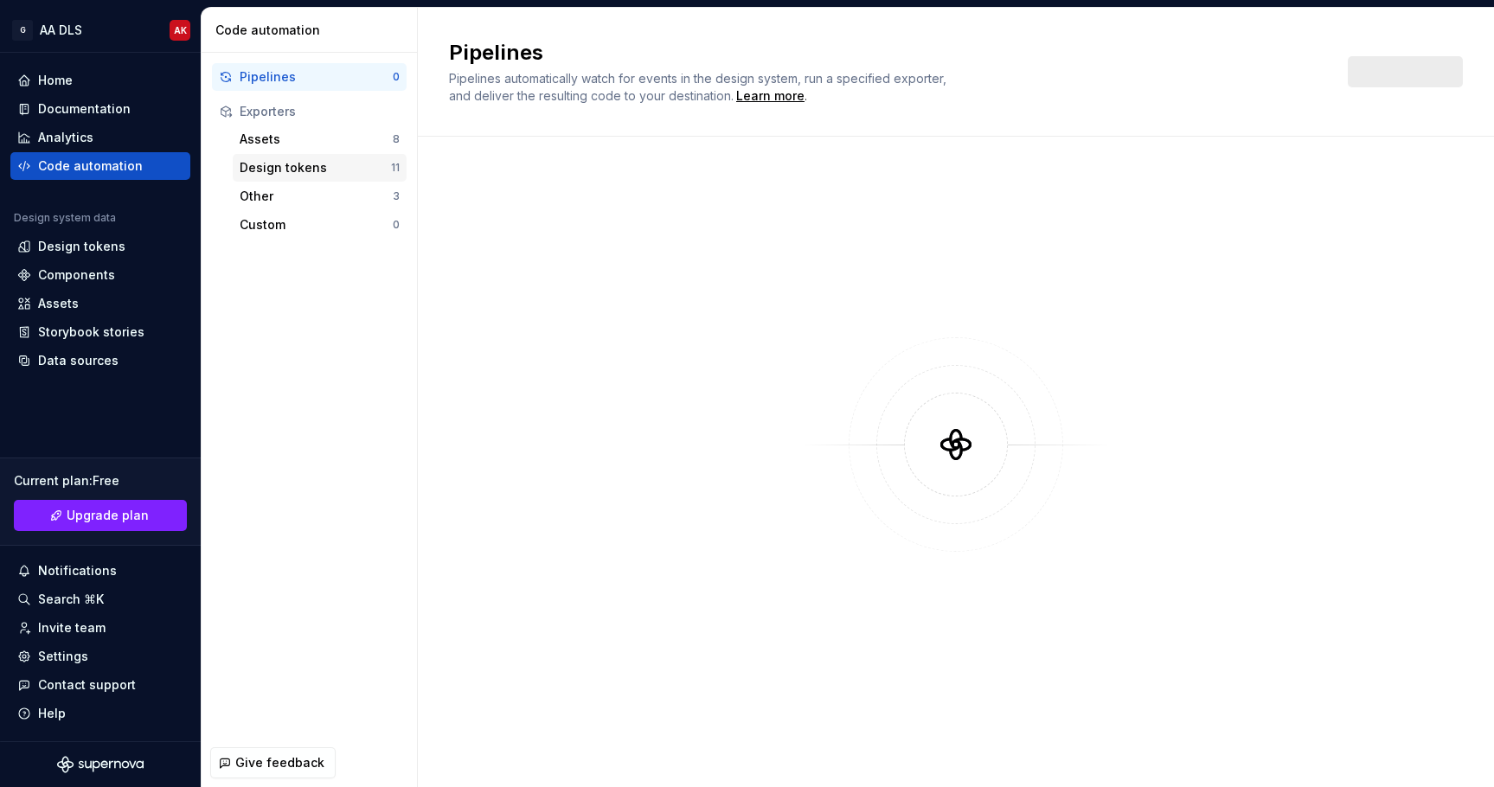
click at [324, 158] on div "Design tokens 11" at bounding box center [320, 168] width 174 height 28
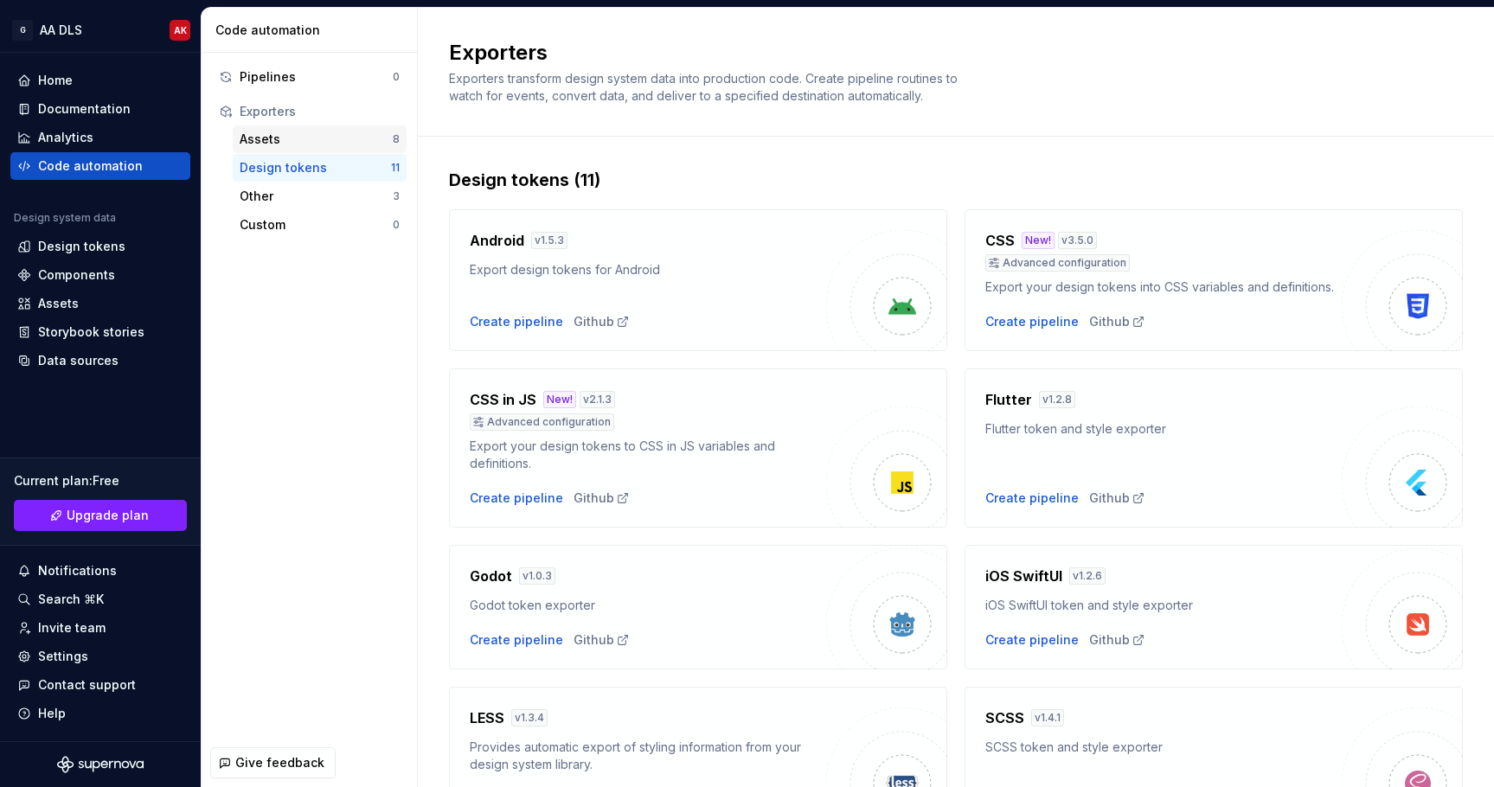
click at [314, 137] on div "Assets" at bounding box center [316, 139] width 153 height 17
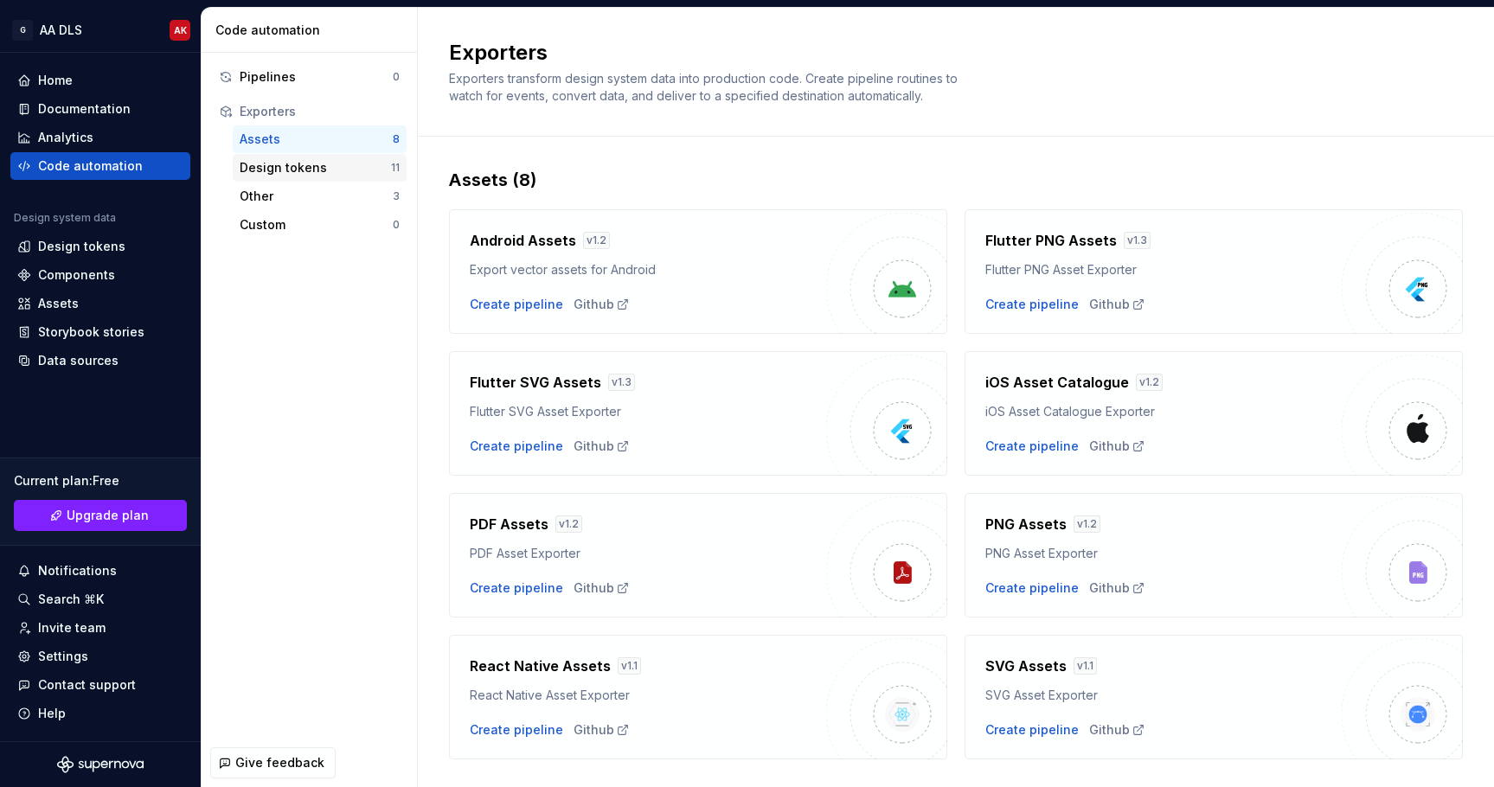
click at [312, 166] on div "Design tokens" at bounding box center [315, 167] width 151 height 17
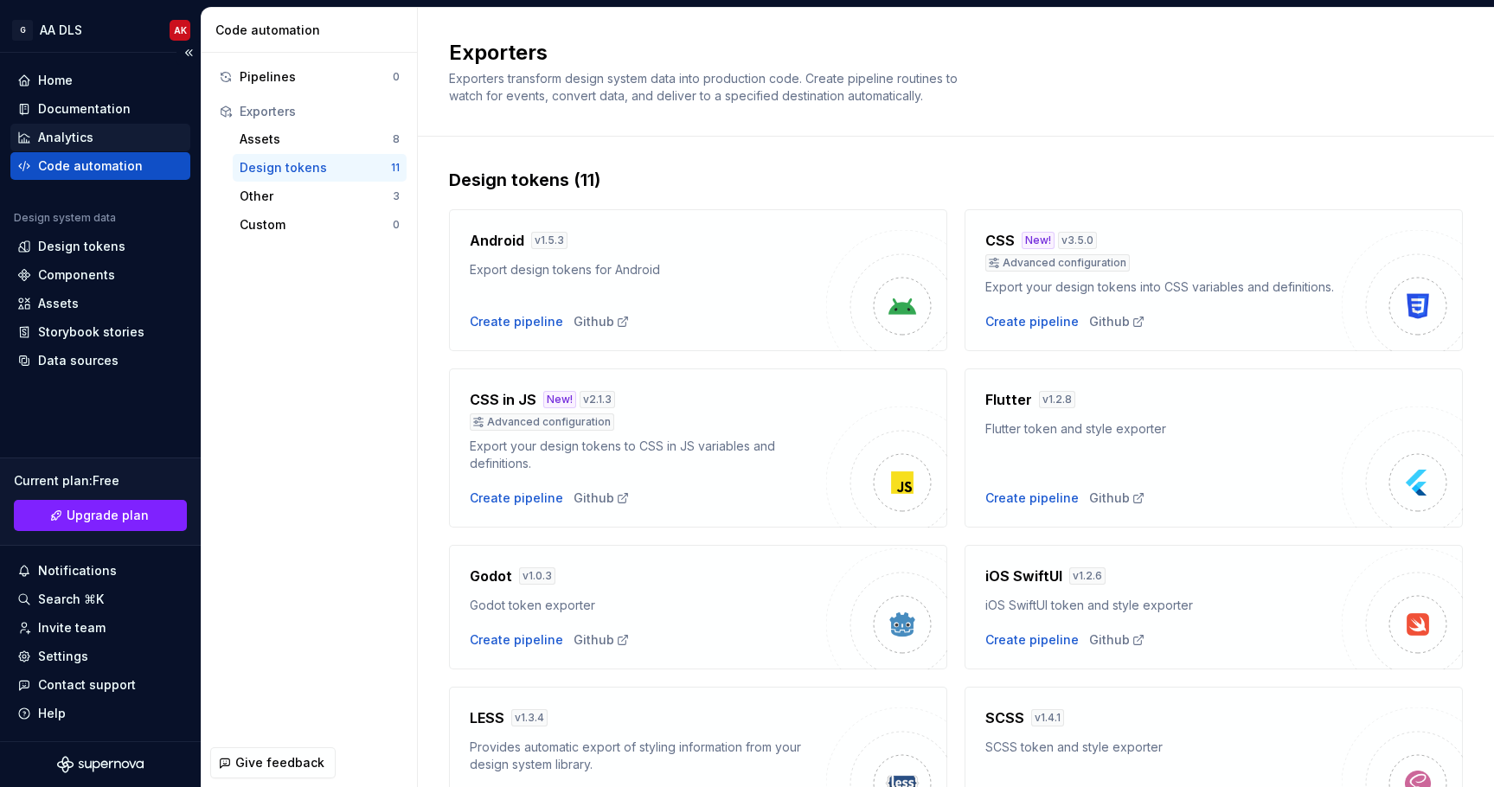
click at [70, 138] on div "Analytics" at bounding box center [65, 137] width 55 height 17
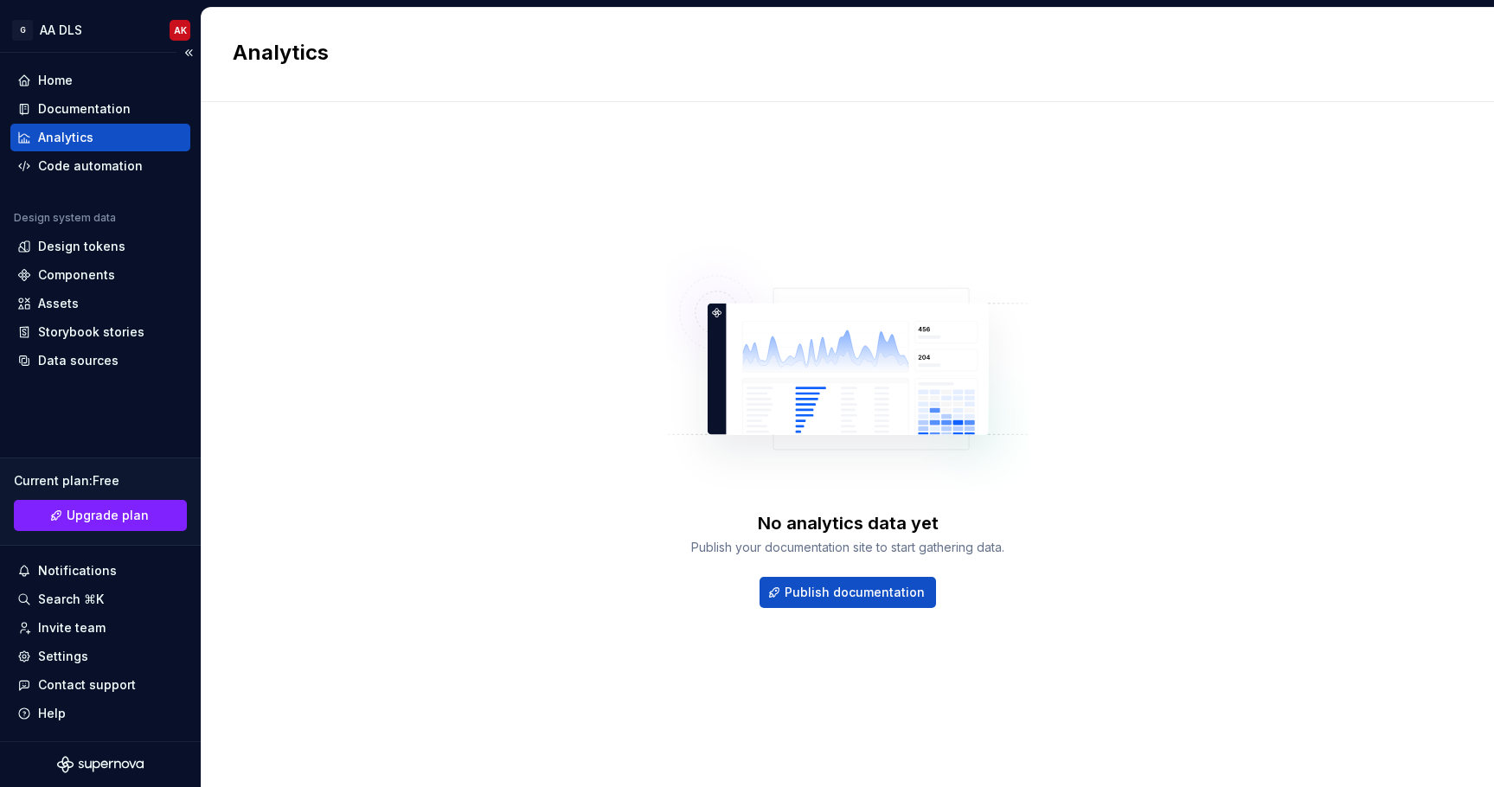
click at [89, 125] on div "Analytics" at bounding box center [100, 138] width 180 height 28
click at [87, 112] on div "Documentation" at bounding box center [84, 108] width 93 height 17
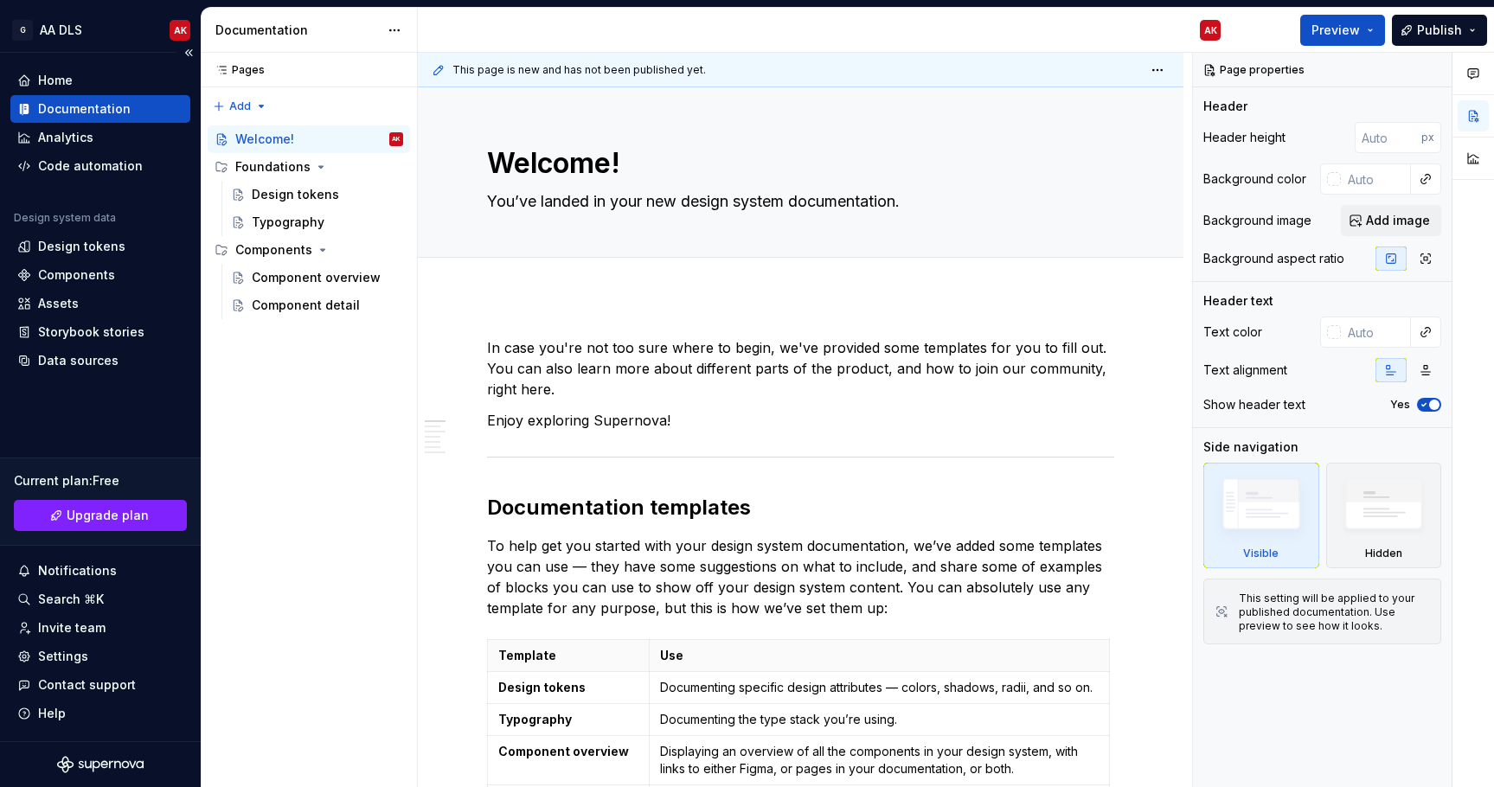
type textarea "*"
click at [97, 245] on div "Design tokens" at bounding box center [81, 246] width 87 height 17
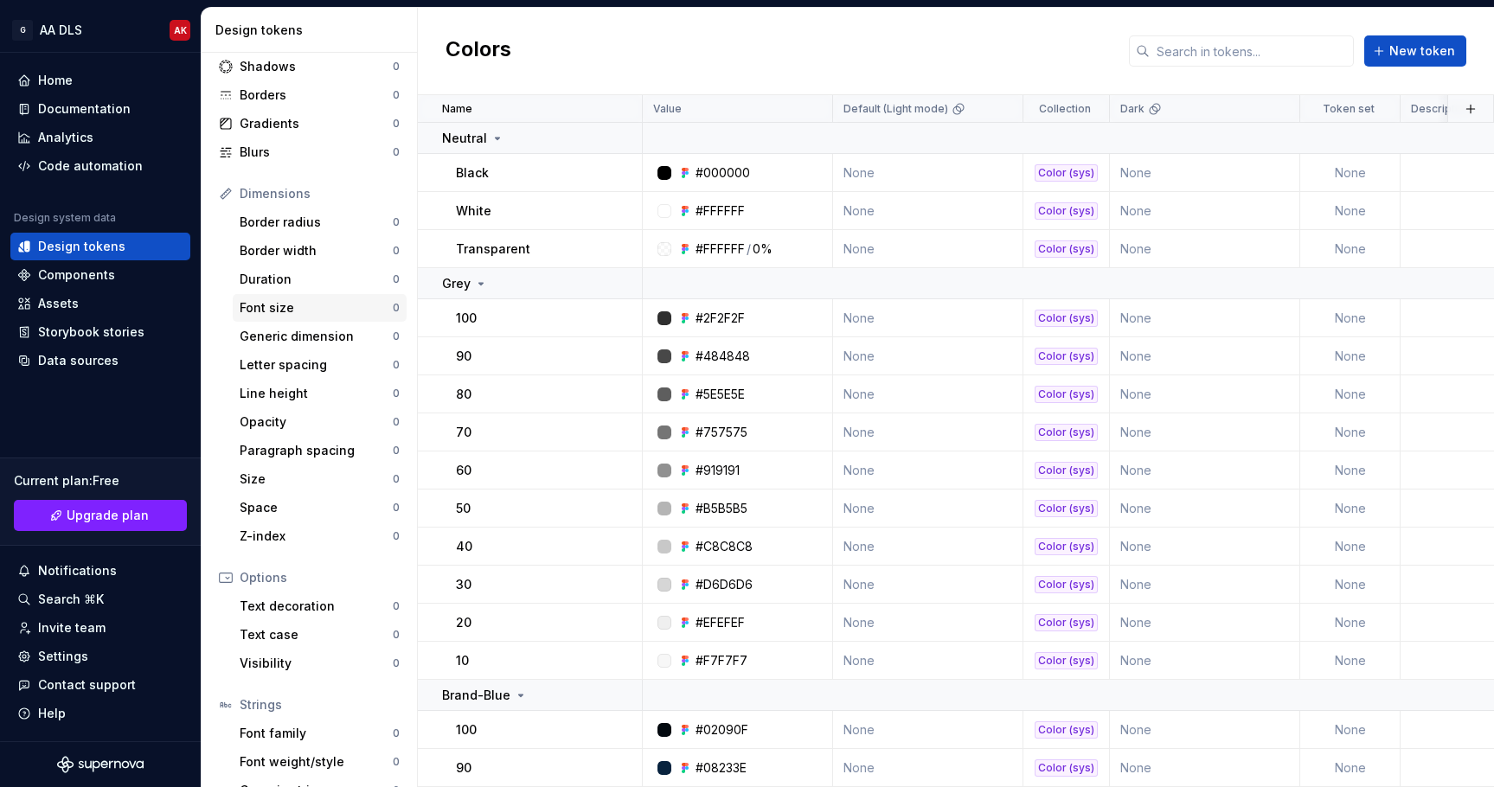
scroll to position [107, 0]
click at [302, 221] on div "Border radius" at bounding box center [316, 218] width 153 height 17
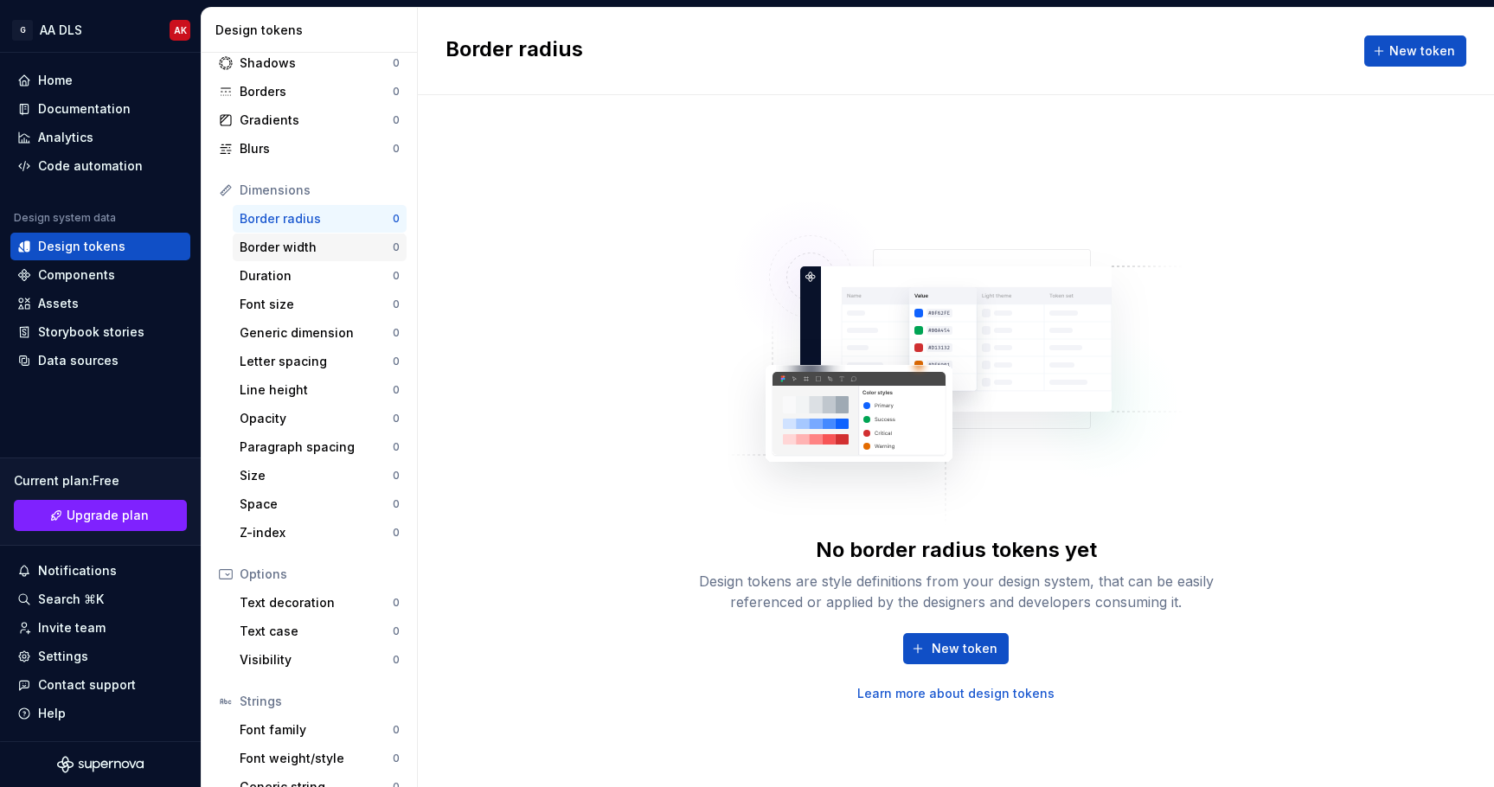
click at [311, 253] on div "Border width" at bounding box center [316, 247] width 153 height 17
